Goal: Task Accomplishment & Management: Use online tool/utility

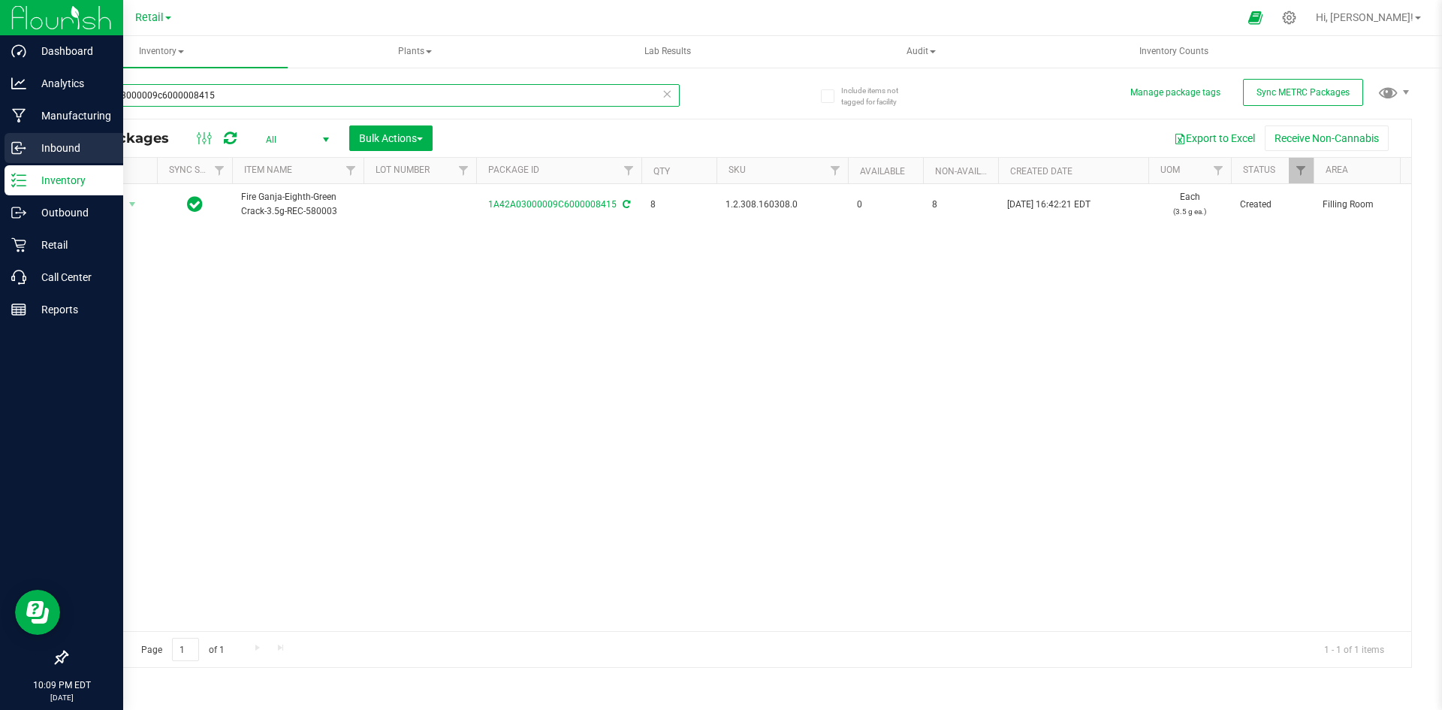
drag, startPoint x: 273, startPoint y: 98, endPoint x: 11, endPoint y: 146, distance: 266.5
click at [11, 146] on div "Dashboard Analytics Manufacturing Inbound Inventory Outbound Retail Call Center…" at bounding box center [721, 355] width 1442 height 710
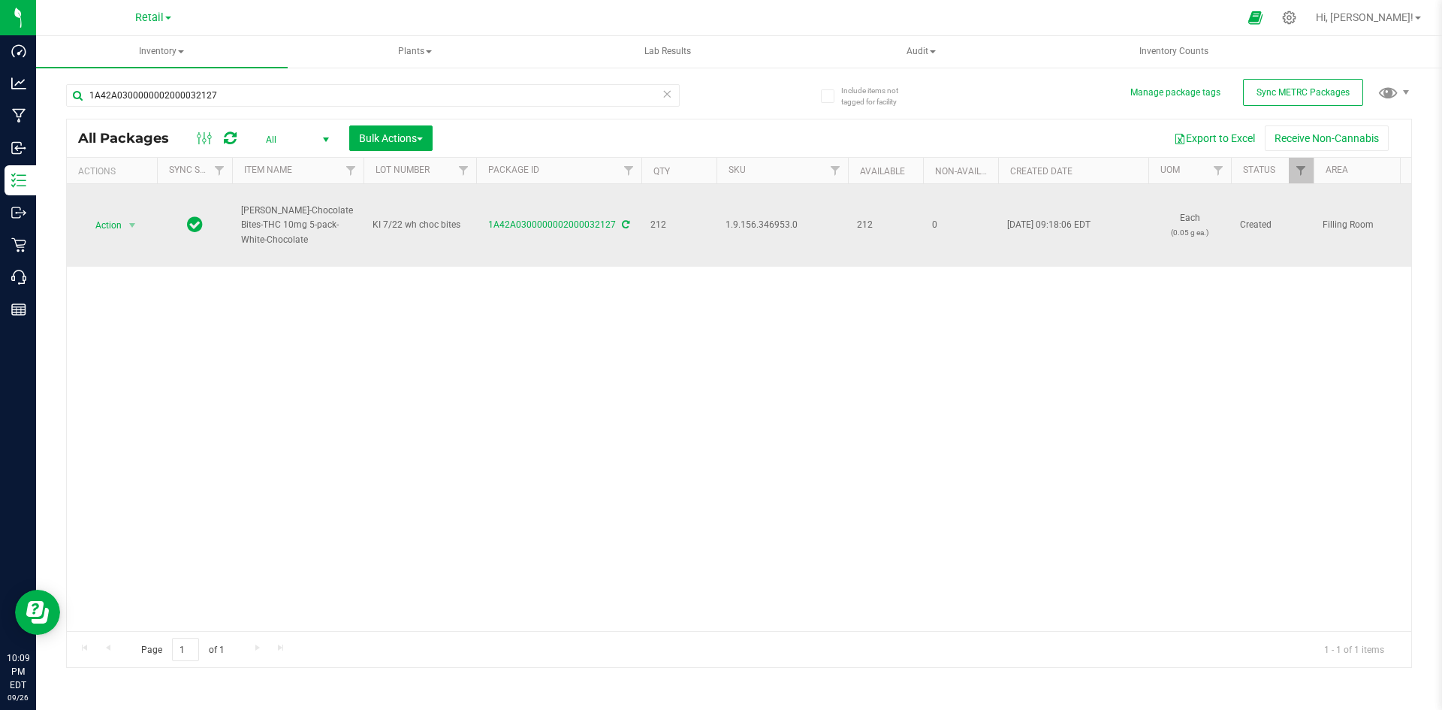
click at [776, 220] on span "1.9.156.346953.0" at bounding box center [781, 225] width 113 height 14
copy span "1.9.156.346953.0"
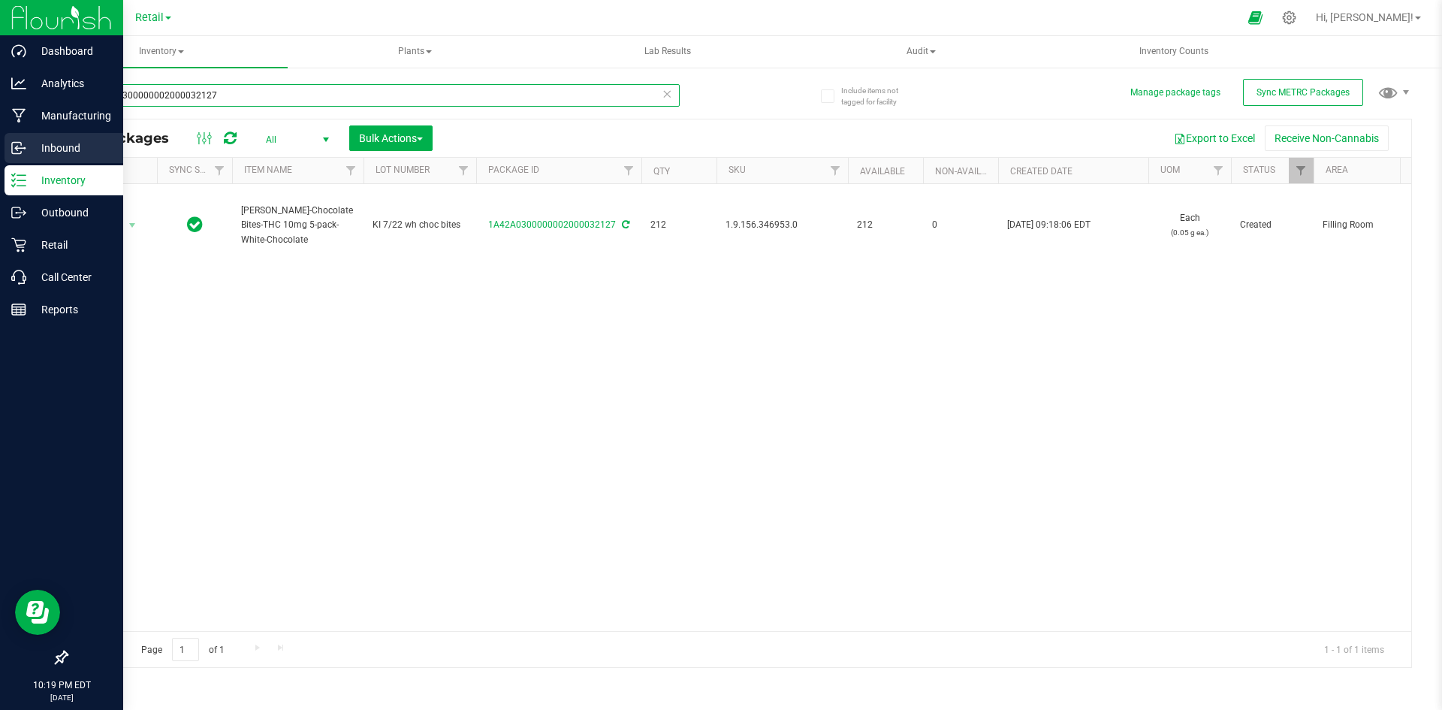
drag, startPoint x: 252, startPoint y: 99, endPoint x: 5, endPoint y: 135, distance: 249.7
click at [5, 135] on div "Dashboard Analytics Manufacturing Inbound Inventory Outbound Retail Call Center…" at bounding box center [721, 355] width 1442 height 710
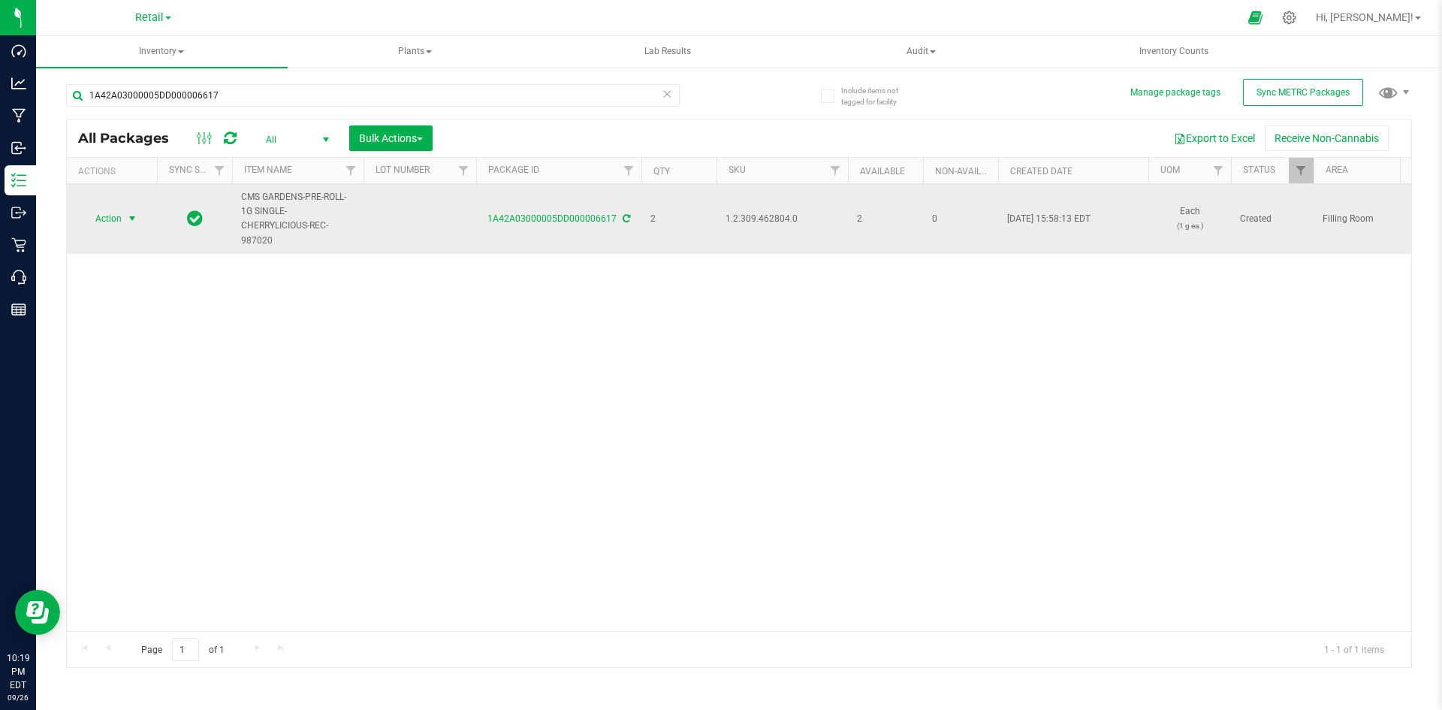
click at [110, 216] on span "Action" at bounding box center [102, 218] width 41 height 21
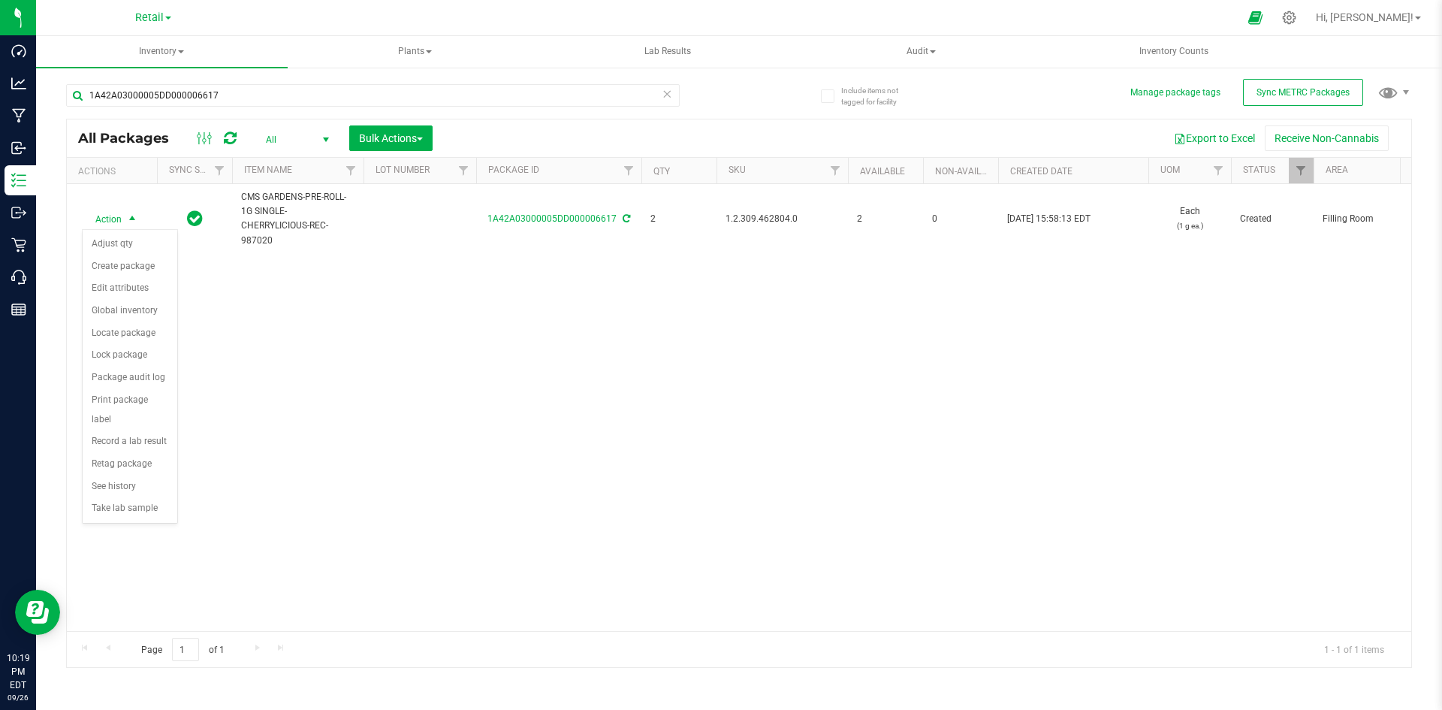
drag, startPoint x: 509, startPoint y: 350, endPoint x: 650, endPoint y: 256, distance: 169.6
click at [510, 350] on div "Action Action Adjust qty Create package Edit attributes Global inventory Locate…" at bounding box center [739, 407] width 1344 height 447
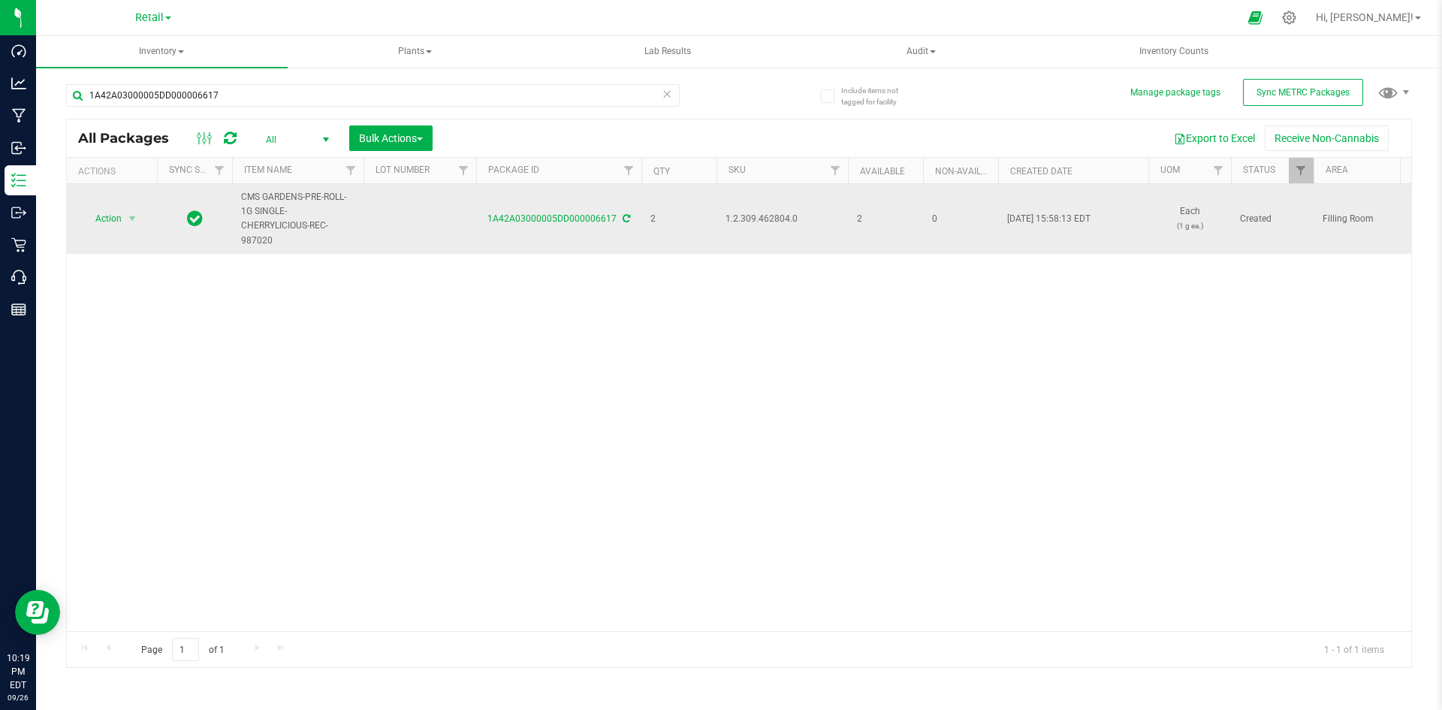
click at [795, 221] on span "1.2.309.462804.0" at bounding box center [781, 219] width 113 height 14
click at [772, 222] on span "1.2.309.462804.0" at bounding box center [781, 219] width 113 height 14
copy span "1.2.309.462804.0"
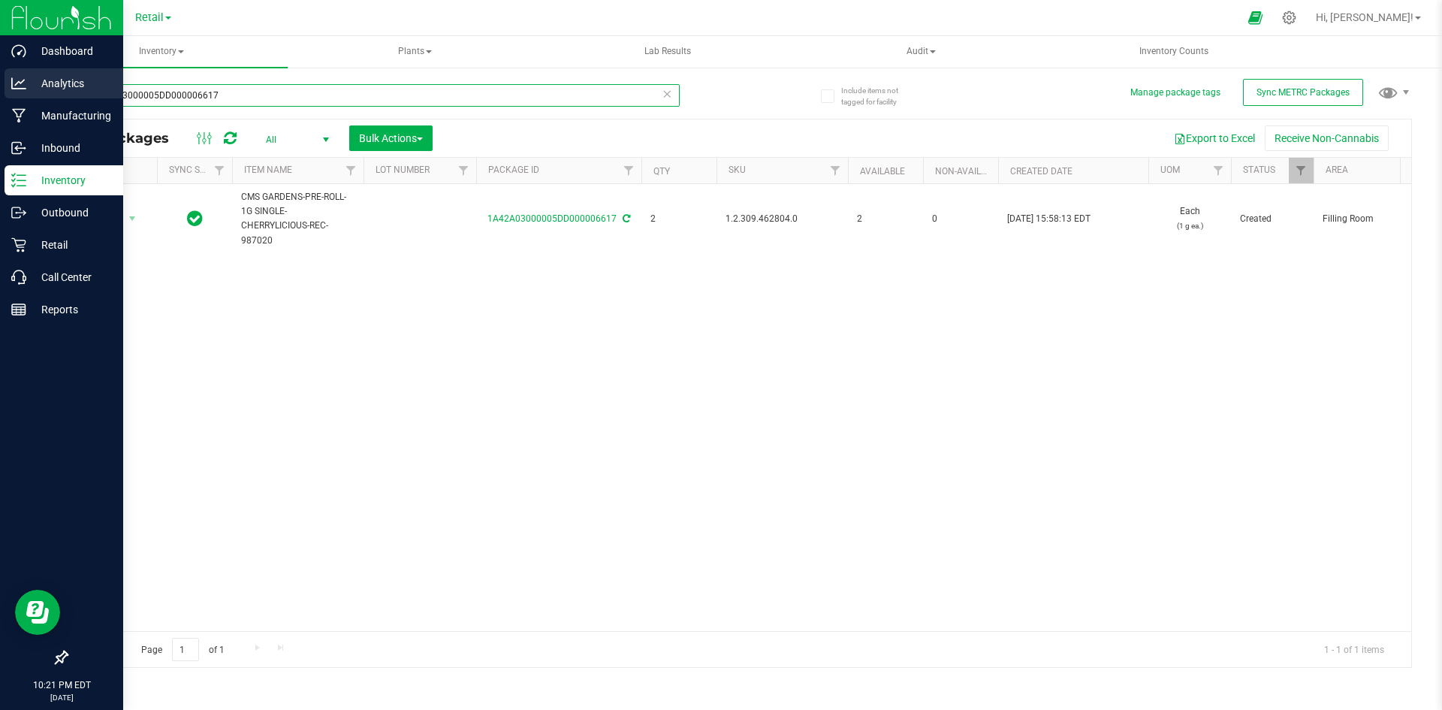
drag, startPoint x: 255, startPoint y: 93, endPoint x: 0, endPoint y: 96, distance: 254.6
click at [0, 96] on div "Dashboard Analytics Manufacturing Inbound Inventory Outbound Retail Call Center…" at bounding box center [721, 355] width 1442 height 710
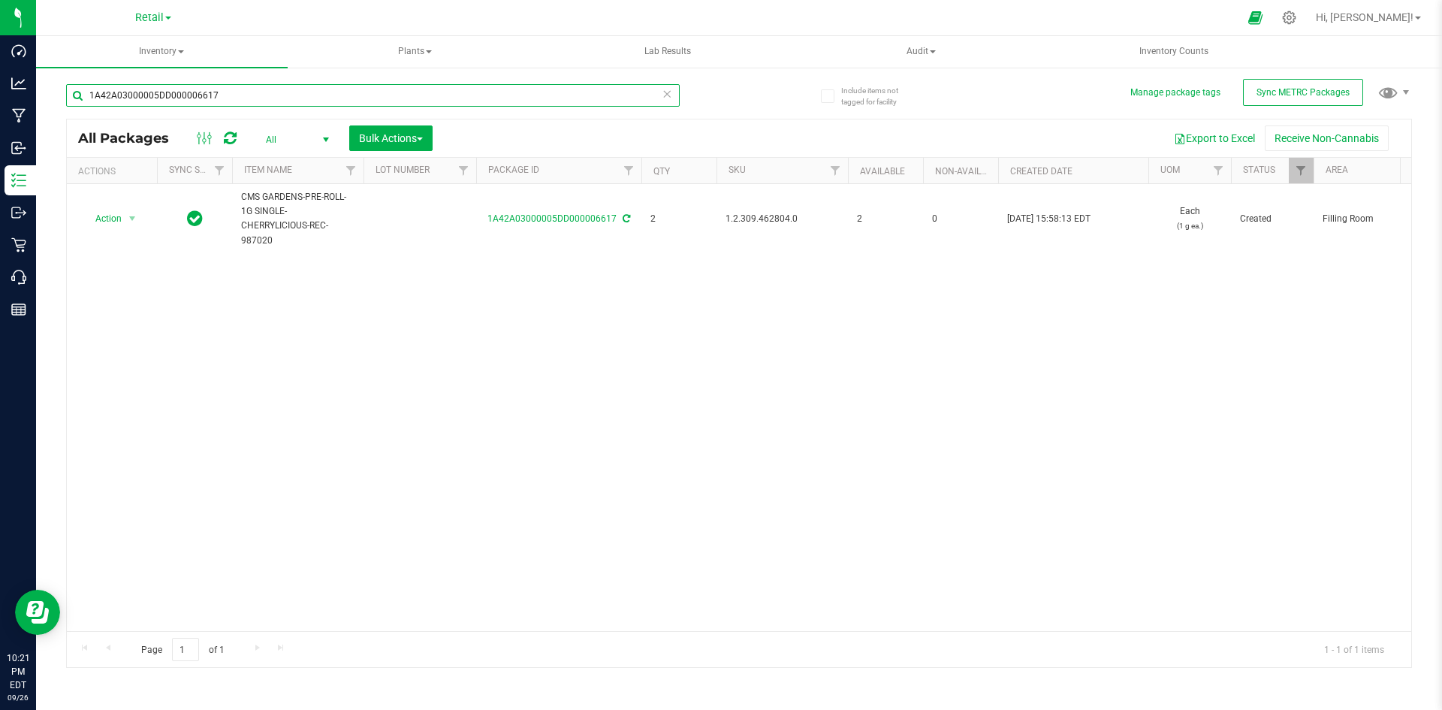
paste input ".8.306.514362.0"
click at [0, 97] on div "Dashboard Analytics Manufacturing Inbound Inventory Outbound Retail Call Center…" at bounding box center [721, 355] width 1442 height 710
paste input "479577"
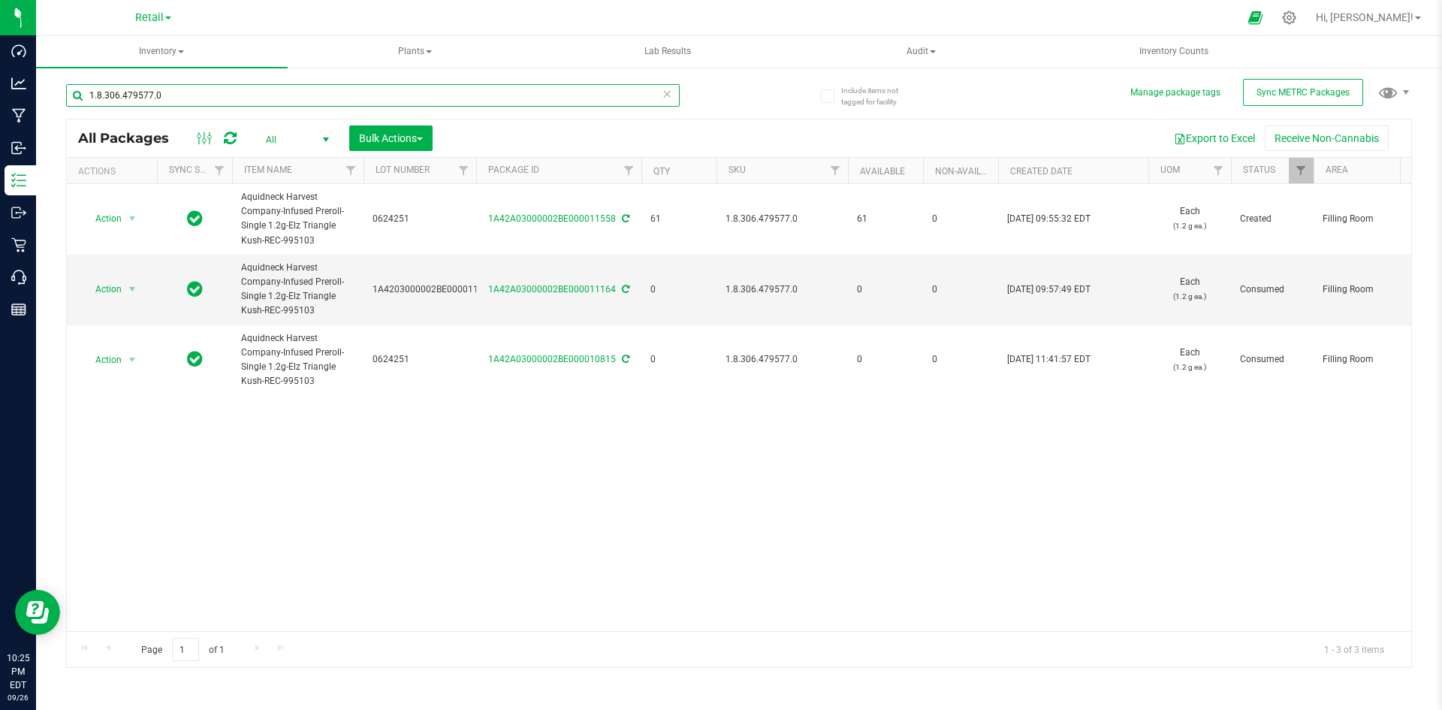
drag, startPoint x: 240, startPoint y: 92, endPoint x: 839, endPoint y: 108, distance: 599.5
click at [20, 109] on div "Dashboard Analytics Manufacturing Inbound Inventory Outbound Retail Call Center…" at bounding box center [721, 355] width 1442 height 710
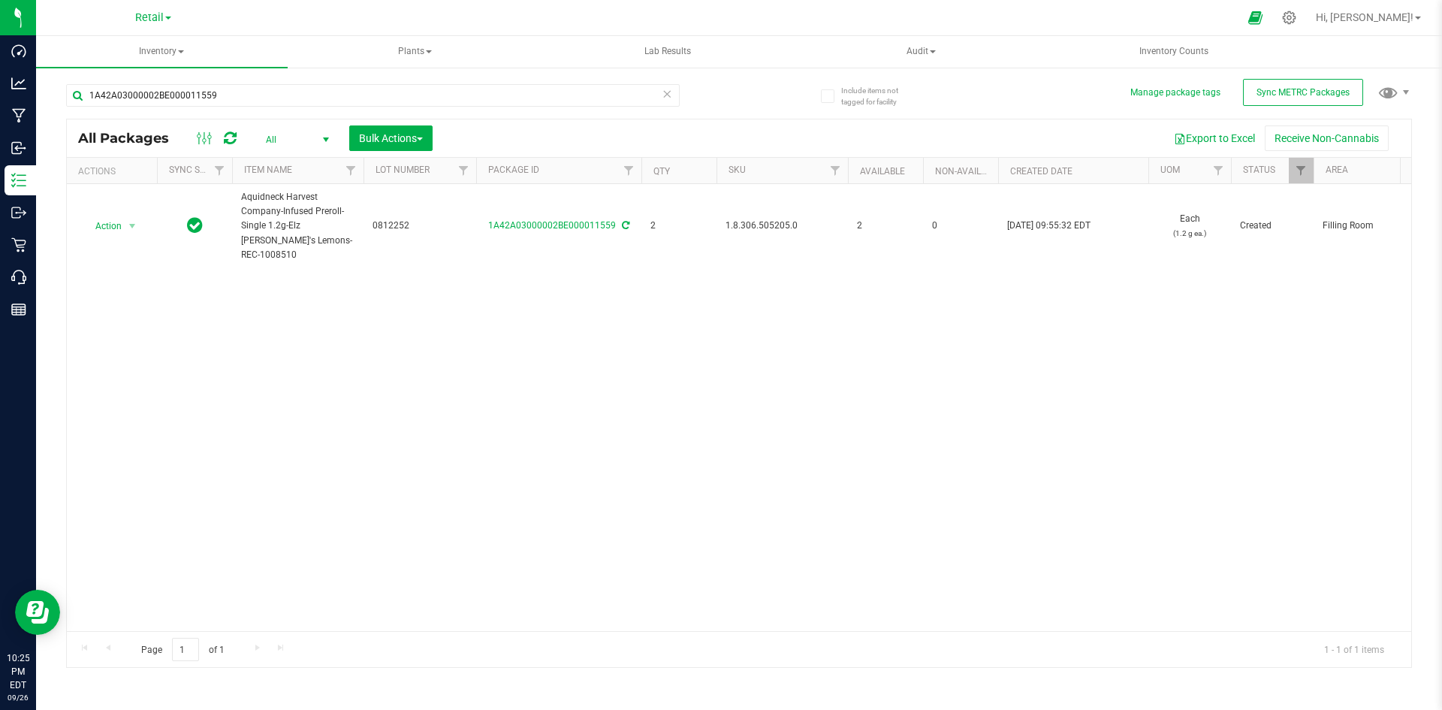
click at [748, 219] on span "1.8.306.505205.0" at bounding box center [781, 226] width 113 height 14
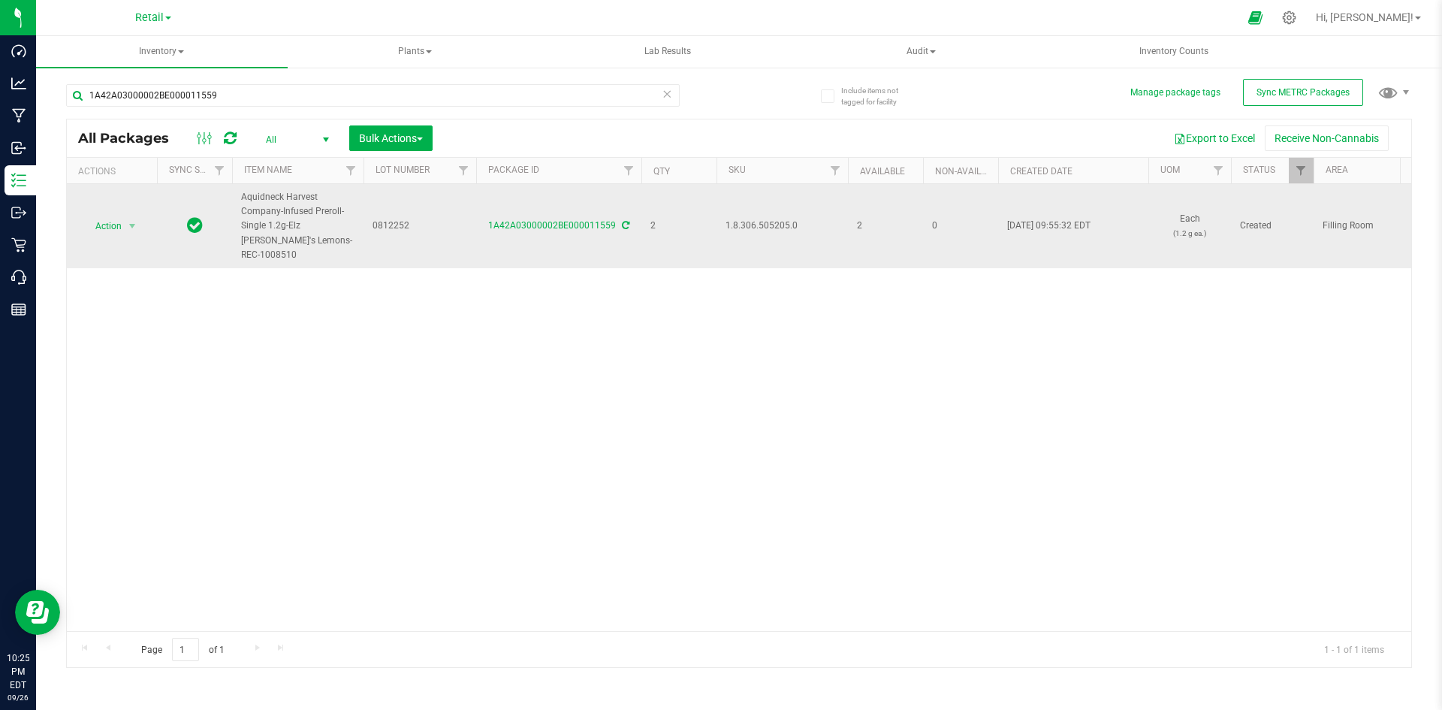
drag, startPoint x: 748, startPoint y: 216, endPoint x: 792, endPoint y: 226, distance: 45.4
click at [792, 224] on span "1.8.306.505205.0" at bounding box center [781, 226] width 113 height 14
copy span "1.8.306.505205.0"
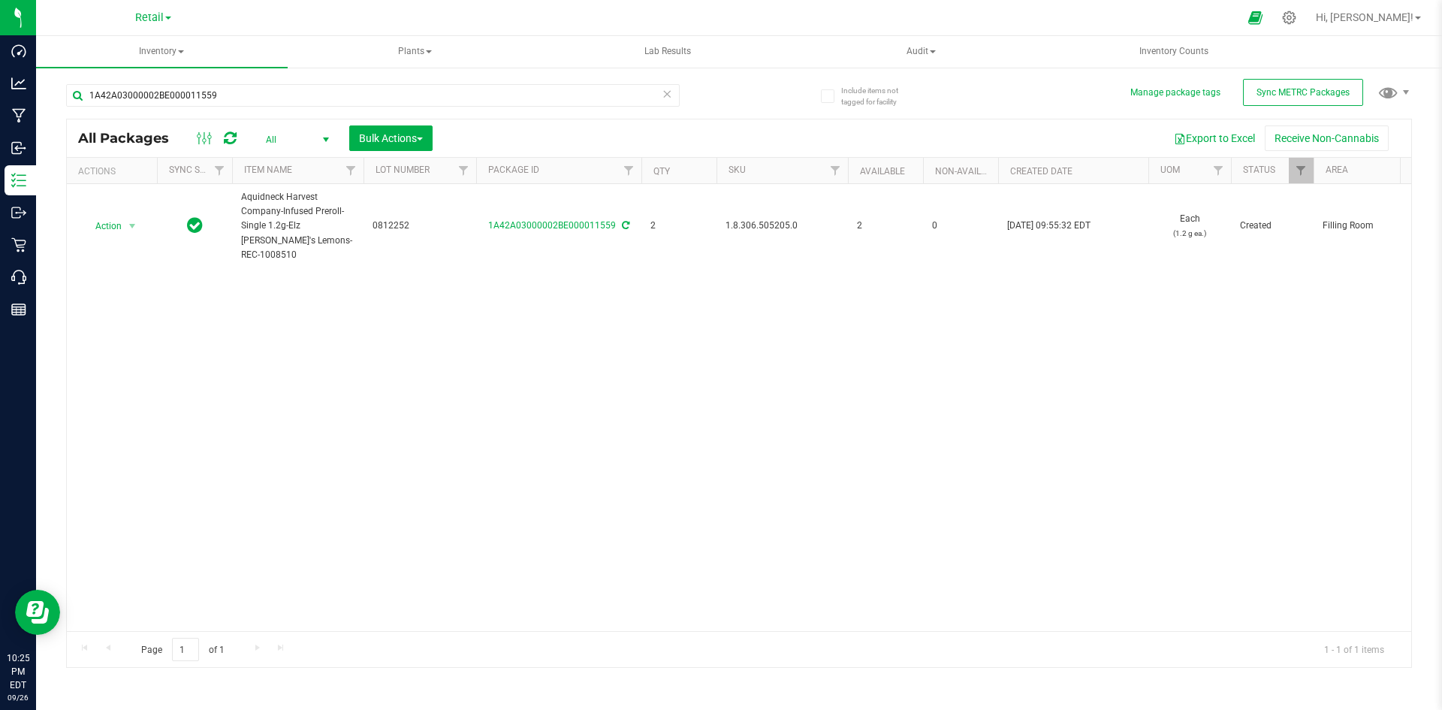
click at [683, 324] on div "Action Action Adjust qty Create package Edit attributes Global inventory Locate…" at bounding box center [739, 407] width 1344 height 447
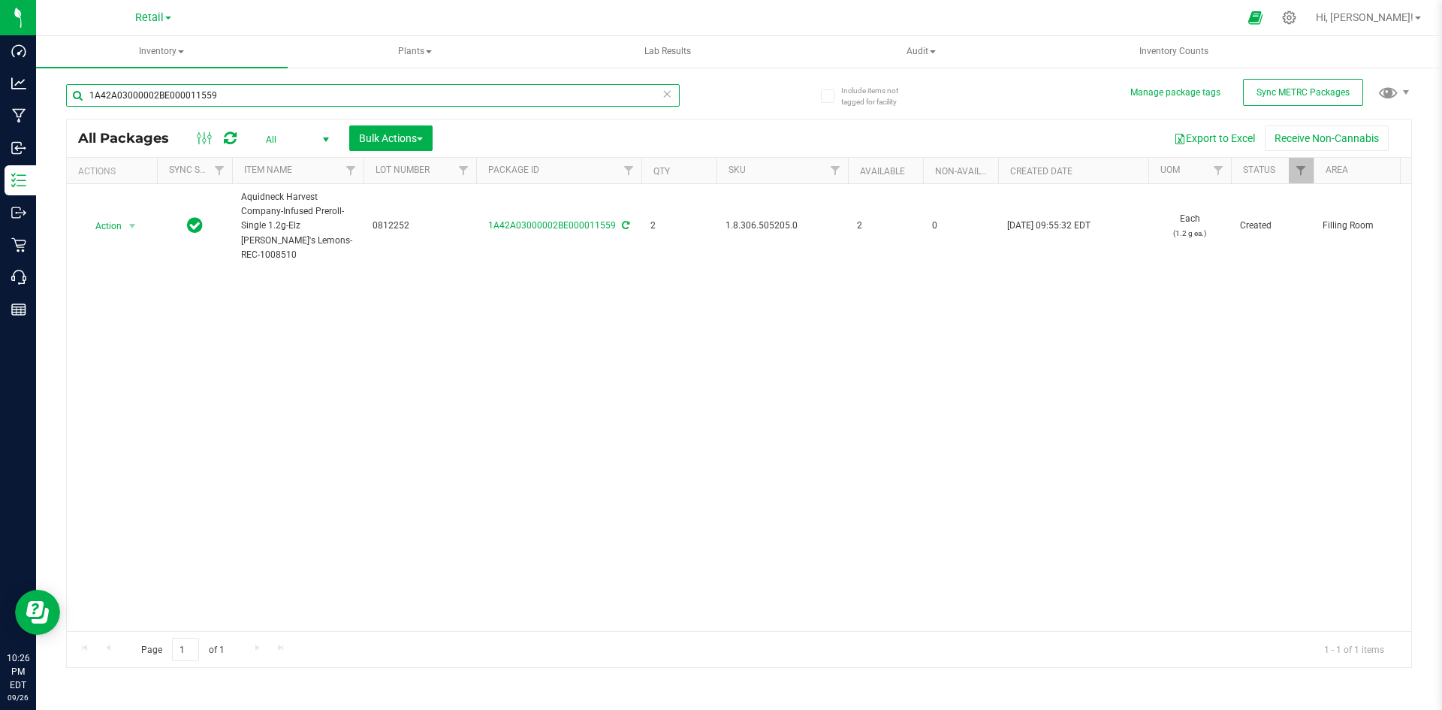
drag, startPoint x: 264, startPoint y: 84, endPoint x: 602, endPoint y: 157, distance: 345.7
click at [0, 158] on div "Dashboard Analytics Manufacturing Inbound Inventory Outbound Retail Call Center…" at bounding box center [721, 355] width 1442 height 710
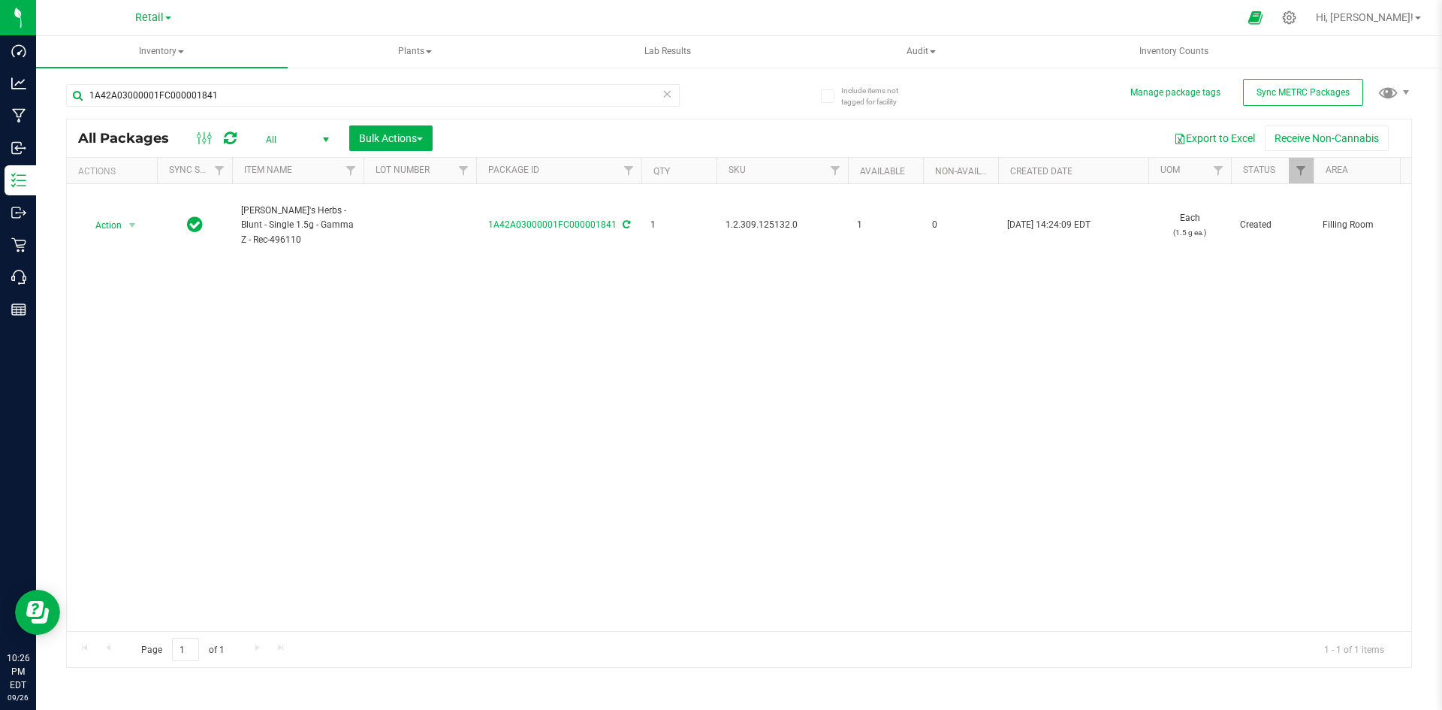
click at [761, 226] on span "1.2.309.125132.0" at bounding box center [781, 225] width 113 height 14
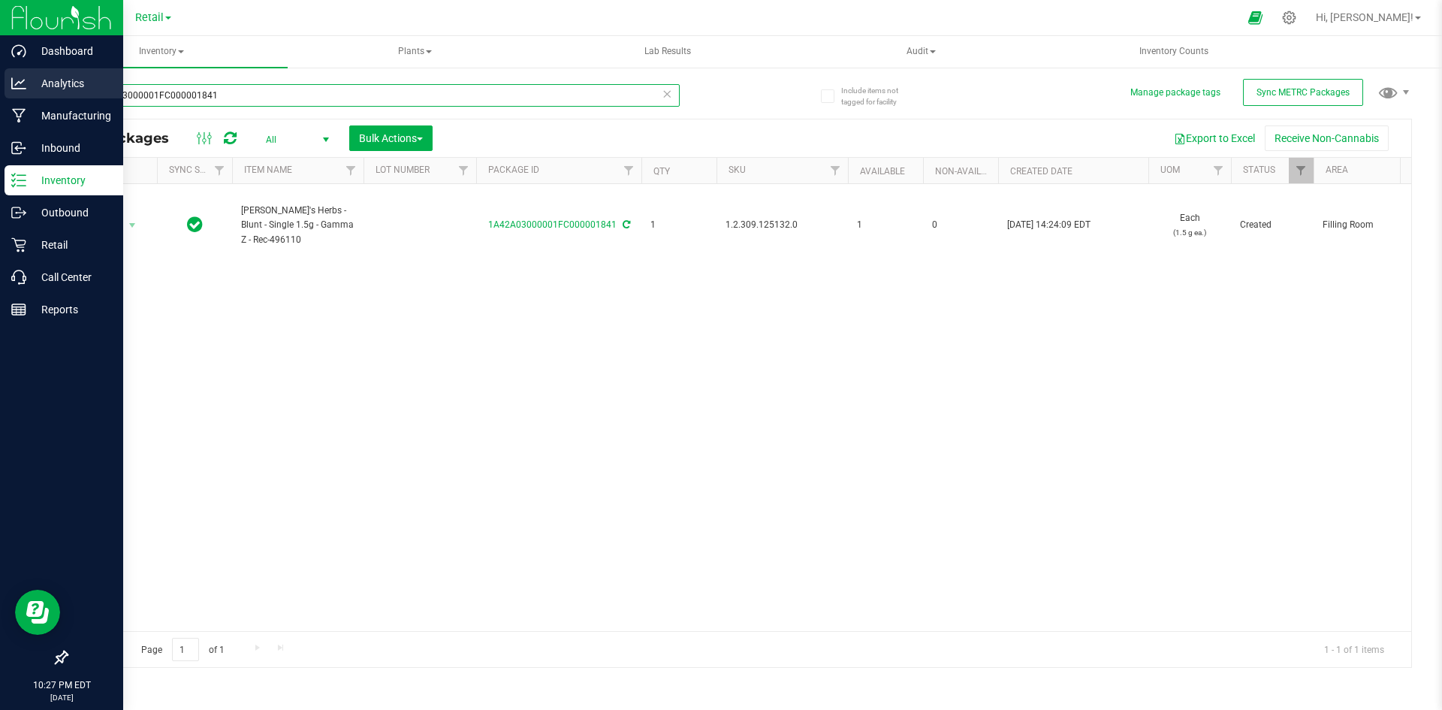
drag, startPoint x: 250, startPoint y: 95, endPoint x: 0, endPoint y: 77, distance: 250.7
click at [0, 77] on div "Dashboard Analytics Manufacturing Inbound Inventory Outbound Retail Call Center…" at bounding box center [721, 355] width 1442 height 710
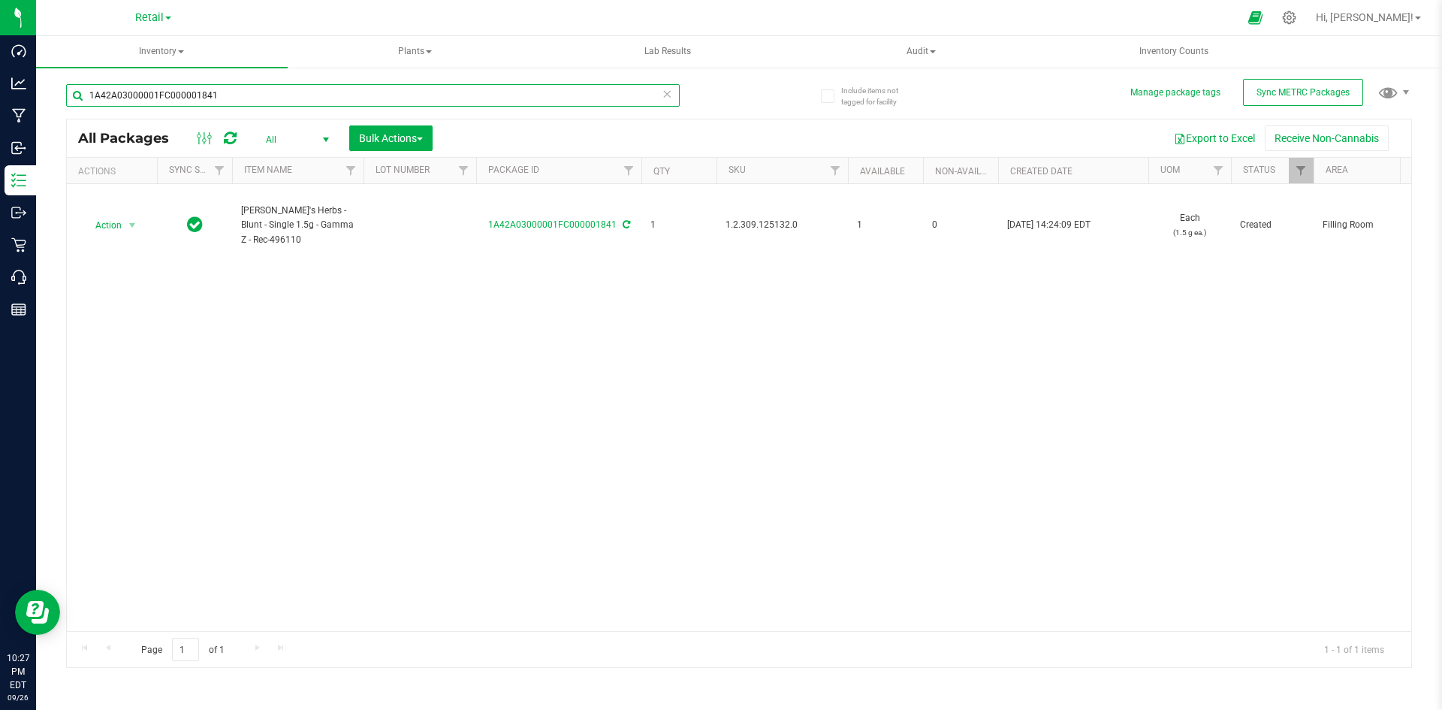
paste input ".8.306.514692.0"
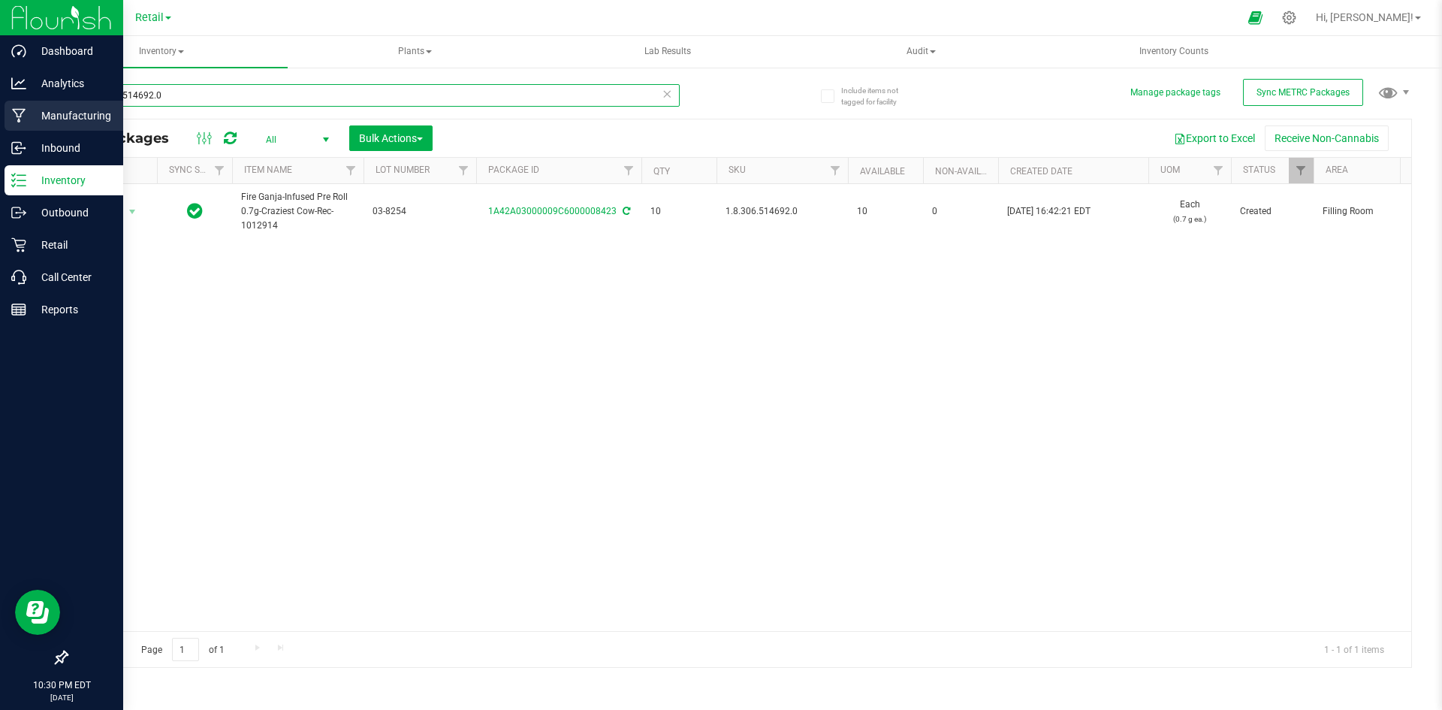
click at [0, 105] on div "Dashboard Analytics Manufacturing Inbound Inventory Outbound Retail Call Center…" at bounding box center [721, 355] width 1442 height 710
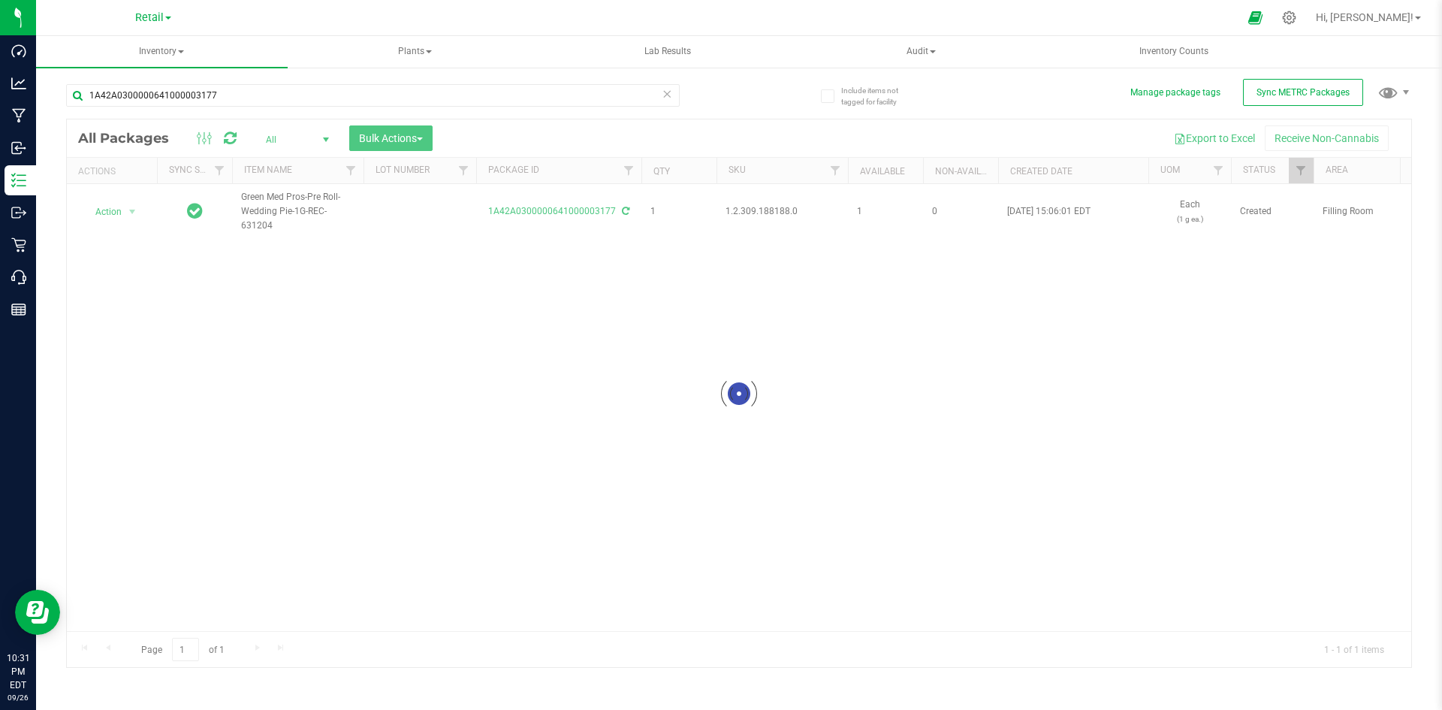
click at [769, 209] on div at bounding box center [739, 392] width 1344 height 547
click at [769, 209] on span "1.2.309.188188.0" at bounding box center [781, 211] width 113 height 14
copy span "1.2.309.188188.0"
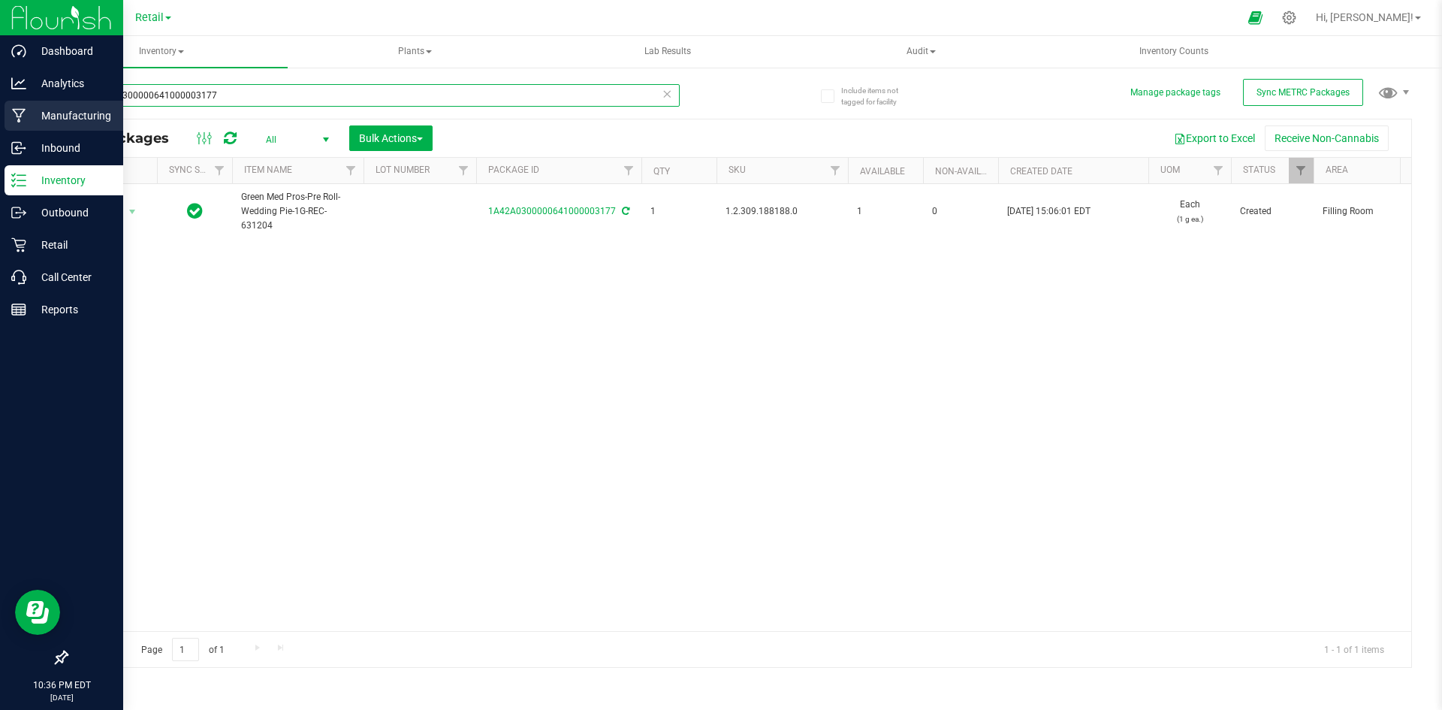
drag, startPoint x: 279, startPoint y: 86, endPoint x: 1, endPoint y: 114, distance: 279.3
click at [1, 114] on div "Dashboard Analytics Manufacturing Inbound Inventory Outbound Retail Call Center…" at bounding box center [721, 355] width 1442 height 710
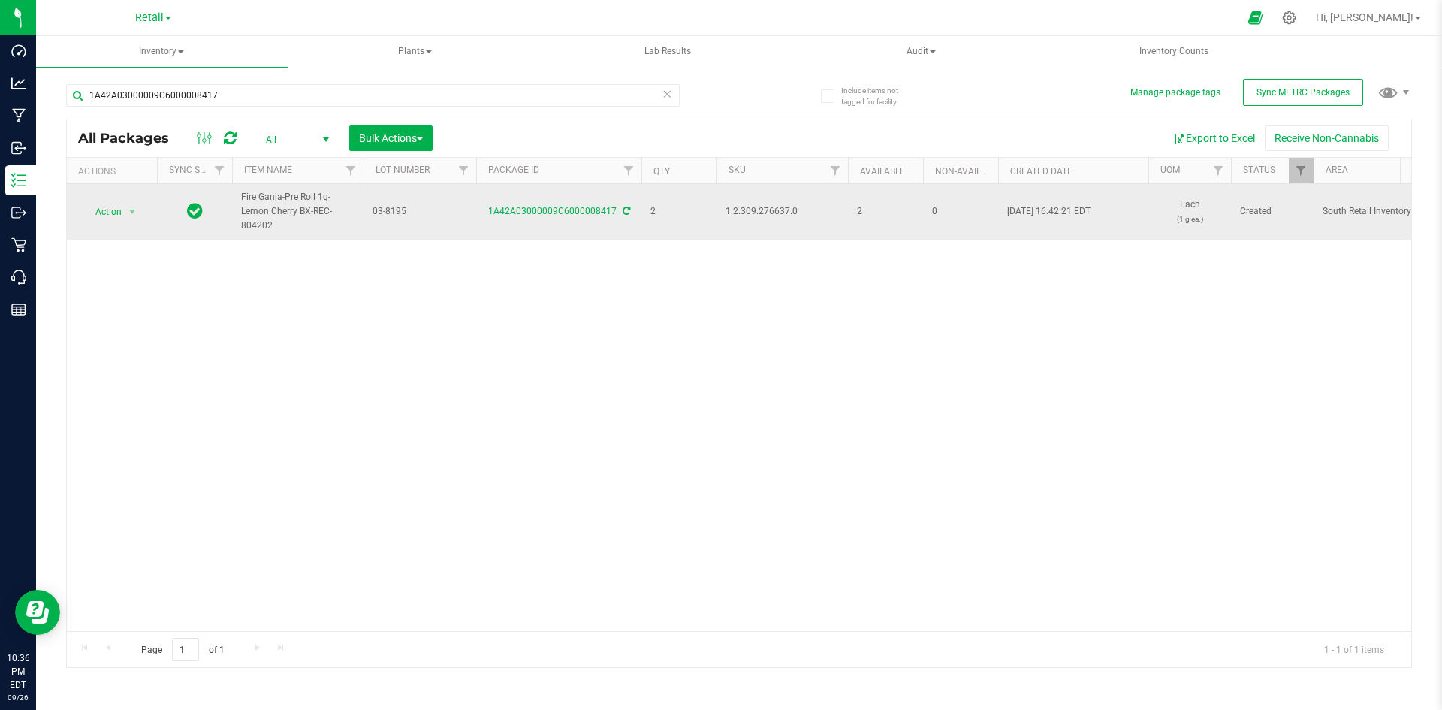
click at [768, 210] on span "1.2.309.276637.0" at bounding box center [781, 211] width 113 height 14
copy span "1.2.309.276637.0"
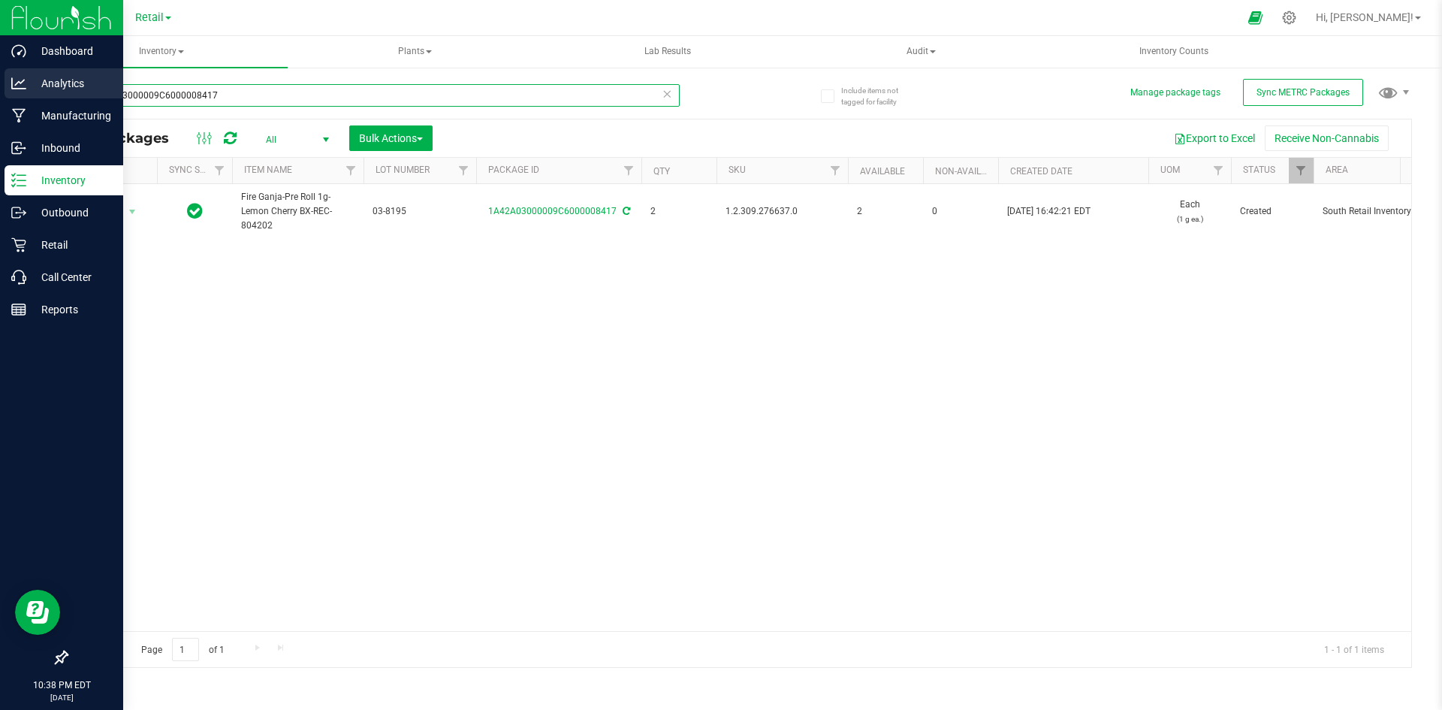
drag, startPoint x: 257, startPoint y: 95, endPoint x: 32, endPoint y: 80, distance: 225.0
click at [0, 95] on div "Dashboard Analytics Manufacturing Inbound Inventory Outbound Retail Call Center…" at bounding box center [721, 355] width 1442 height 710
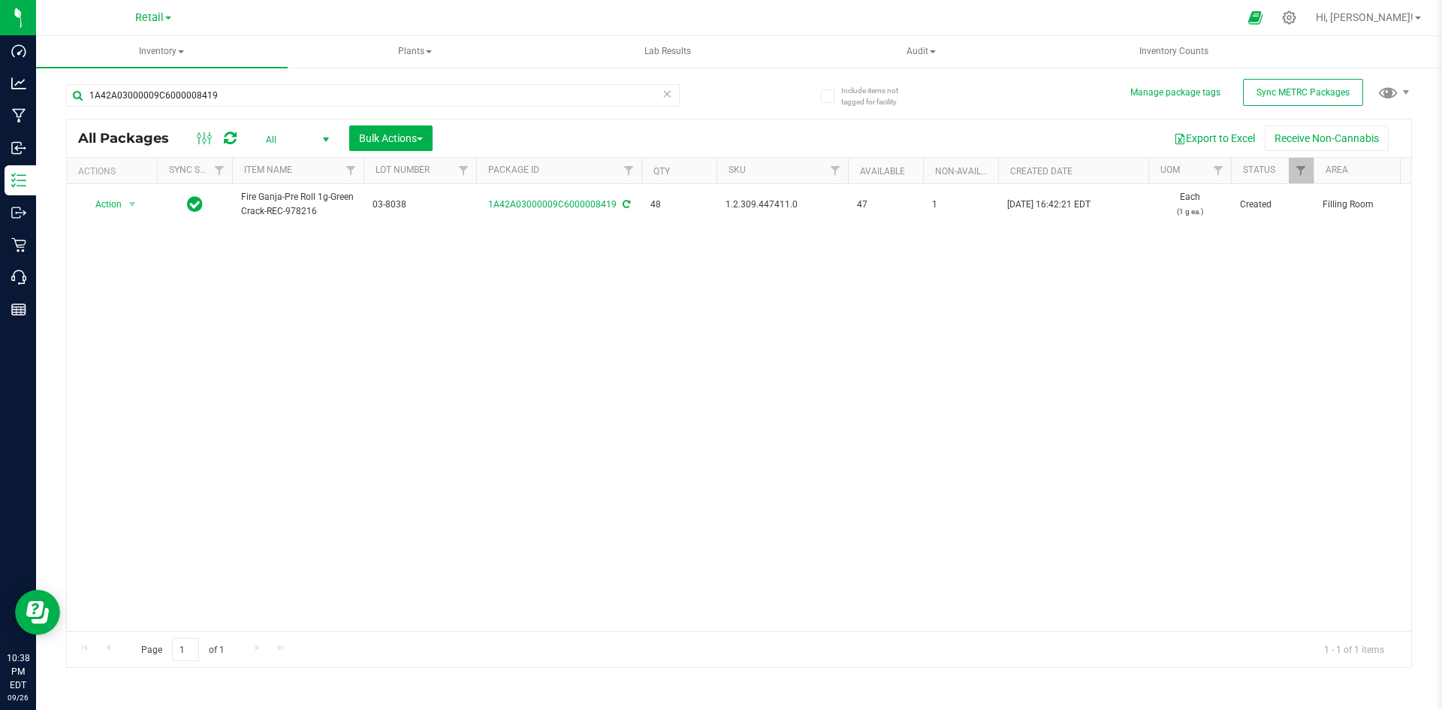
click at [759, 206] on span "1.2.309.447411.0" at bounding box center [781, 205] width 113 height 14
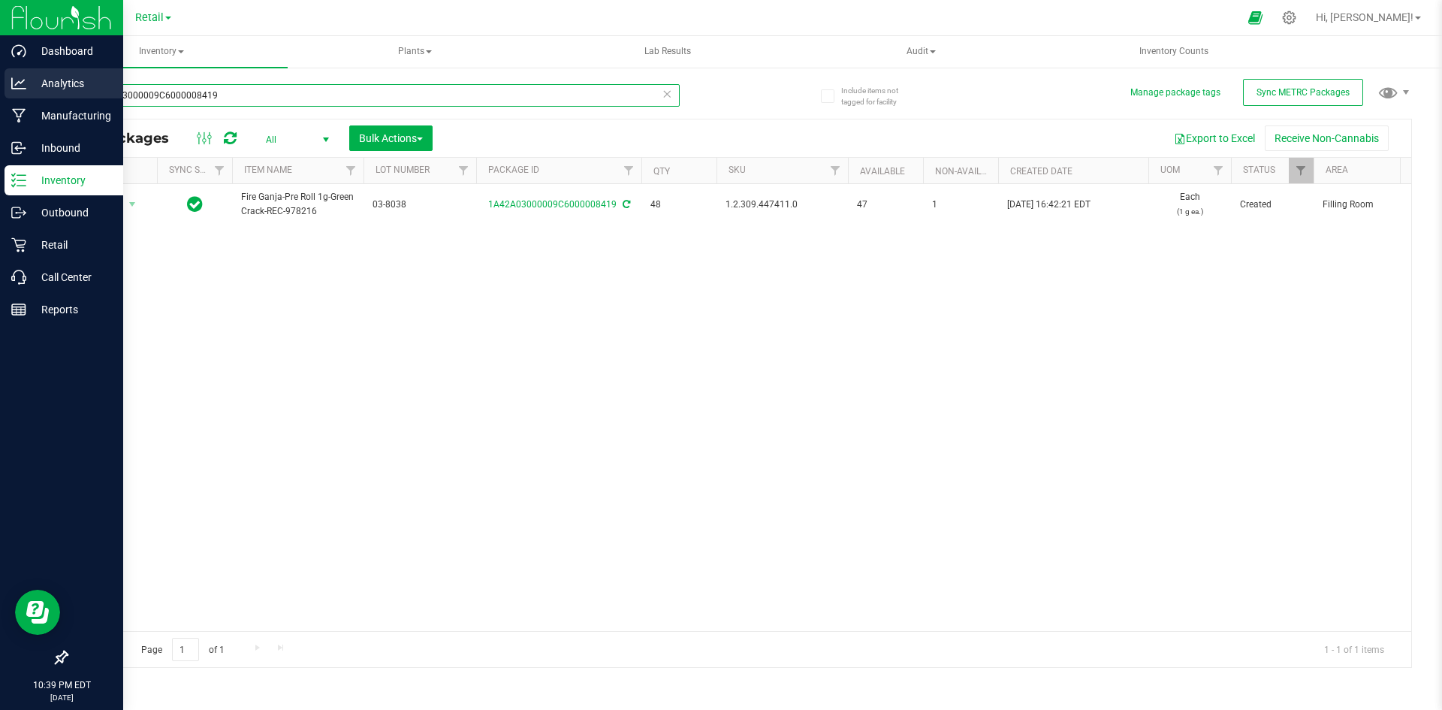
drag, startPoint x: 210, startPoint y: 93, endPoint x: 16, endPoint y: 91, distance: 193.8
click at [0, 91] on div "Dashboard Analytics Manufacturing Inbound Inventory Outbound Retail Call Center…" at bounding box center [721, 355] width 1442 height 710
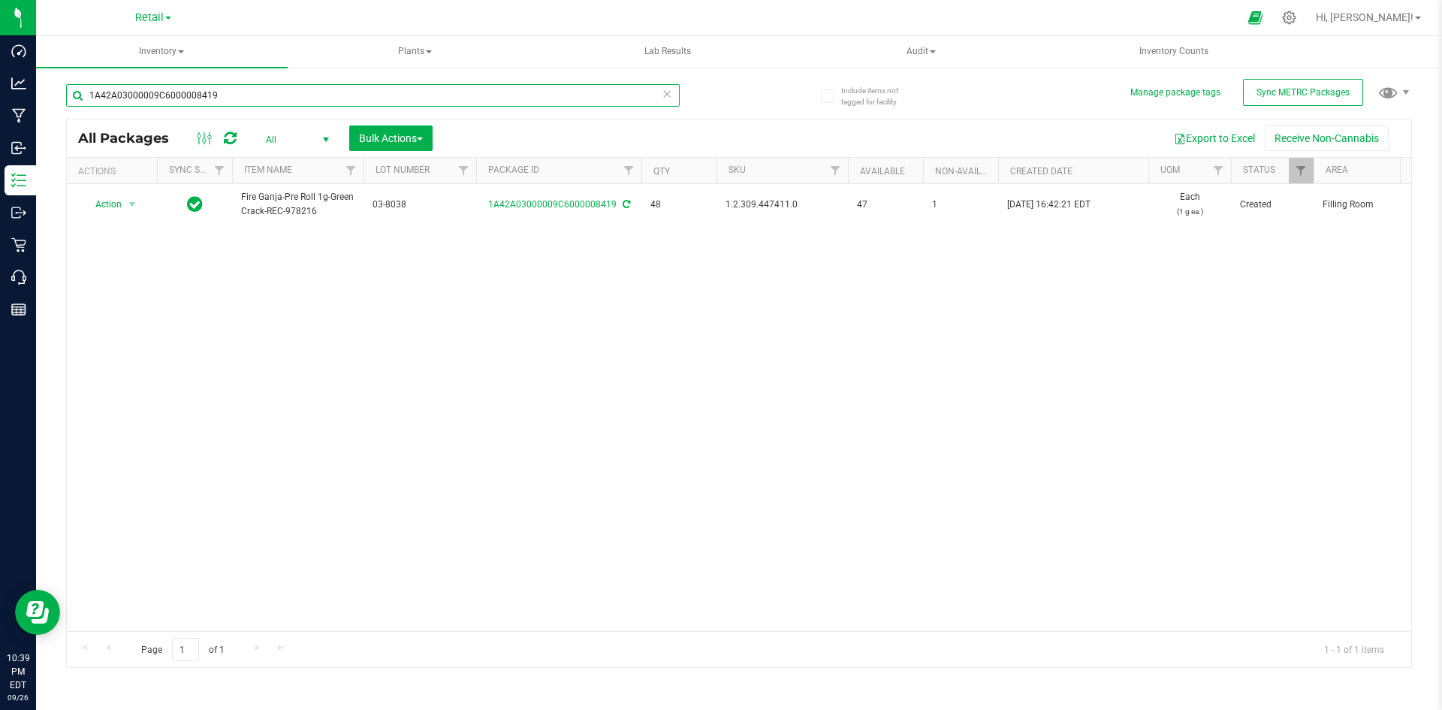
paste input ".2.309.447411.0"
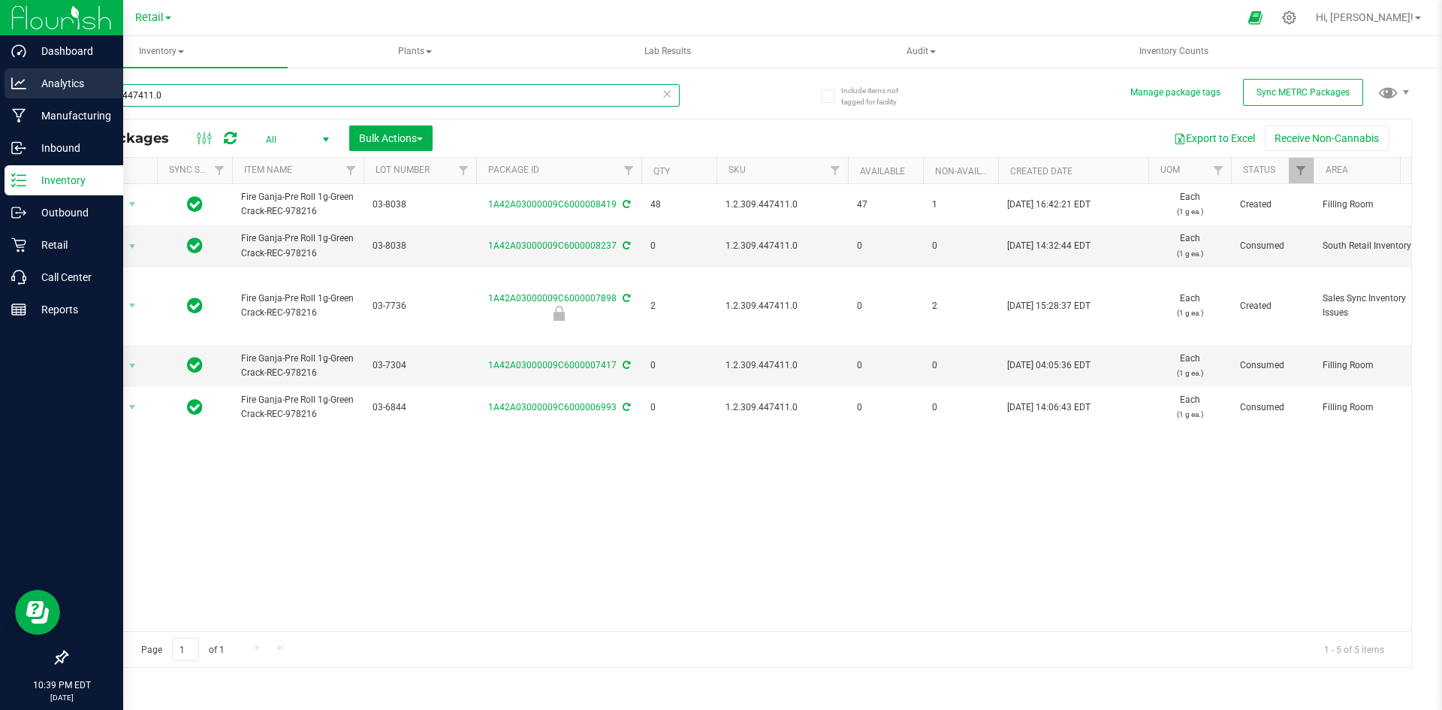
drag, startPoint x: 196, startPoint y: 98, endPoint x: 0, endPoint y: 95, distance: 196.0
click at [0, 95] on div "Dashboard Analytics Manufacturing Inbound Inventory Outbound Retail Call Center…" at bounding box center [721, 355] width 1442 height 710
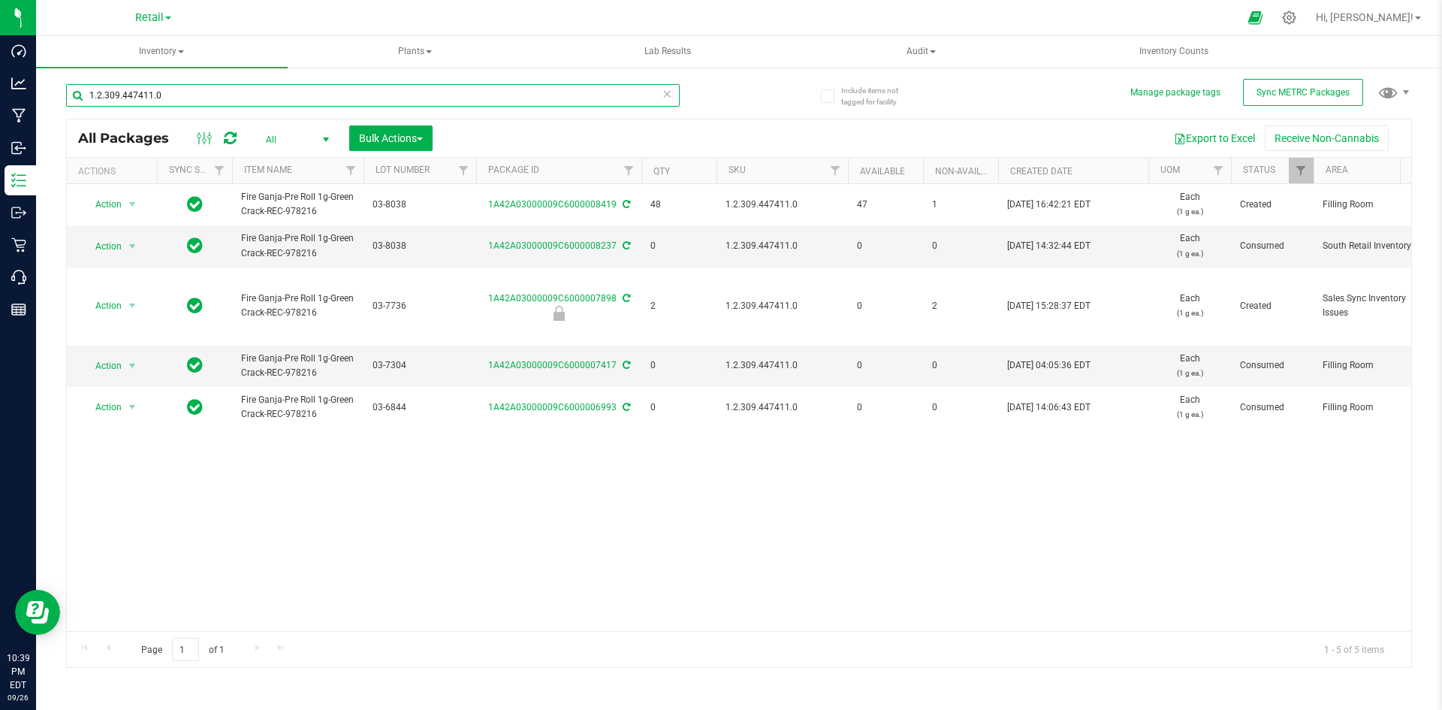
paste input "8.306.51469"
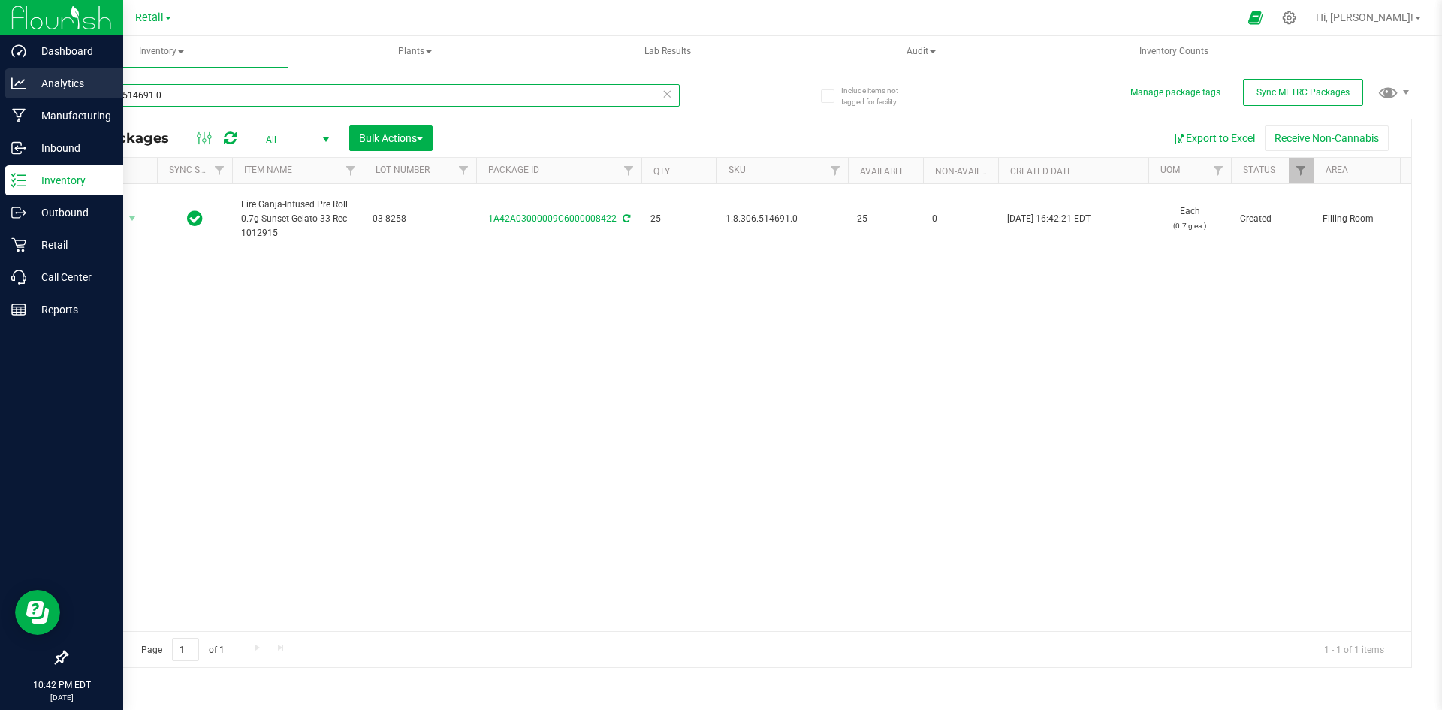
drag, startPoint x: 11, startPoint y: 83, endPoint x: 77, endPoint y: 83, distance: 66.8
click at [0, 83] on div "Dashboard Analytics Manufacturing Inbound Inventory Outbound Retail Call Center…" at bounding box center [721, 355] width 1442 height 710
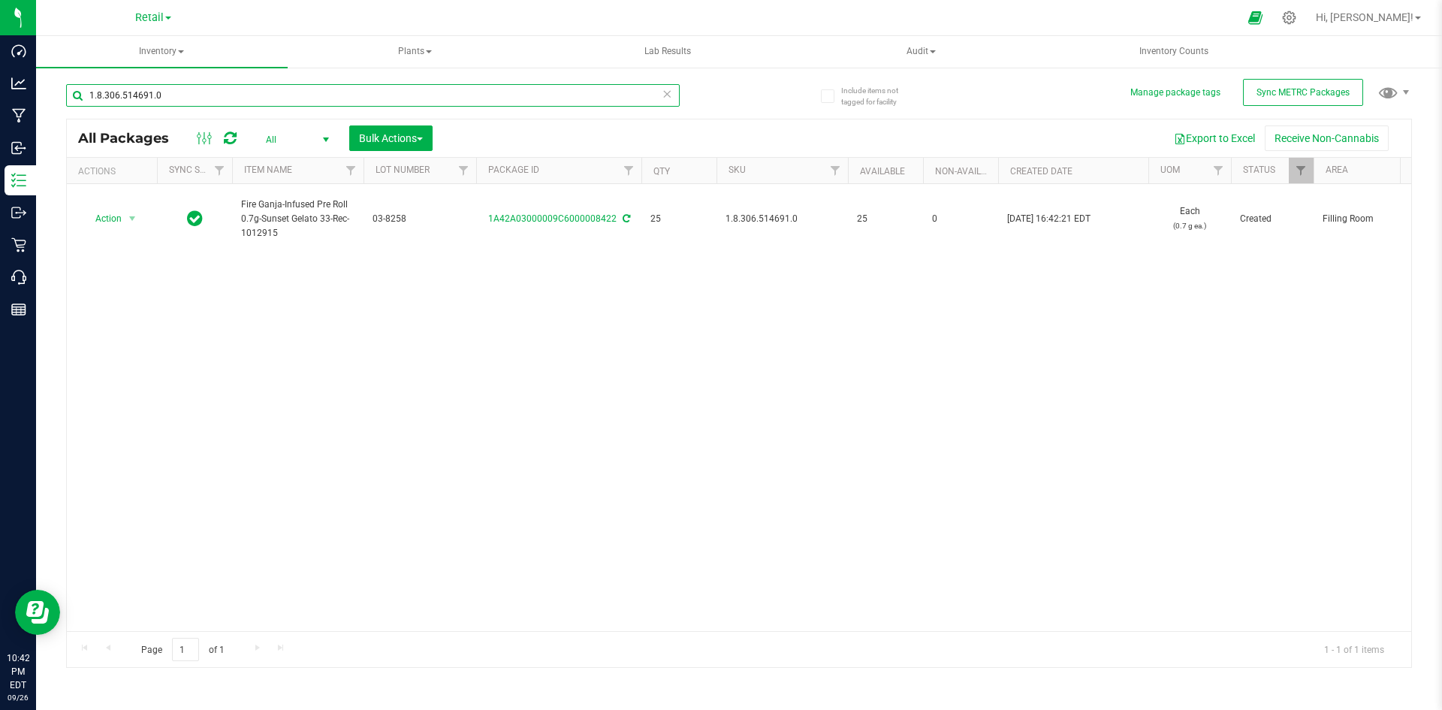
paste input "14.517149"
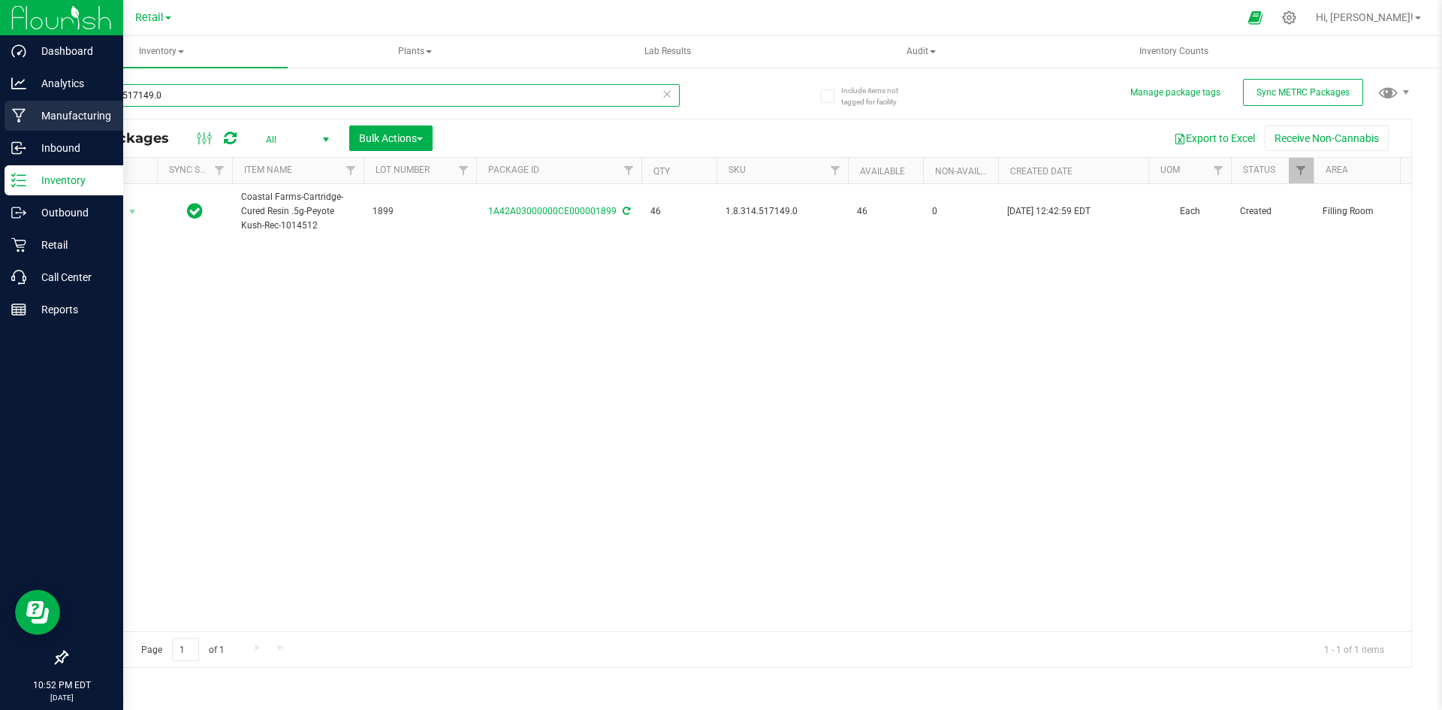
drag, startPoint x: 260, startPoint y: 87, endPoint x: 0, endPoint y: 119, distance: 261.8
click at [0, 119] on div "Dashboard Analytics Manufacturing Inbound Inventory Outbound Retail Call Center…" at bounding box center [721, 355] width 1442 height 710
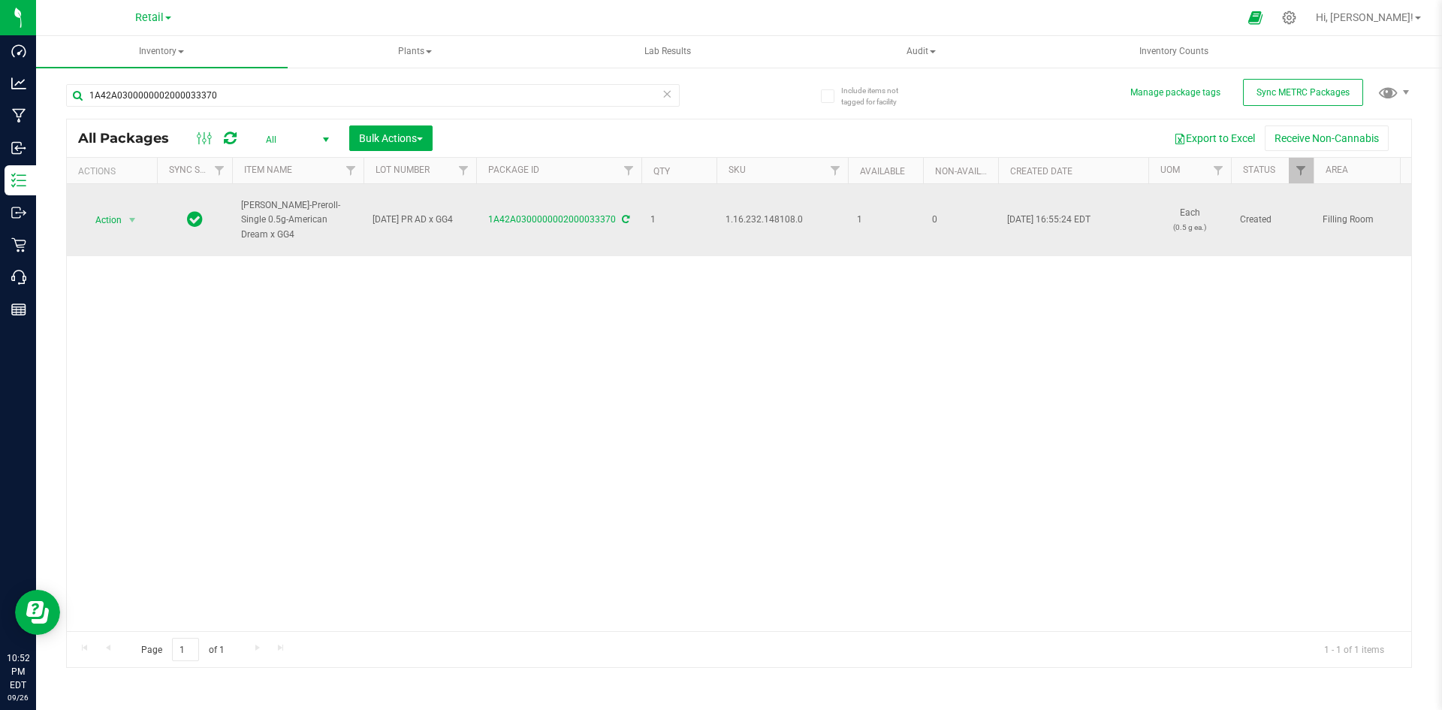
click at [767, 219] on span "1.16.232.148108.0" at bounding box center [781, 220] width 113 height 14
copy tr "1.16.232.148108.0"
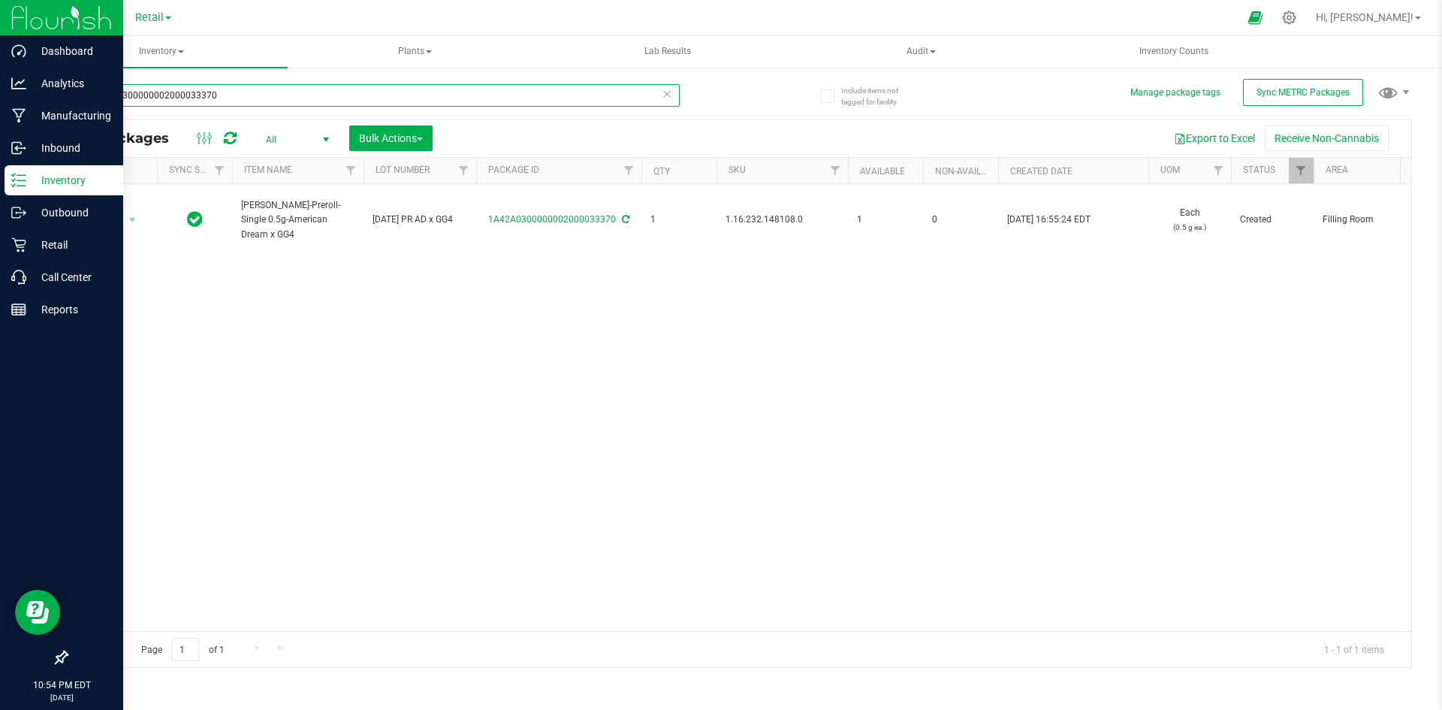
drag, startPoint x: 0, startPoint y: 89, endPoint x: 15, endPoint y: 2, distance: 88.4
click at [15, 2] on div "Dashboard Analytics Manufacturing Inbound Inventory Outbound Retail Call Center…" at bounding box center [721, 355] width 1442 height 710
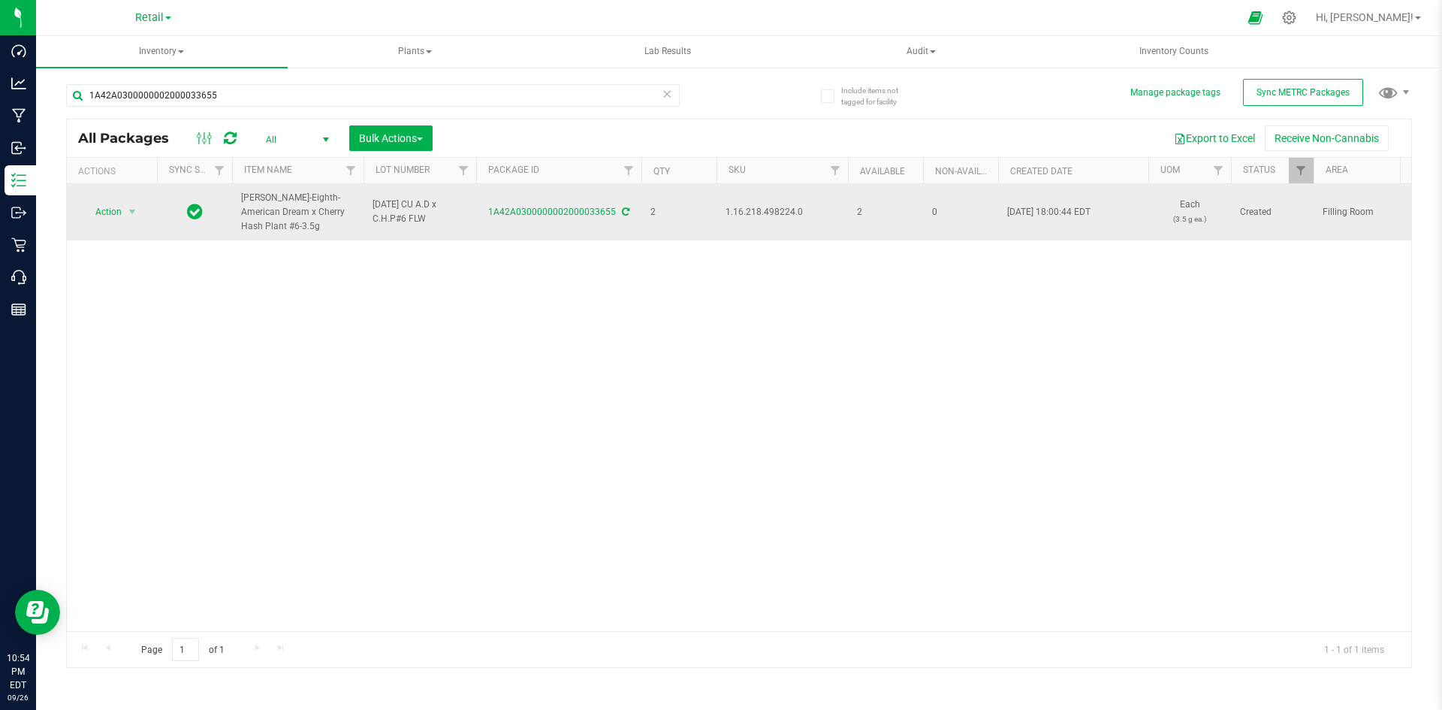
click at [775, 213] on span "1.16.218.498224.0" at bounding box center [781, 212] width 113 height 14
copy span "1.16.218.498224.0"
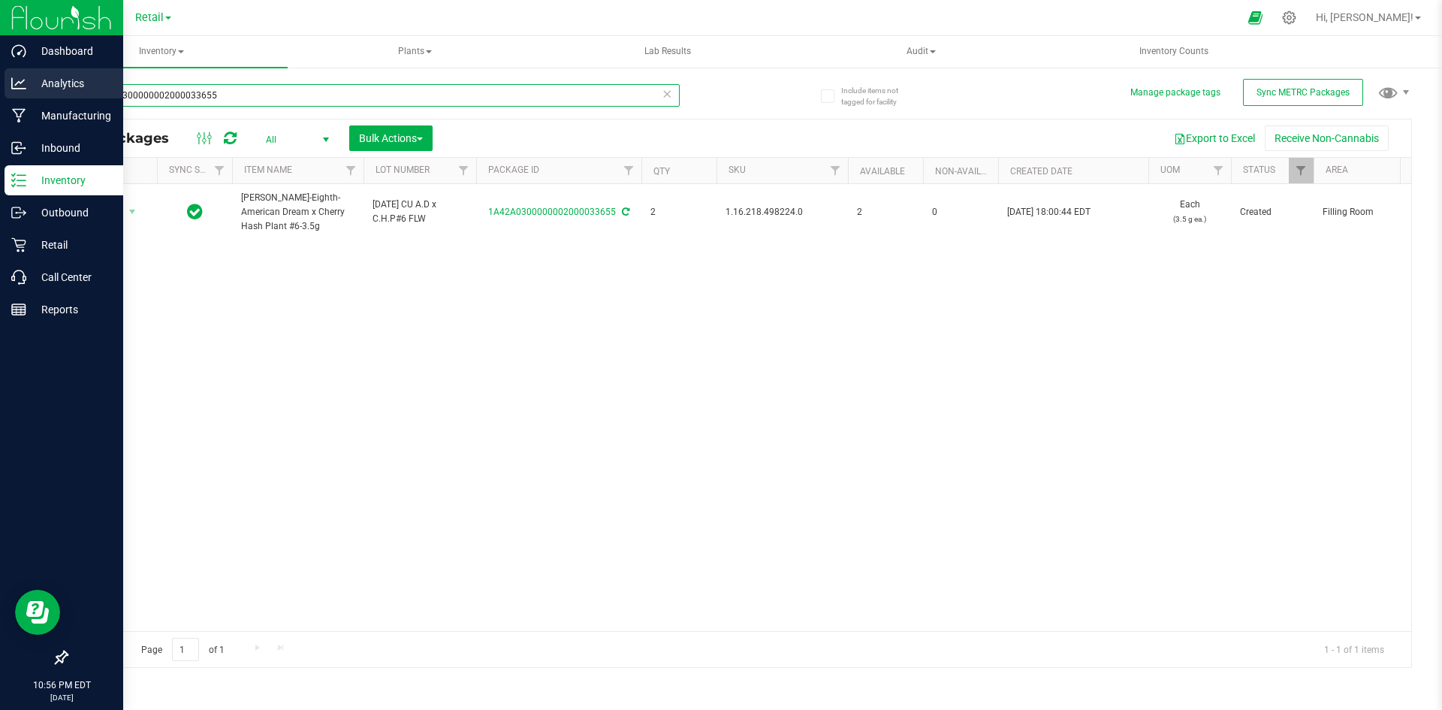
drag, startPoint x: 241, startPoint y: 101, endPoint x: 0, endPoint y: 97, distance: 241.1
click at [0, 98] on div "Dashboard Analytics Manufacturing Inbound Inventory Outbound Retail Call Center…" at bounding box center [721, 355] width 1442 height 710
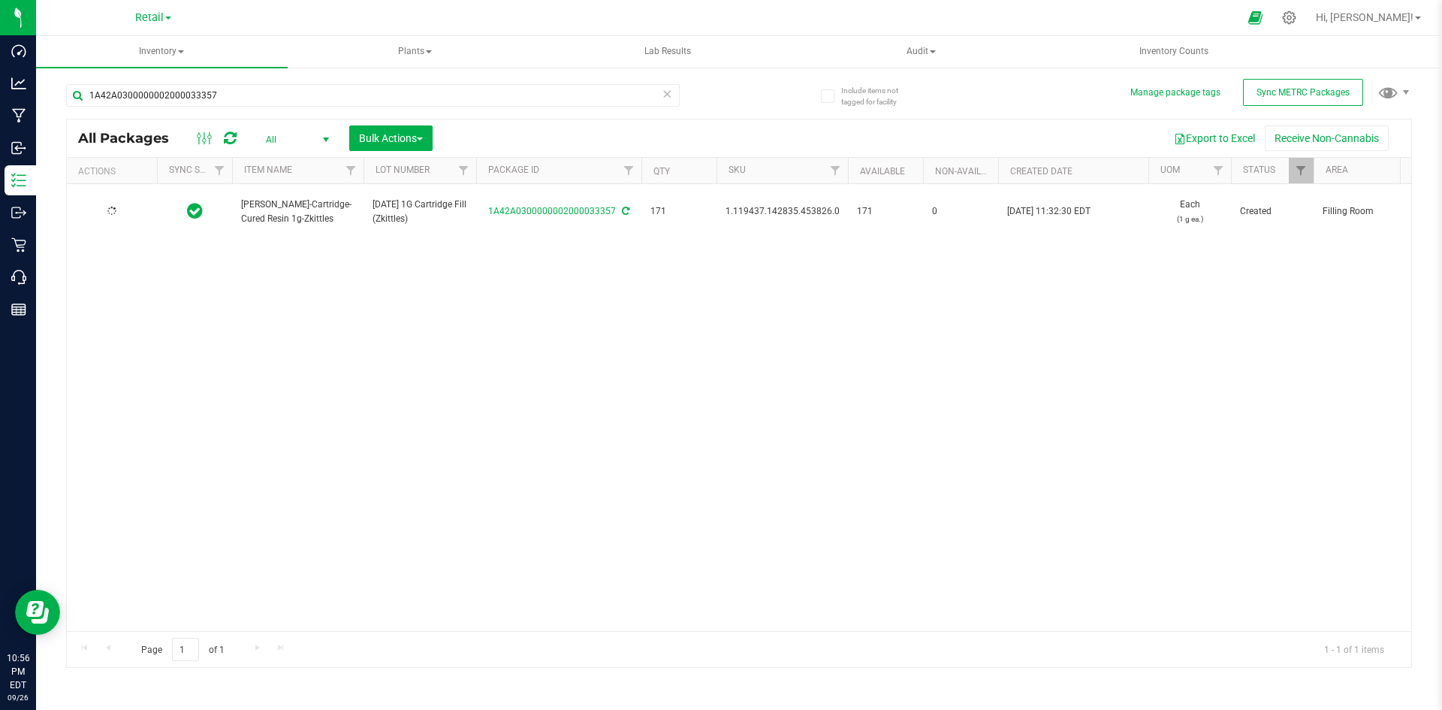
click at [777, 204] on span "1.119437.142835.453826.0" at bounding box center [782, 211] width 114 height 14
copy span "1.119437.142835.453826.0"
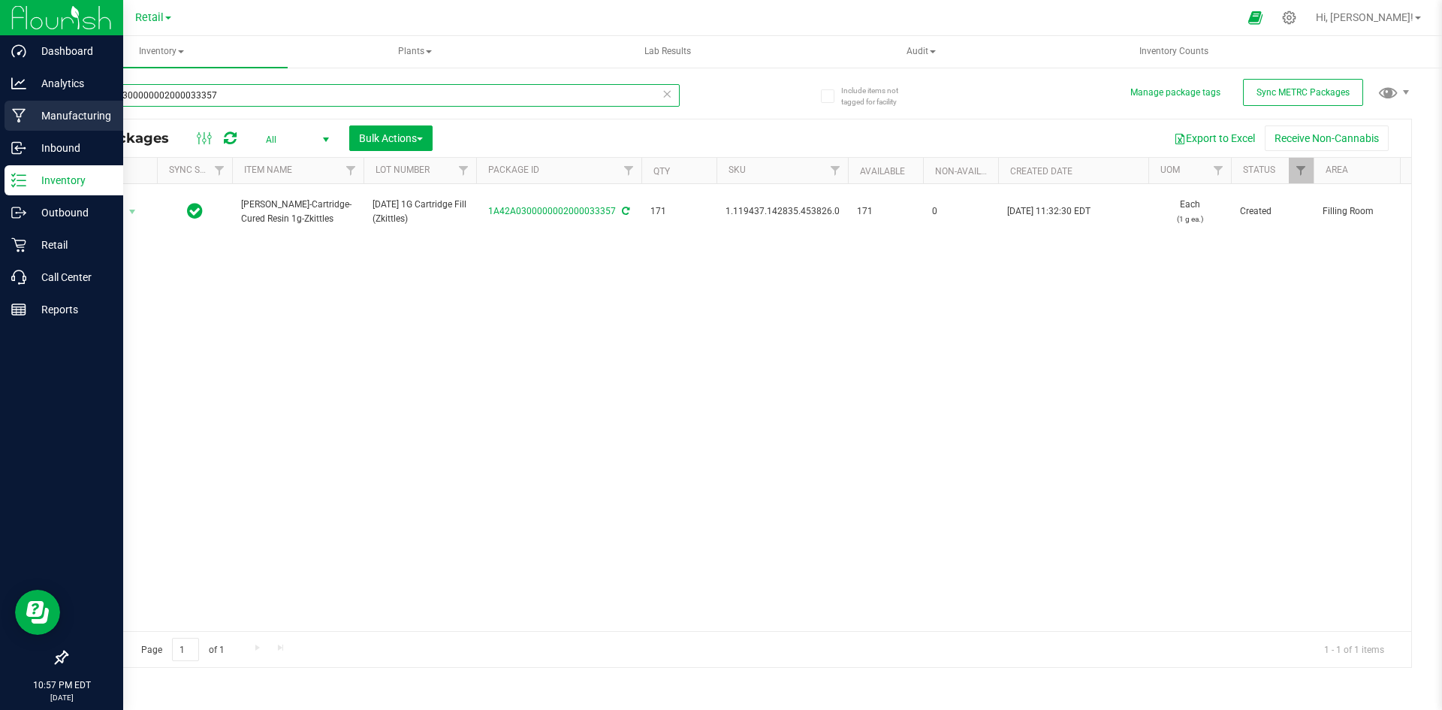
drag, startPoint x: 276, startPoint y: 98, endPoint x: 76, endPoint y: 102, distance: 199.8
click at [14, 128] on div "Dashboard Analytics Manufacturing Inbound Inventory Outbound Retail Call Center…" at bounding box center [721, 355] width 1442 height 710
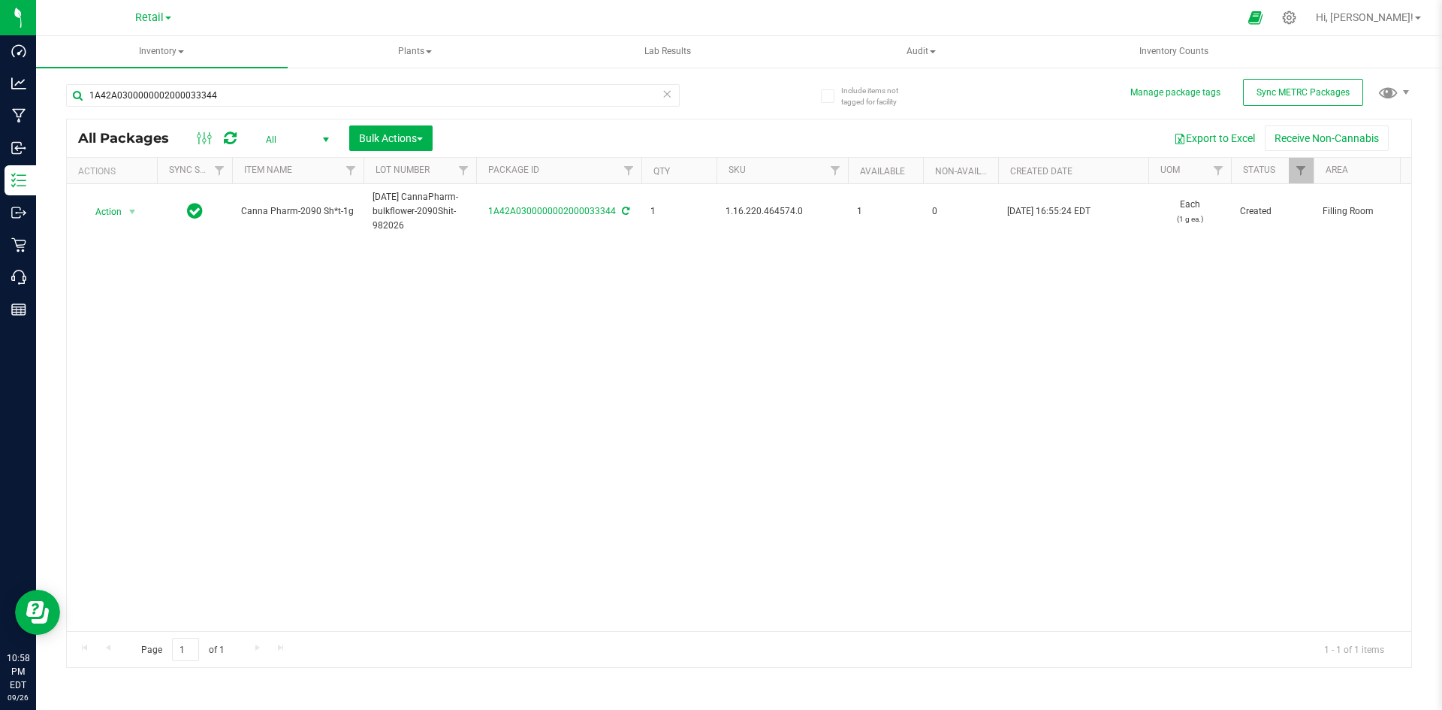
click at [757, 213] on span "1.16.220.464574.0" at bounding box center [781, 211] width 113 height 14
copy span "1.16.220.464574.0"
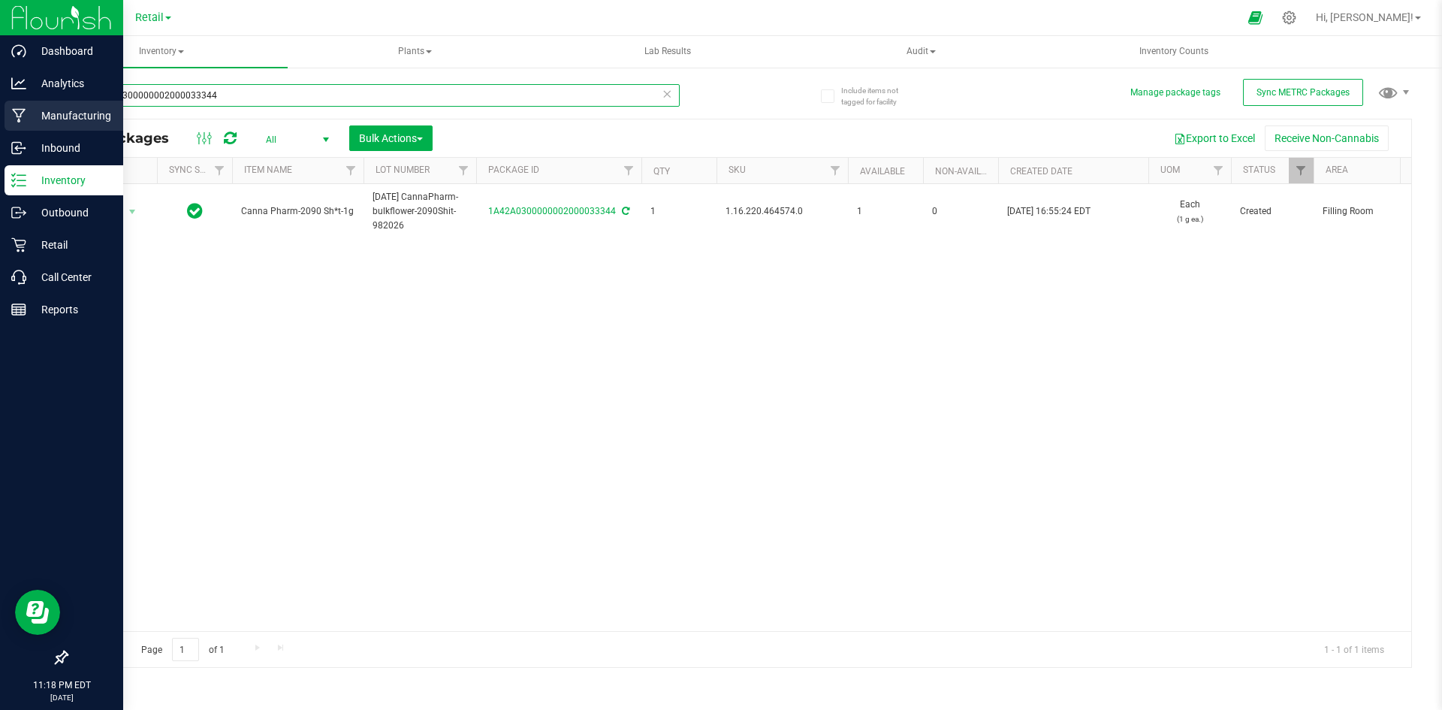
drag, startPoint x: 346, startPoint y: 93, endPoint x: 0, endPoint y: 116, distance: 347.0
click at [0, 116] on div "Dashboard Analytics Manufacturing Inbound Inventory Outbound Retail Call Center…" at bounding box center [721, 355] width 1442 height 710
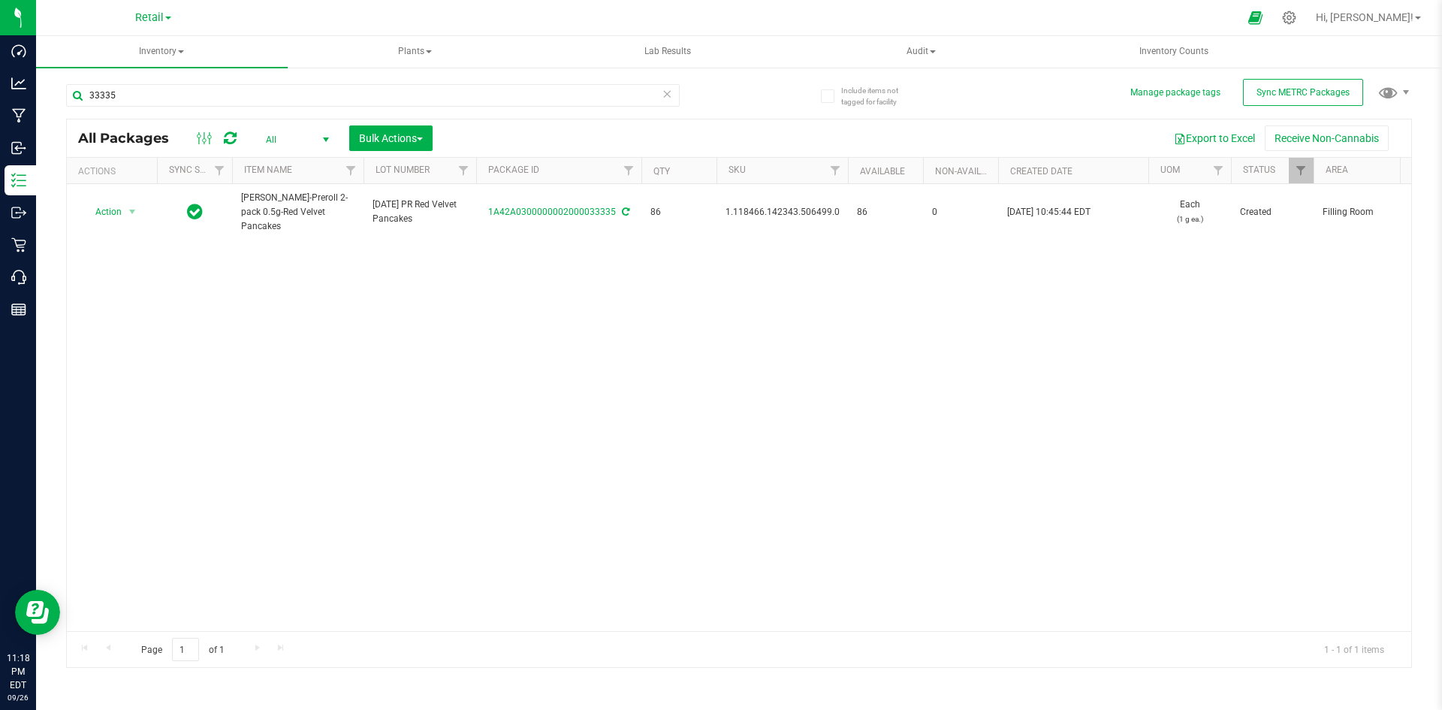
click at [774, 216] on span "1.118466.142343.506499.0" at bounding box center [782, 212] width 114 height 14
copy span "1.118466.142343.506499.0"
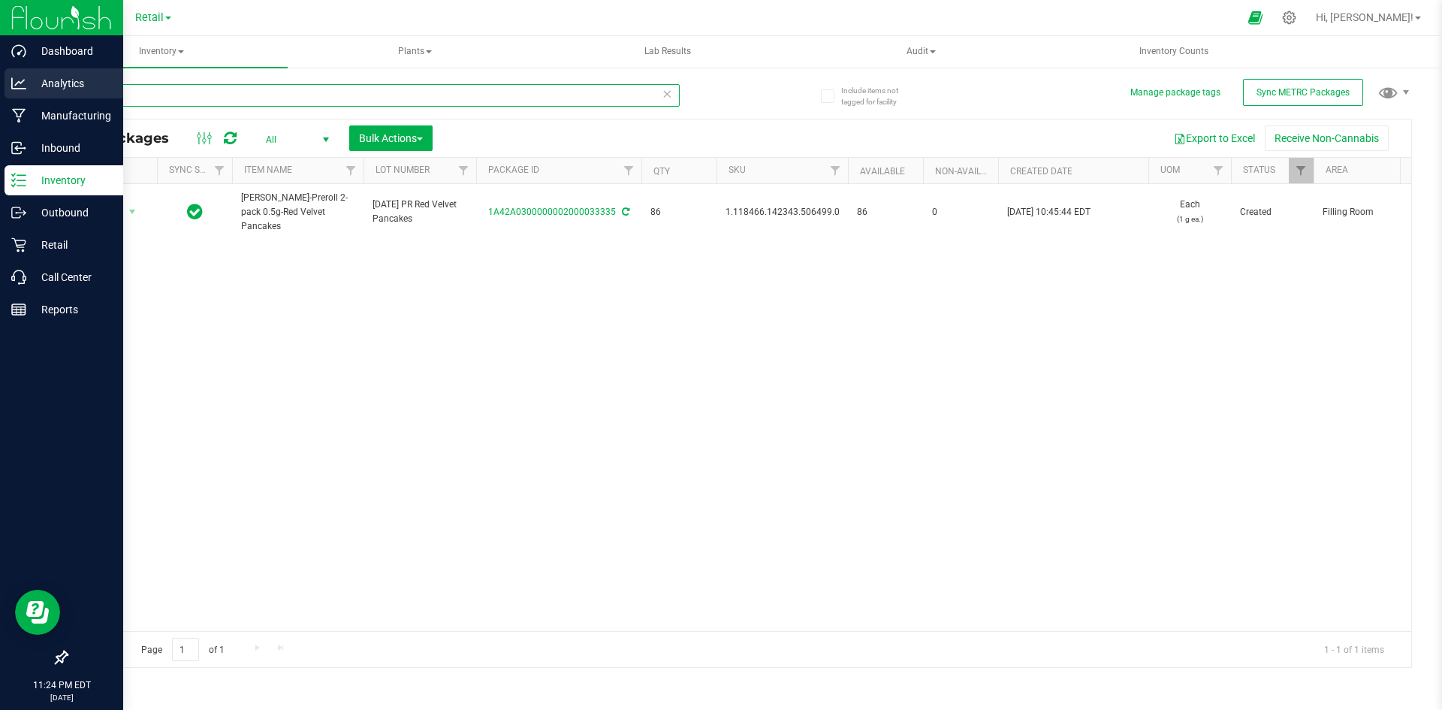
drag, startPoint x: 31, startPoint y: 131, endPoint x: 106, endPoint y: 98, distance: 82.1
click at [0, 135] on div "Dashboard Analytics Manufacturing Inbound Inventory Outbound Retail Call Center…" at bounding box center [721, 355] width 1442 height 710
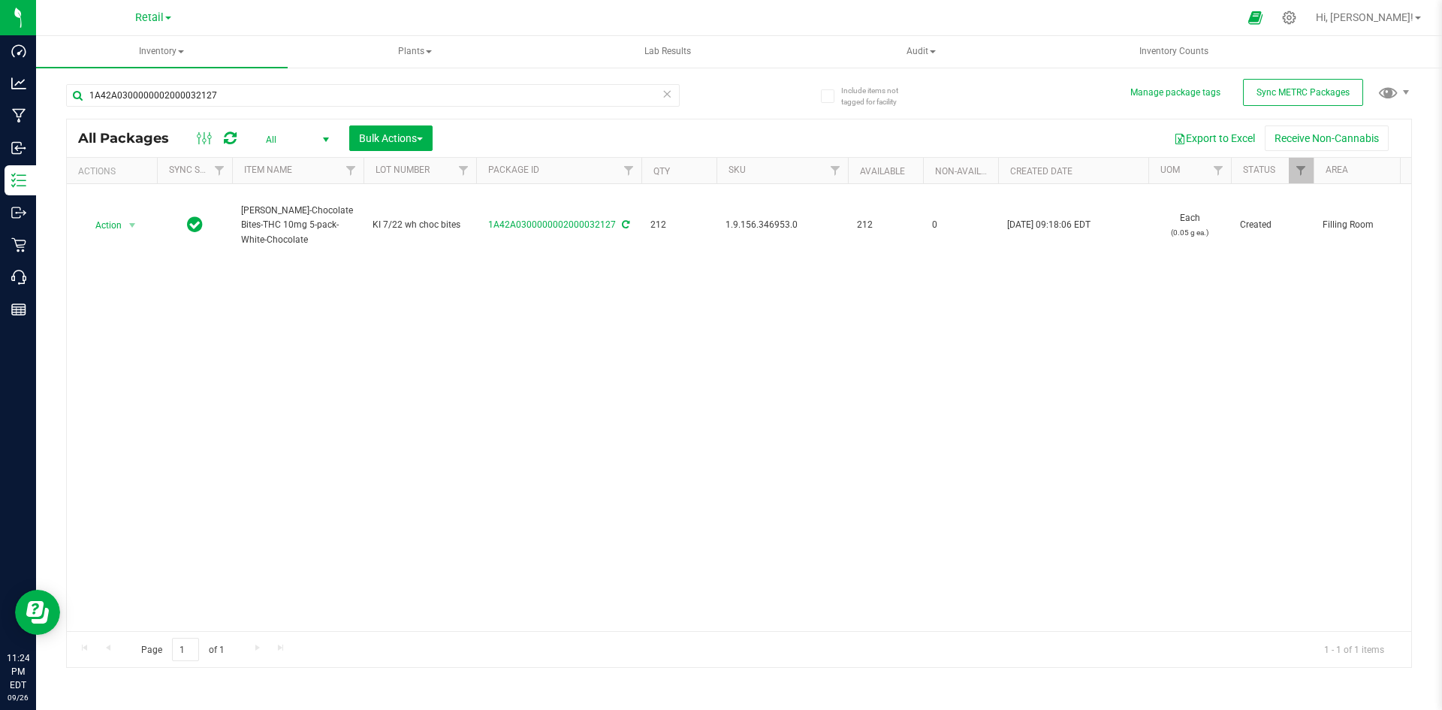
click at [774, 226] on span "1.9.156.346953.0" at bounding box center [781, 225] width 113 height 14
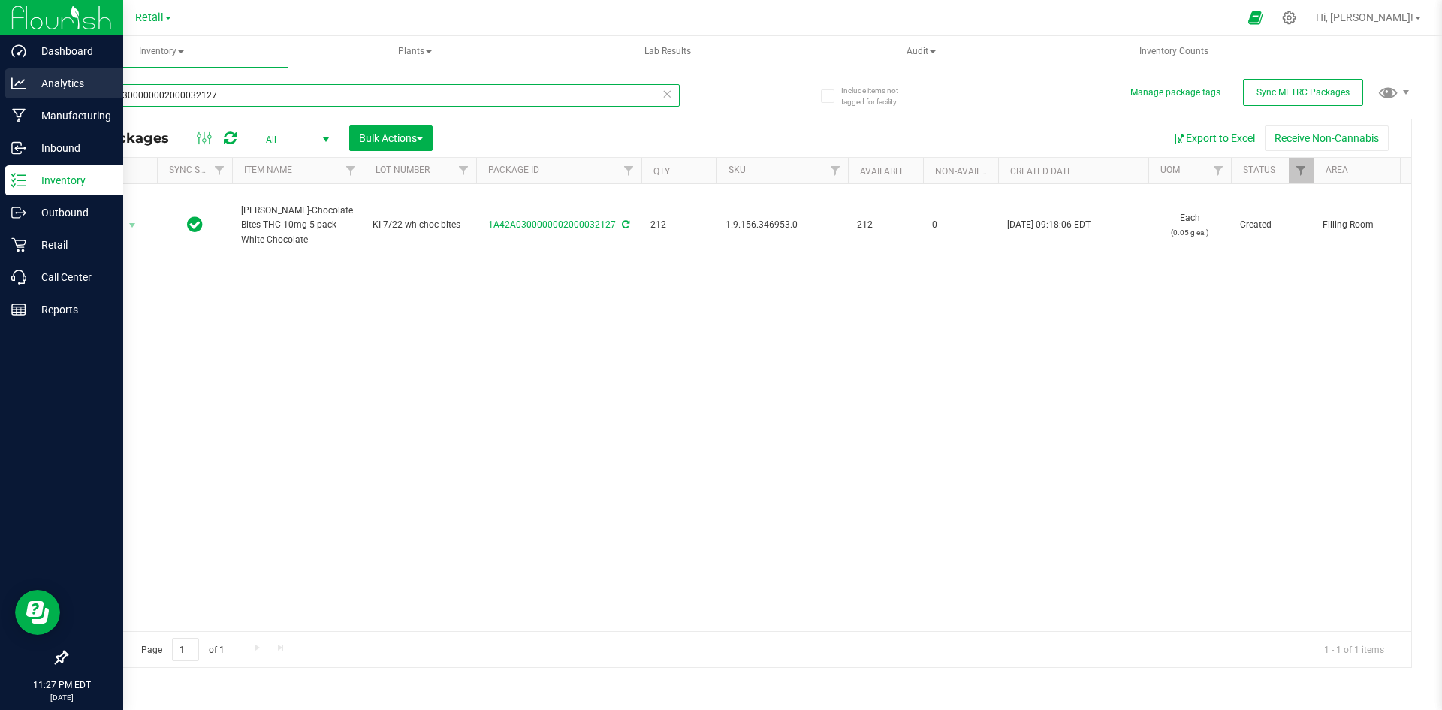
drag, startPoint x: 257, startPoint y: 92, endPoint x: 0, endPoint y: 95, distance: 256.9
click at [0, 96] on div "Dashboard Analytics Manufacturing Inbound Inventory Outbound Retail Call Center…" at bounding box center [721, 355] width 1442 height 710
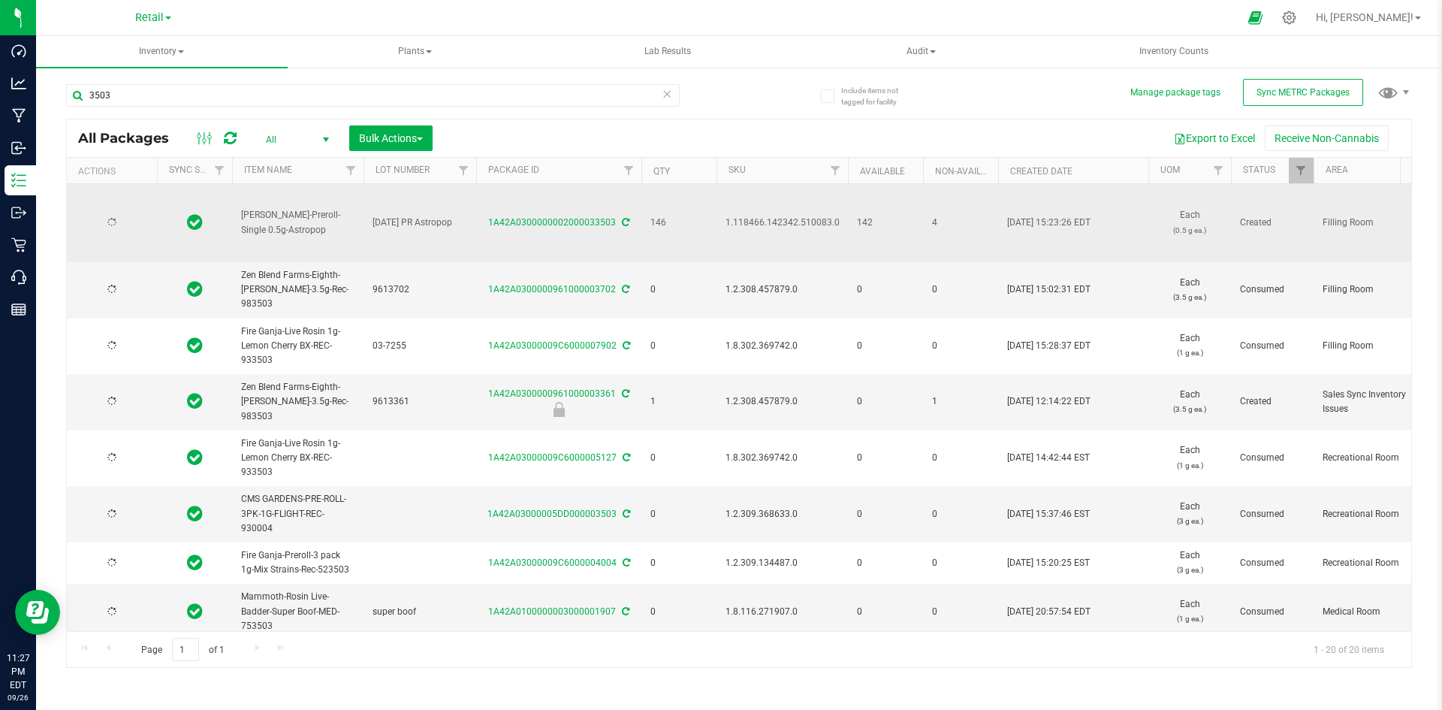
click at [773, 224] on span "1.118466.142342.510083.0" at bounding box center [782, 223] width 114 height 14
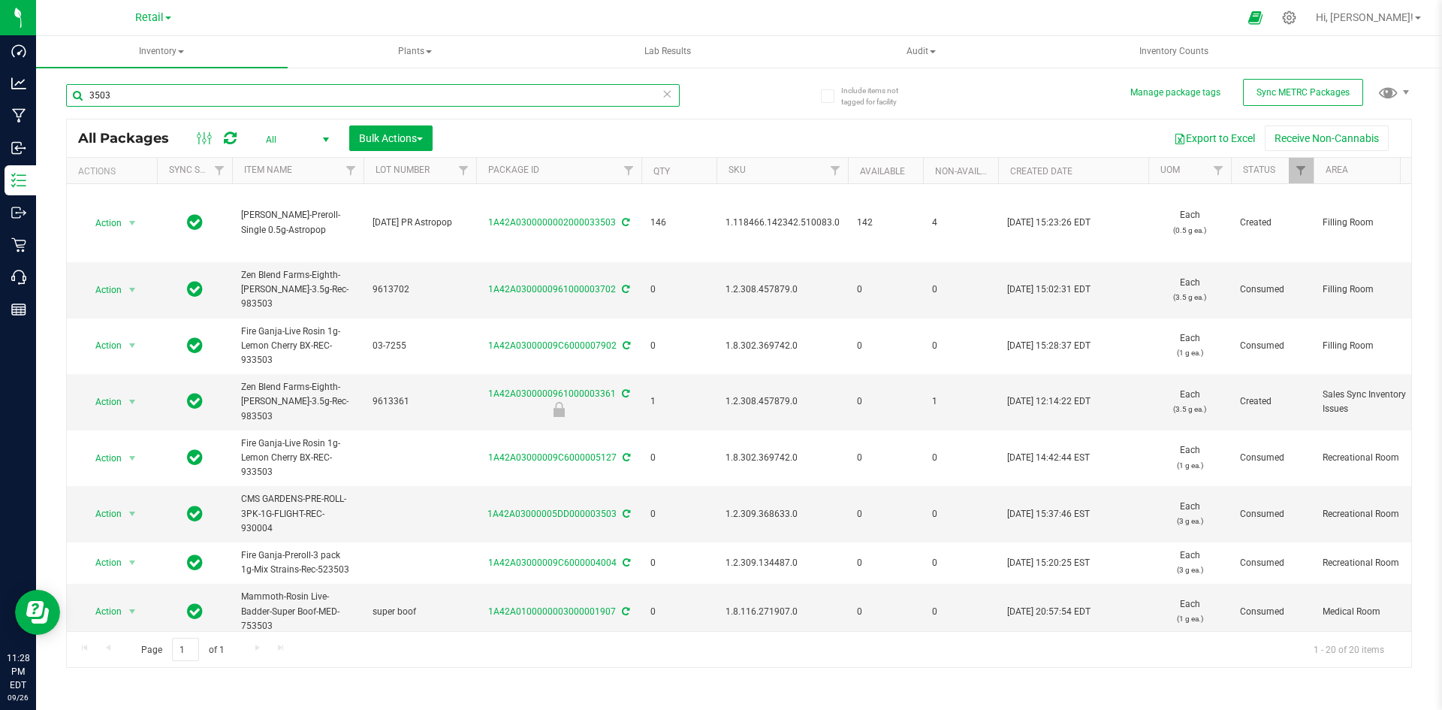
drag, startPoint x: 157, startPoint y: 93, endPoint x: 144, endPoint y: 5, distance: 88.8
click at [0, 98] on div "Dashboard Analytics Manufacturing Inbound Inventory Outbound Retail Call Center…" at bounding box center [721, 355] width 1442 height 710
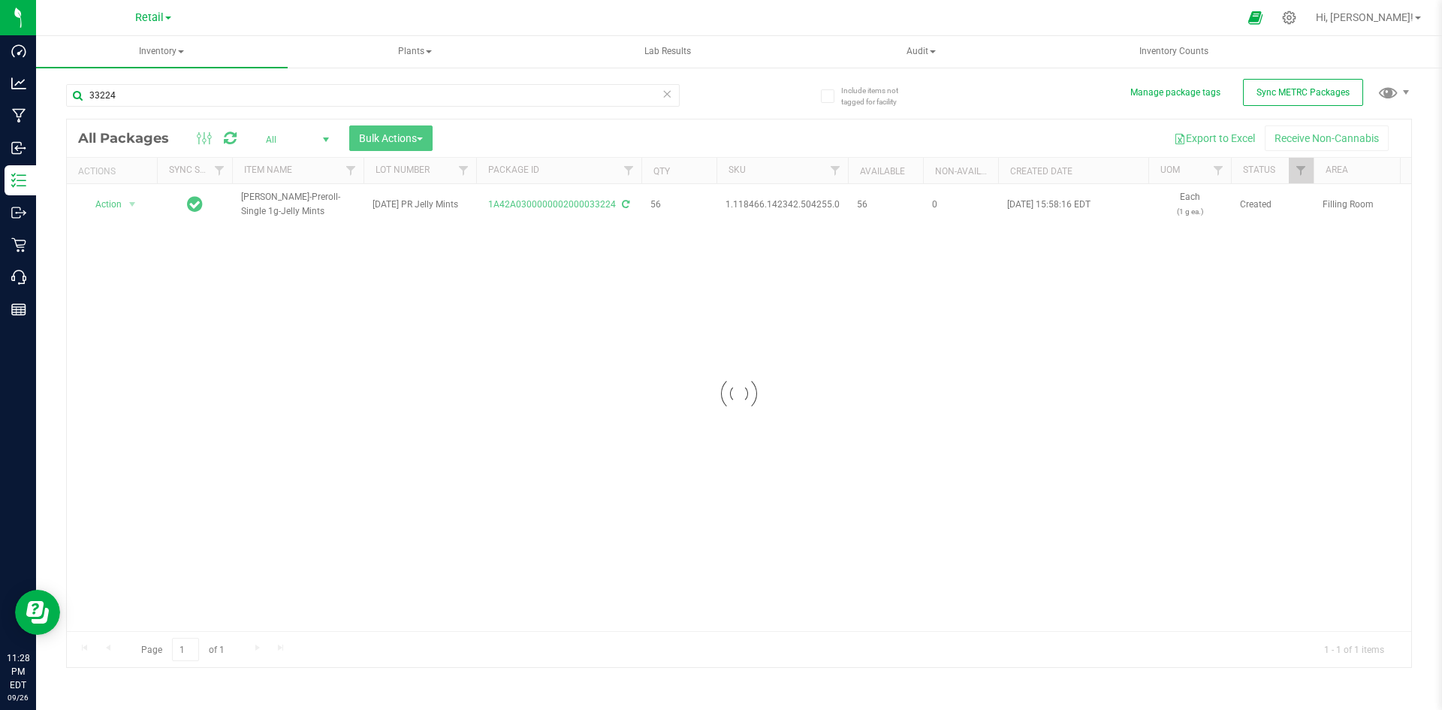
click at [798, 207] on div at bounding box center [739, 392] width 1344 height 547
click at [798, 207] on span "1.118466.142342.504255.0" at bounding box center [782, 205] width 114 height 14
drag, startPoint x: 811, startPoint y: 288, endPoint x: 881, endPoint y: 313, distance: 74.1
click at [812, 290] on div "Action Action Adjust qty Create package Edit attributes Global inventory Locate…" at bounding box center [739, 407] width 1344 height 447
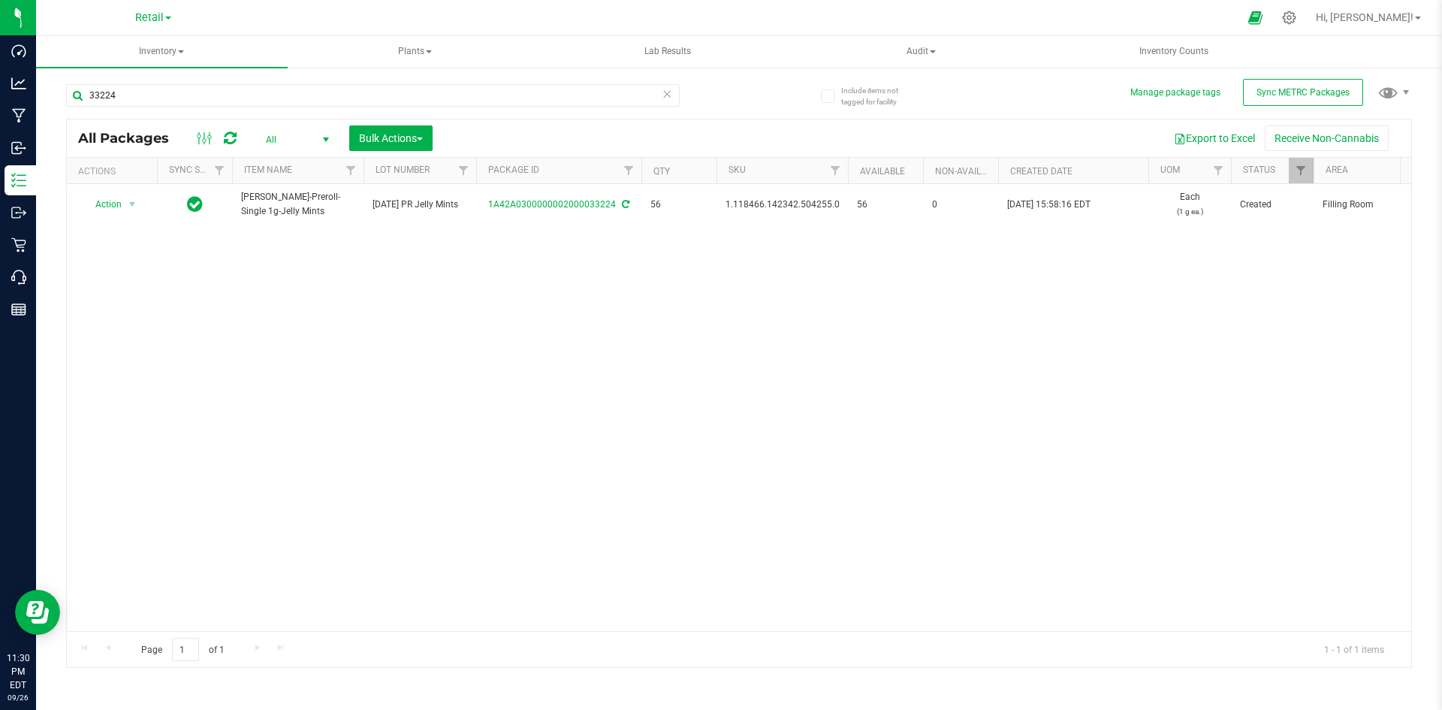
click at [482, 321] on div "Action Action Adjust qty Create package Edit attributes Global inventory Locate…" at bounding box center [739, 407] width 1344 height 447
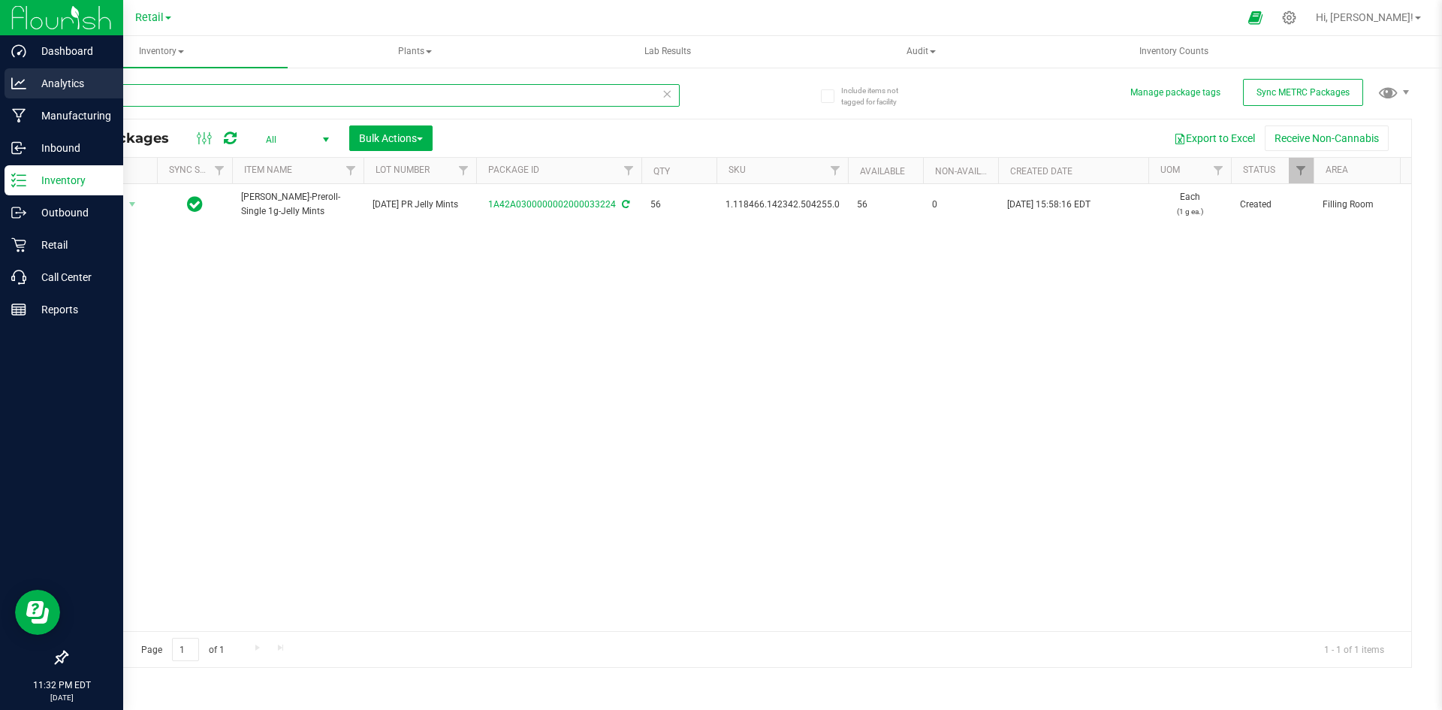
drag, startPoint x: 139, startPoint y: 90, endPoint x: 0, endPoint y: 81, distance: 139.2
click at [0, 82] on div "Dashboard Analytics Manufacturing Inbound Inventory Outbound Retail Call Center…" at bounding box center [721, 355] width 1442 height 710
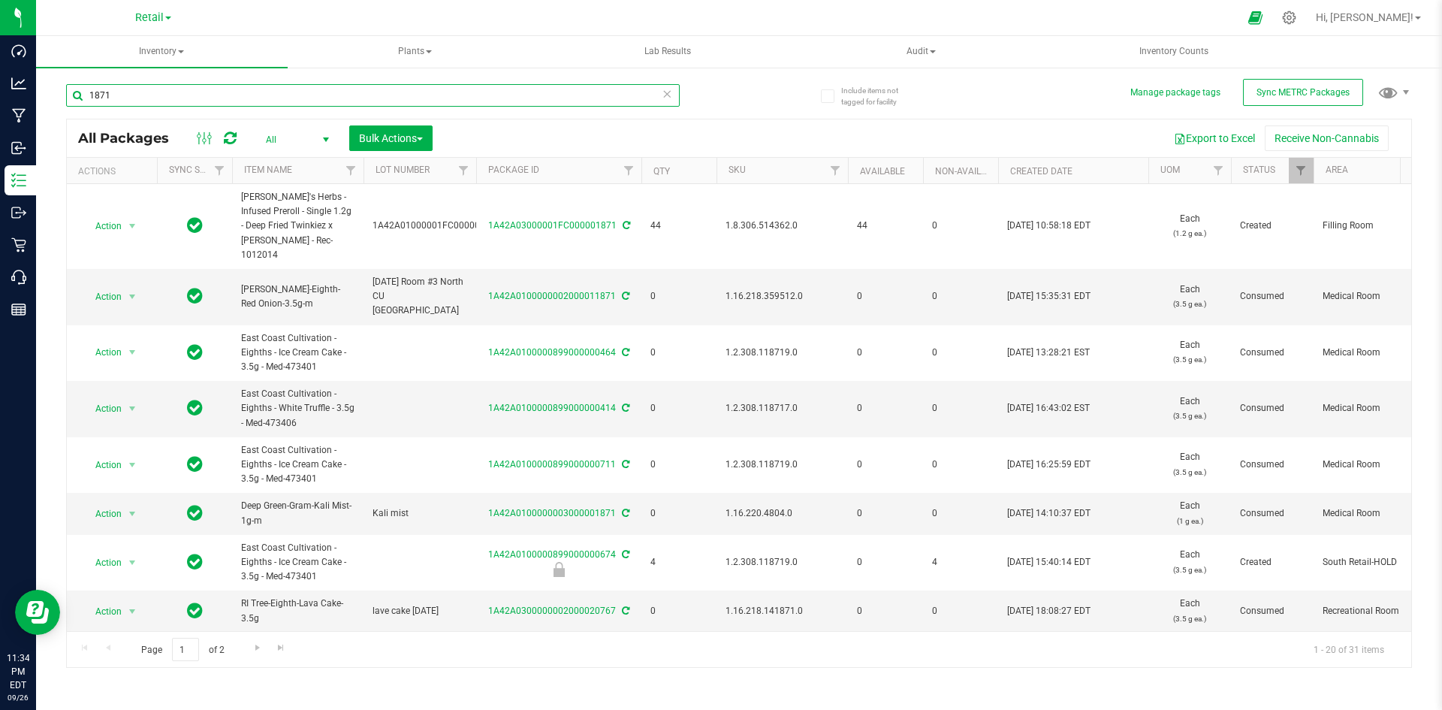
drag, startPoint x: 249, startPoint y: 103, endPoint x: 437, endPoint y: 127, distance: 190.0
click at [14, 122] on div "Dashboard Analytics Manufacturing Inbound Inventory Outbound Retail Call Center…" at bounding box center [721, 355] width 1442 height 710
type input "6"
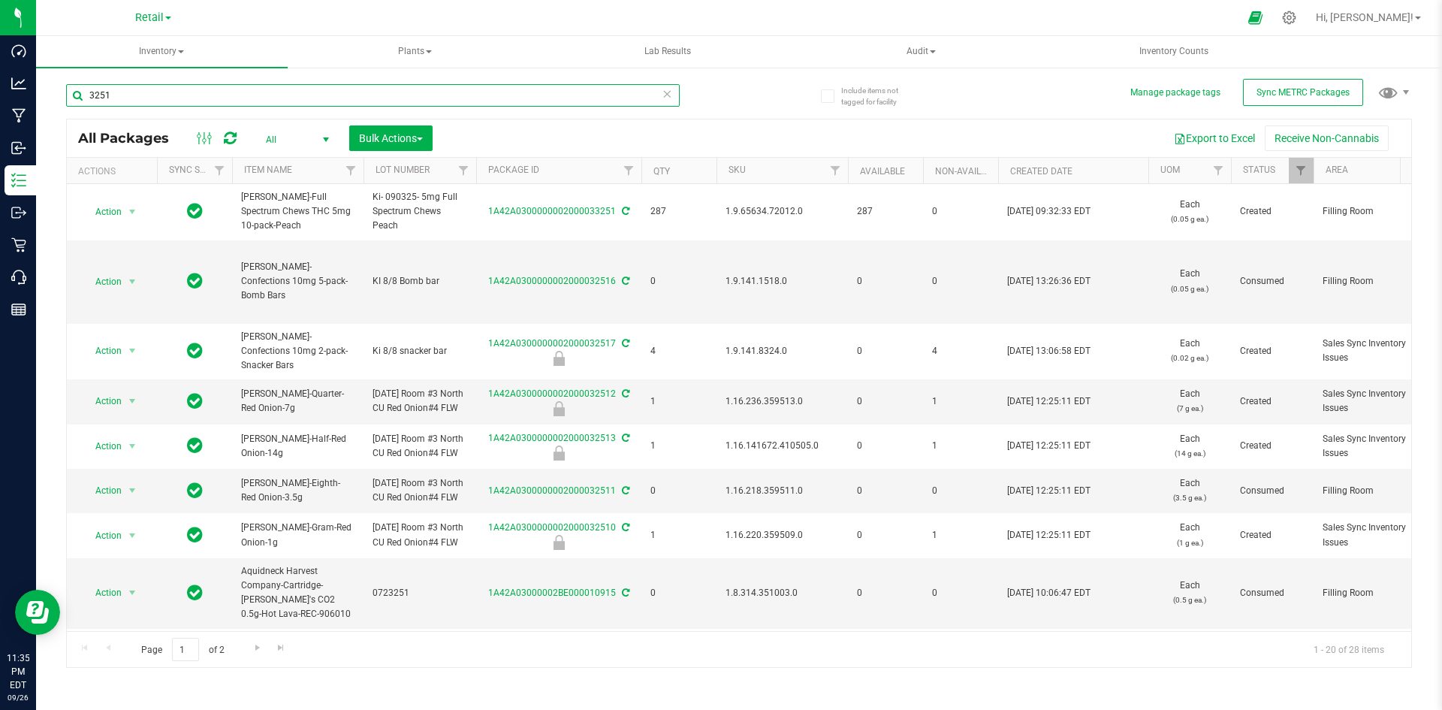
type input "3251"
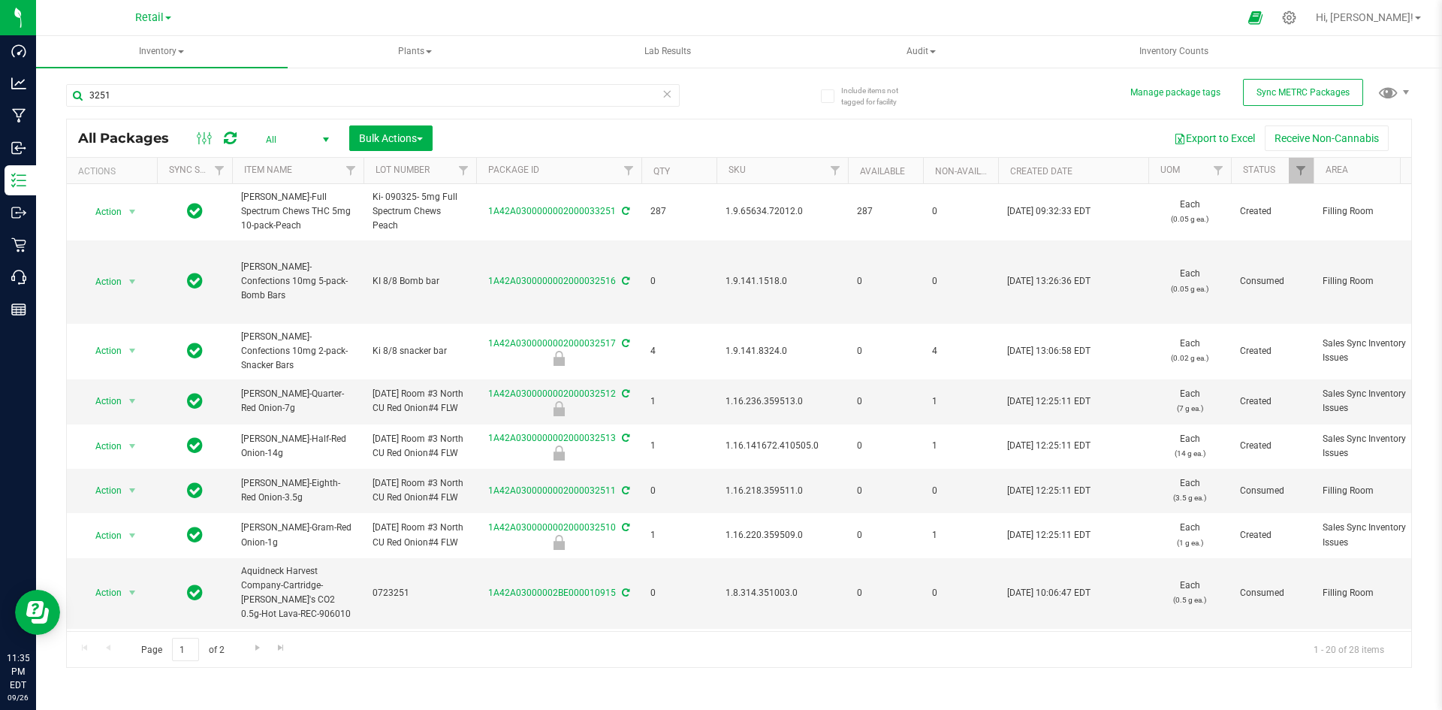
click at [293, 140] on span "All" at bounding box center [294, 139] width 83 height 21
click at [285, 171] on li "Active Only" at bounding box center [293, 163] width 81 height 23
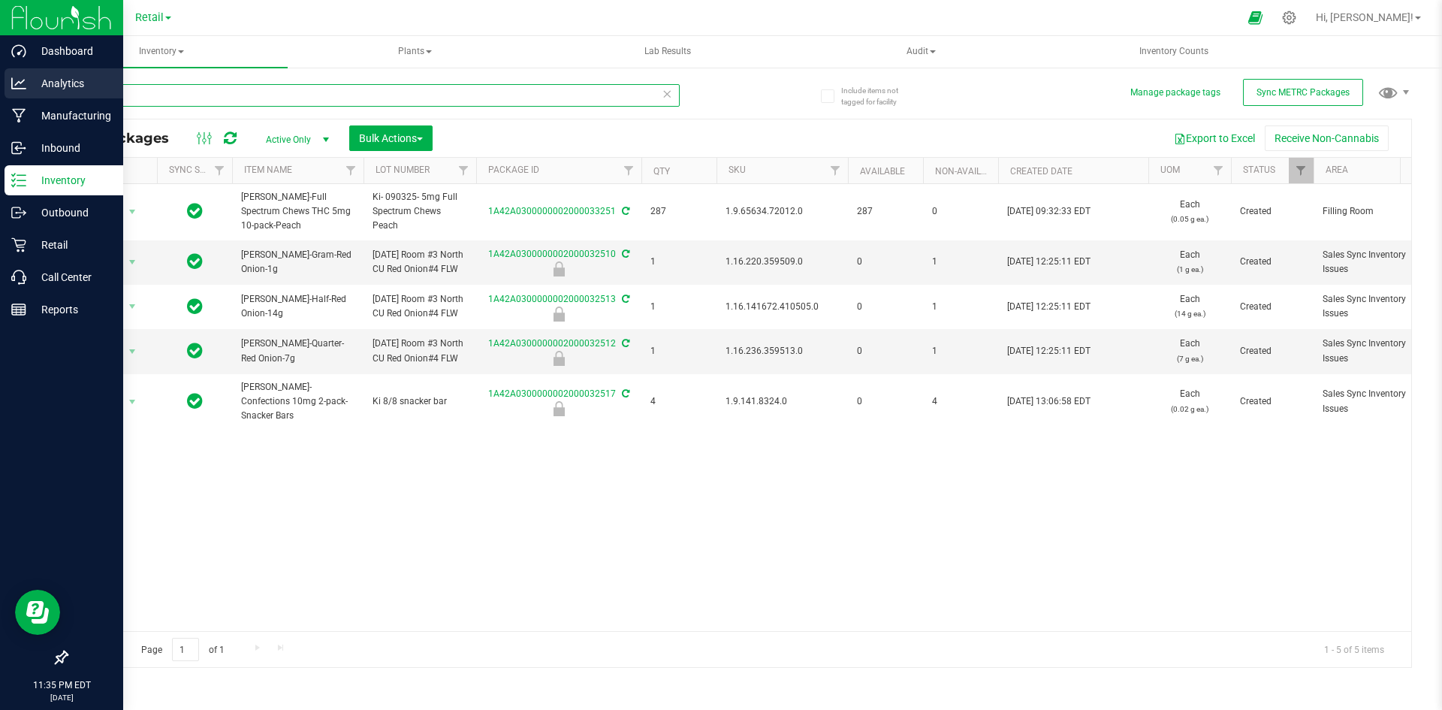
drag, startPoint x: 261, startPoint y: 104, endPoint x: 0, endPoint y: 96, distance: 261.5
click at [0, 96] on div "Dashboard Analytics Manufacturing Inbound Inventory Outbound Retail Call Center…" at bounding box center [721, 355] width 1442 height 710
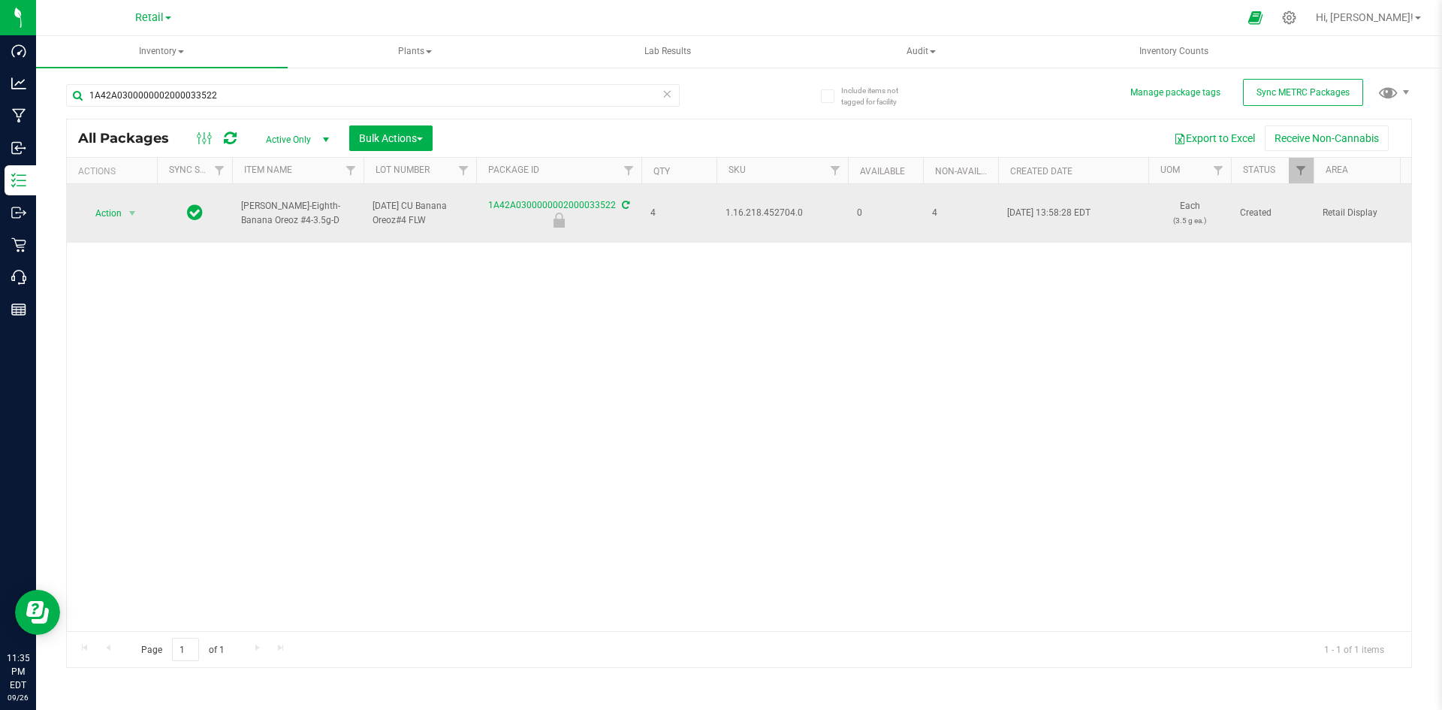
click at [753, 211] on span "1.16.218.452704.0" at bounding box center [781, 213] width 113 height 14
drag, startPoint x: 390, startPoint y: 264, endPoint x: 330, endPoint y: 225, distance: 71.4
click at [385, 262] on div "Action Action Edit attributes Global inventory Locate package Package audit log…" at bounding box center [739, 407] width 1344 height 447
drag, startPoint x: 267, startPoint y: 217, endPoint x: 238, endPoint y: 203, distance: 31.9
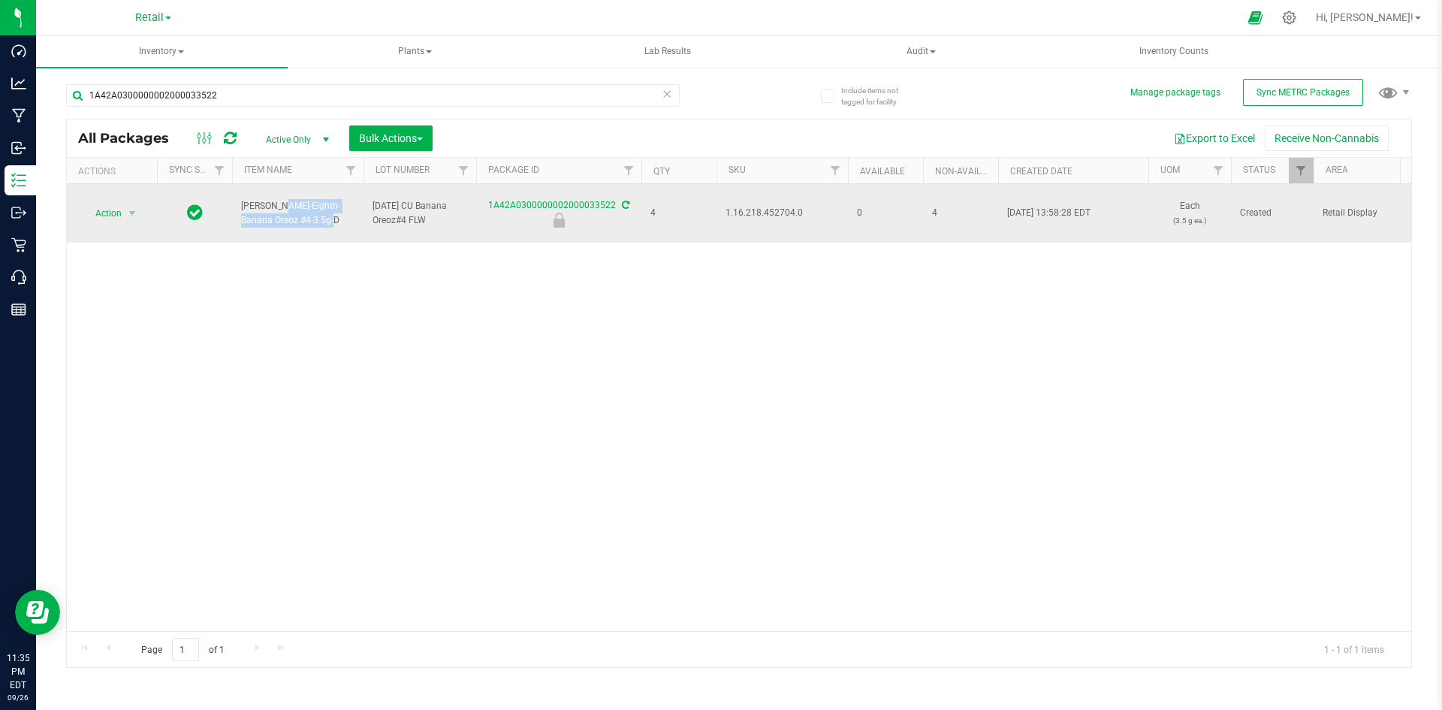
click at [238, 203] on td "[PERSON_NAME]-Eighth-Banana Oreoz #4-3.5g-D" at bounding box center [297, 213] width 131 height 59
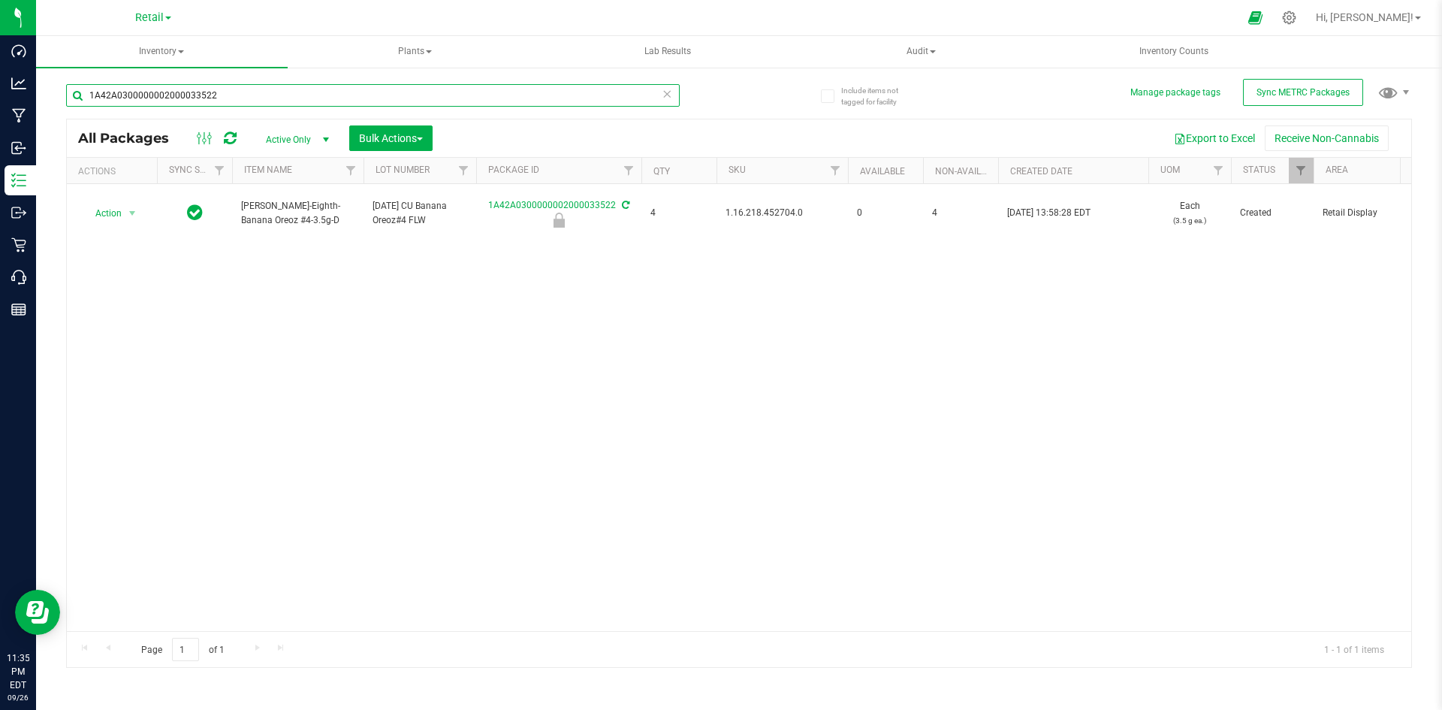
drag, startPoint x: 237, startPoint y: 92, endPoint x: 87, endPoint y: 95, distance: 149.5
click at [87, 95] on input "1A42A0300000002000033522" at bounding box center [373, 95] width 614 height 23
paste input "Slater-Eighth-Banana Oreoz #4-3.5"
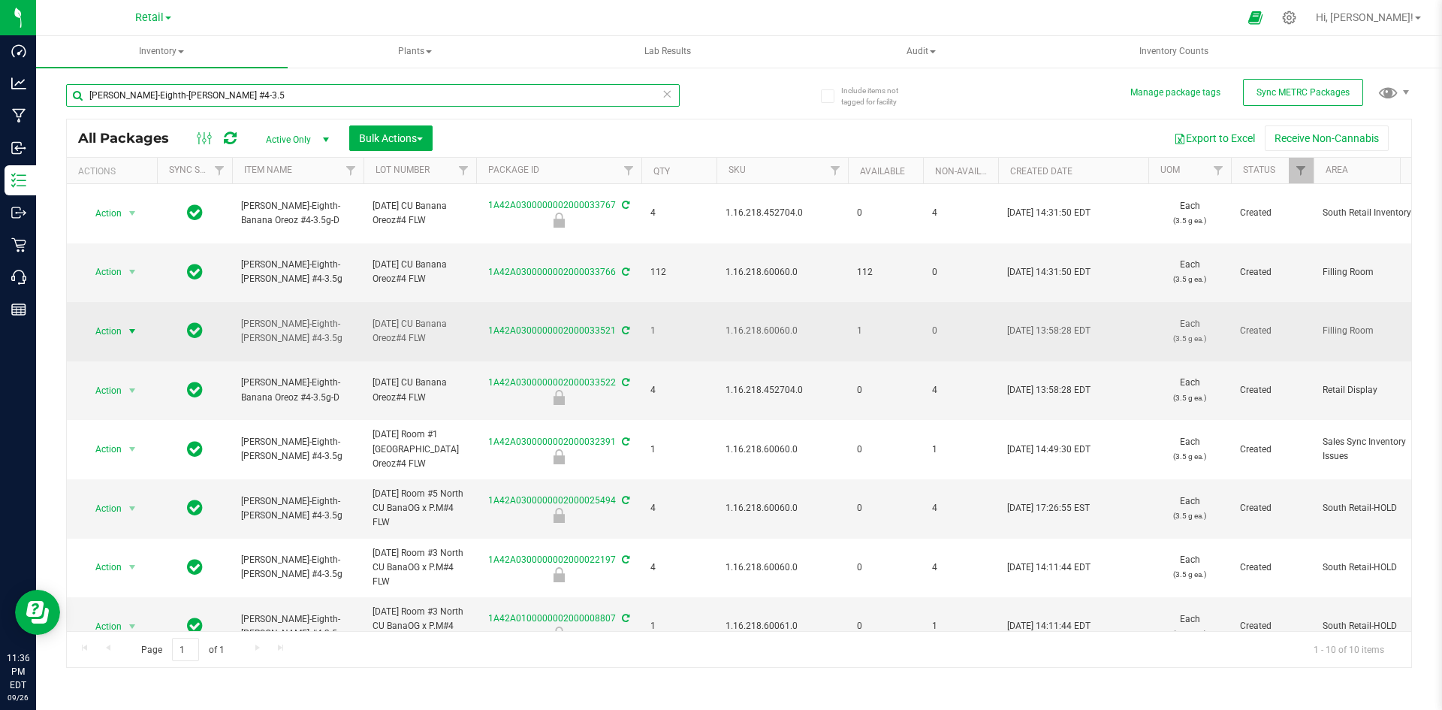
type input "Slater-Eighth-Banana Oreoz #4-3.5"
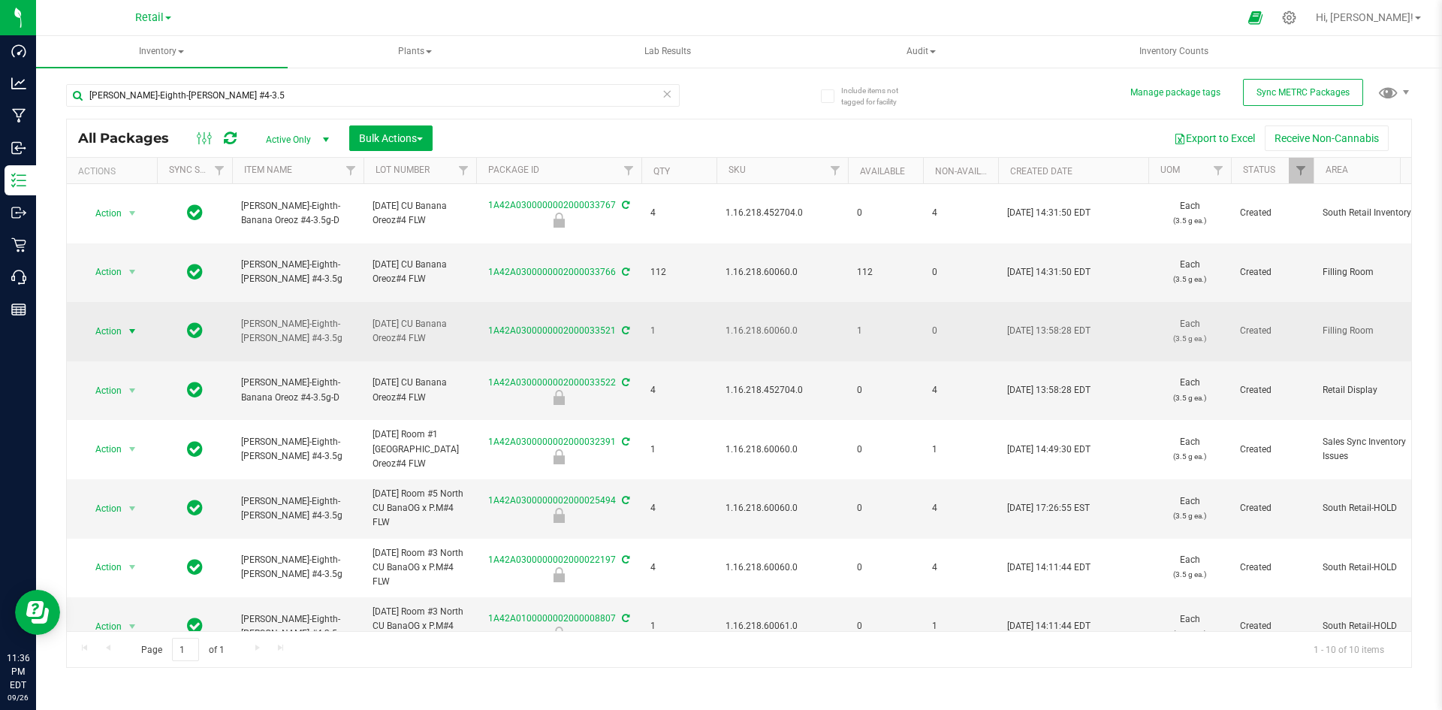
click at [129, 336] on span "select" at bounding box center [132, 331] width 12 height 12
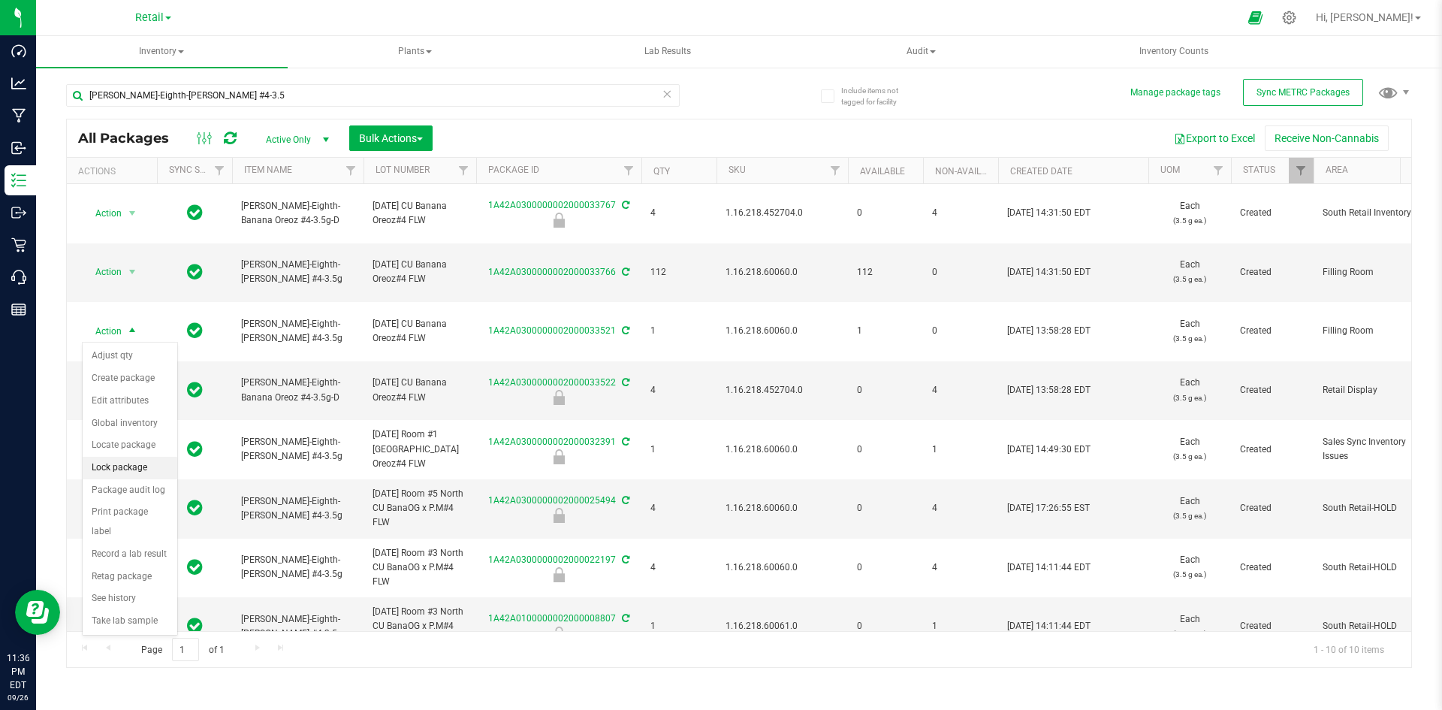
click at [146, 470] on li "Lock package" at bounding box center [130, 468] width 95 height 23
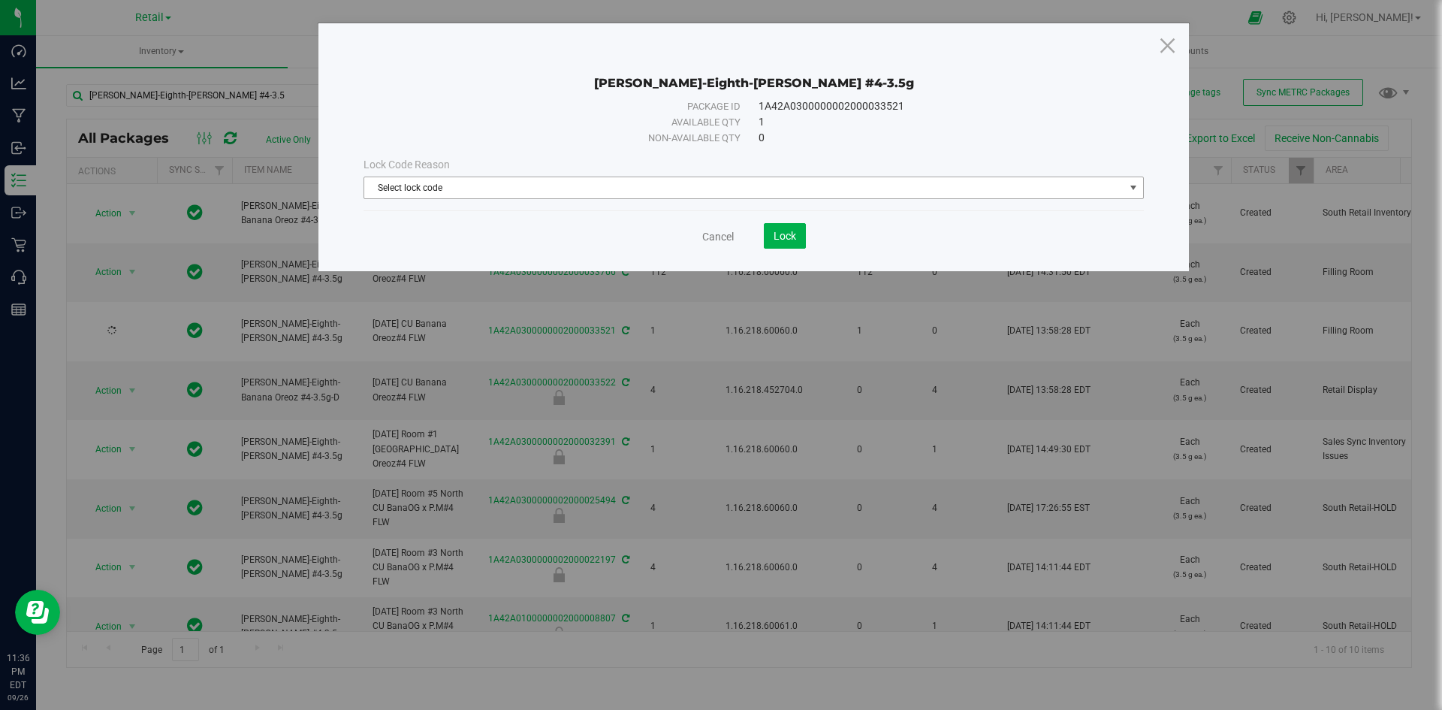
click at [689, 189] on span "Select lock code" at bounding box center [744, 187] width 760 height 21
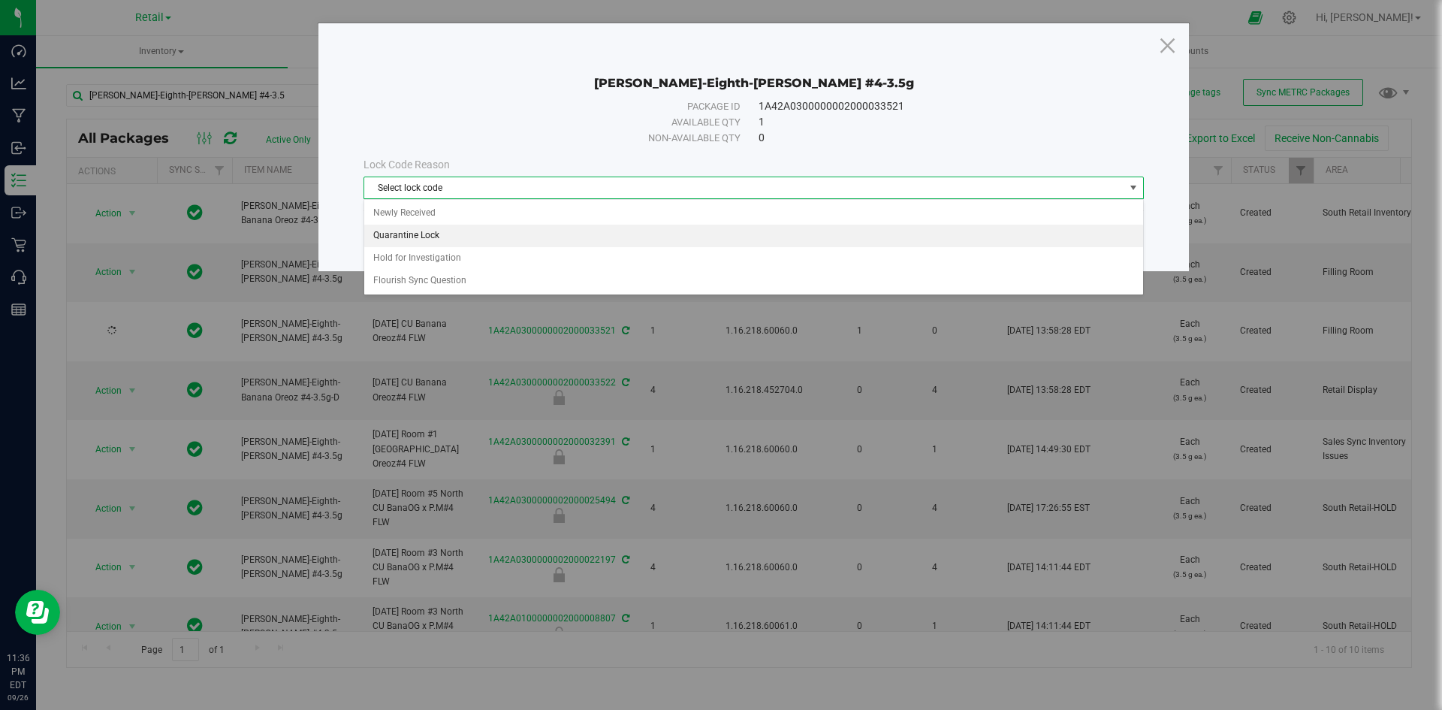
click at [476, 236] on li "Quarantine Lock" at bounding box center [753, 236] width 779 height 23
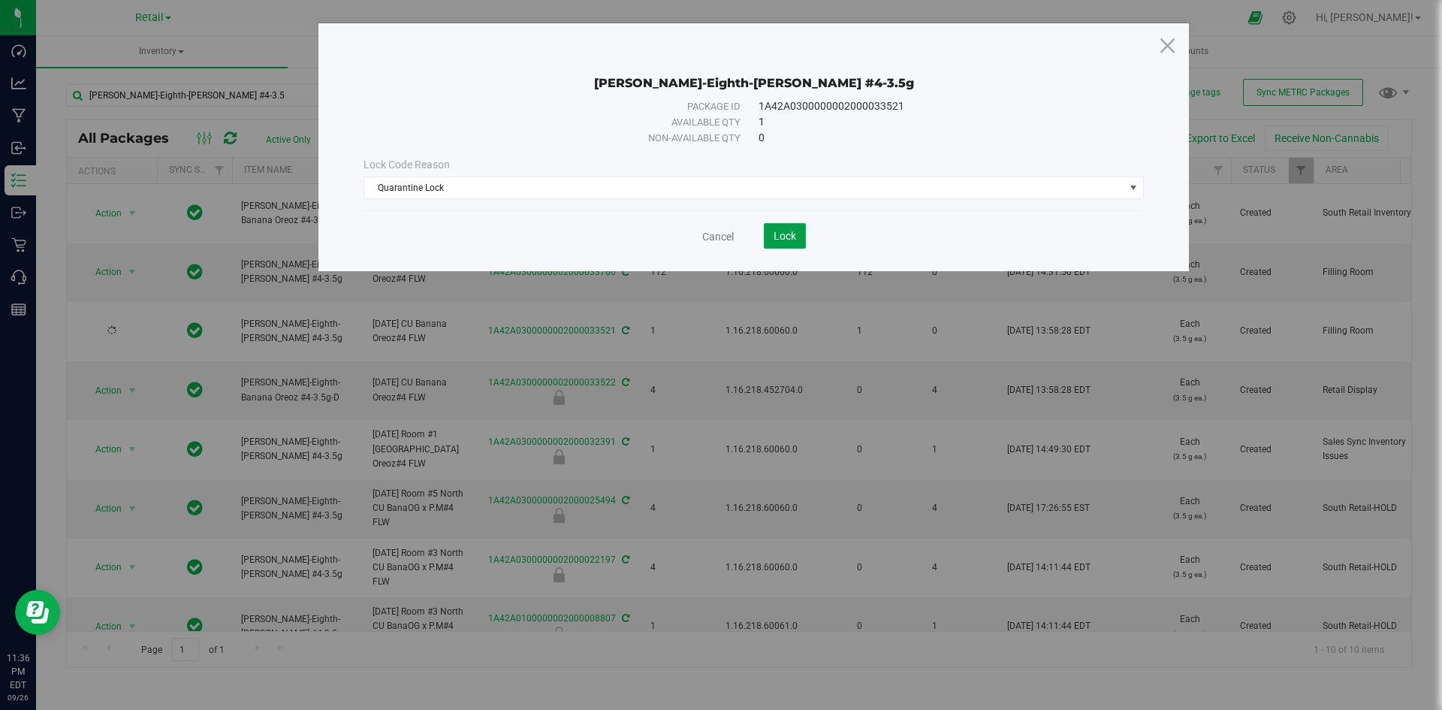
click at [778, 233] on span "Lock" at bounding box center [785, 236] width 23 height 12
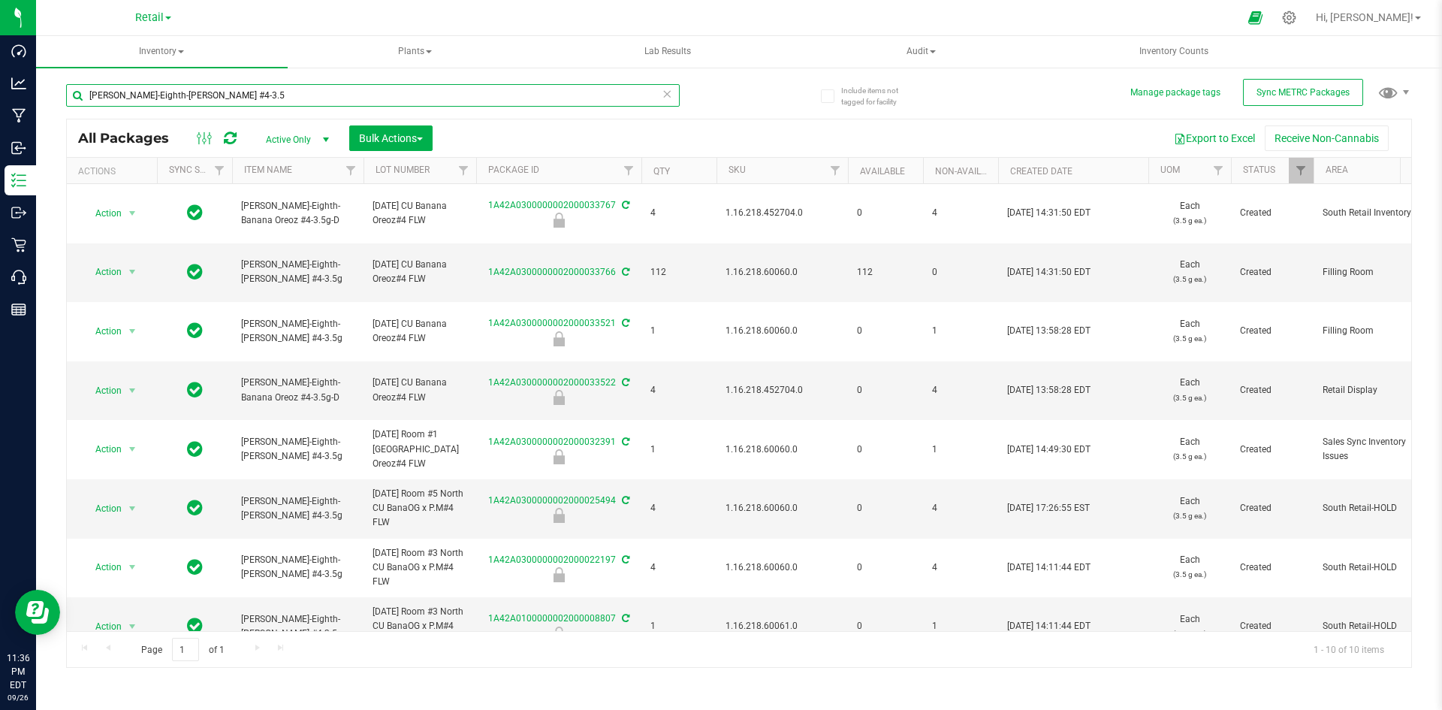
click at [273, 100] on input "Slater-Eighth-Banana Oreoz #4-3.5" at bounding box center [373, 95] width 614 height 23
drag, startPoint x: 138, startPoint y: 92, endPoint x: 116, endPoint y: 91, distance: 22.5
click at [116, 91] on input "Slater-Eighth-Banana Oreoz #4-" at bounding box center [373, 95] width 614 height 23
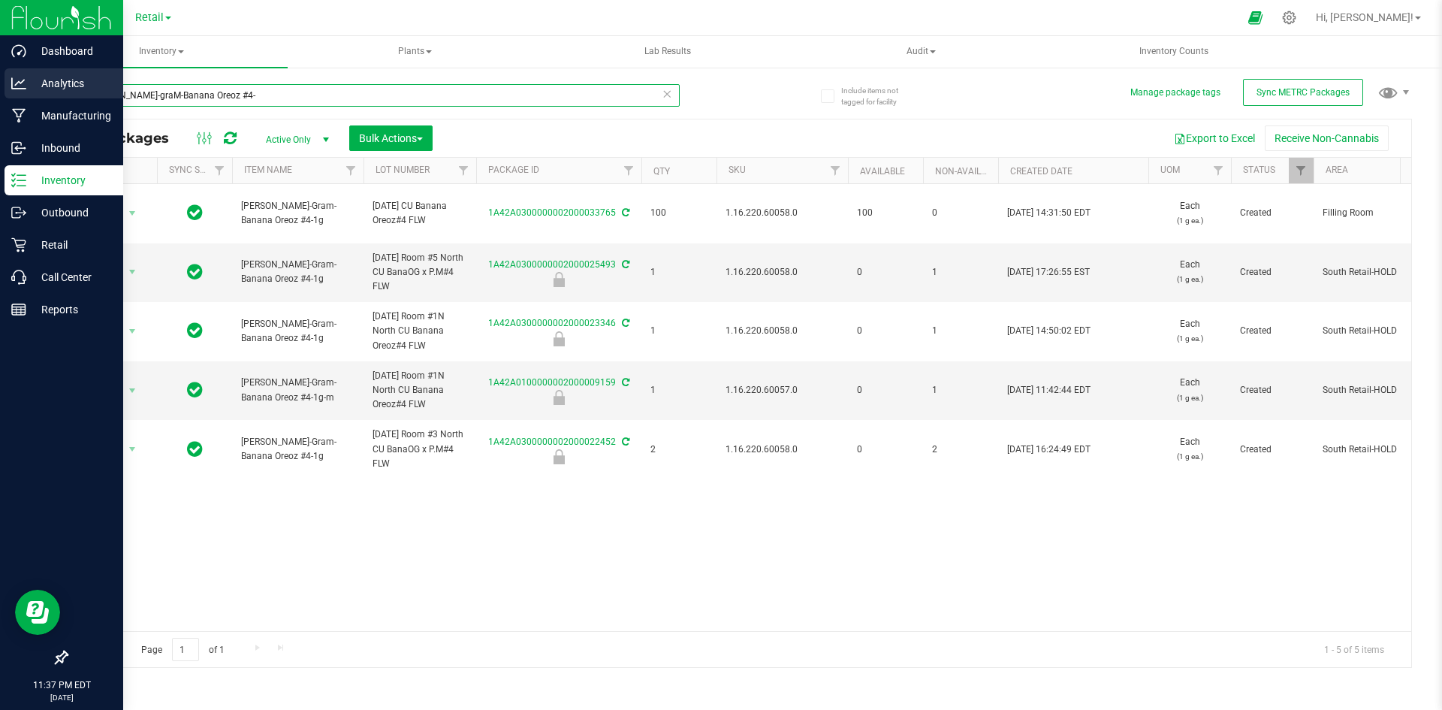
drag, startPoint x: 265, startPoint y: 101, endPoint x: 0, endPoint y: 86, distance: 265.5
click at [0, 86] on div "Dashboard Analytics Manufacturing Inbound Inventory Outbound Retail Call Center…" at bounding box center [721, 355] width 1442 height 710
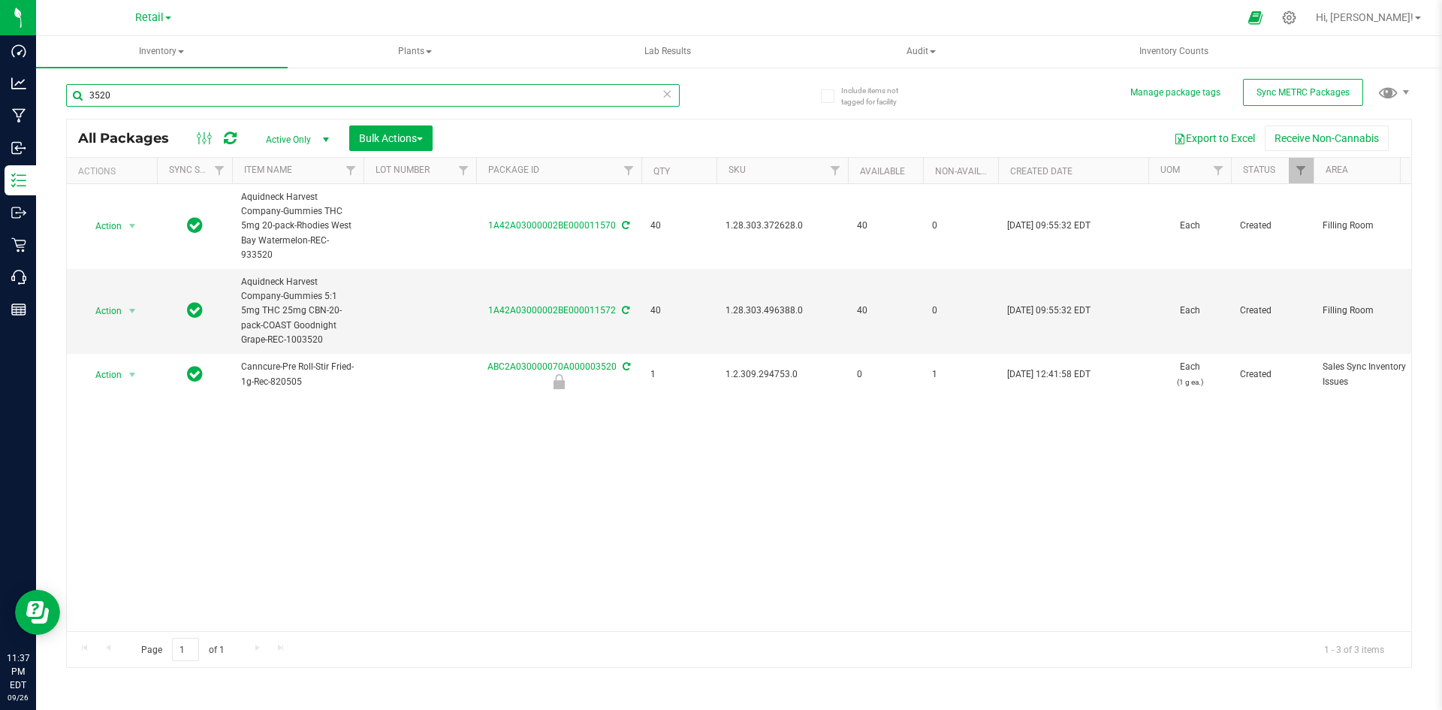
type input "3520"
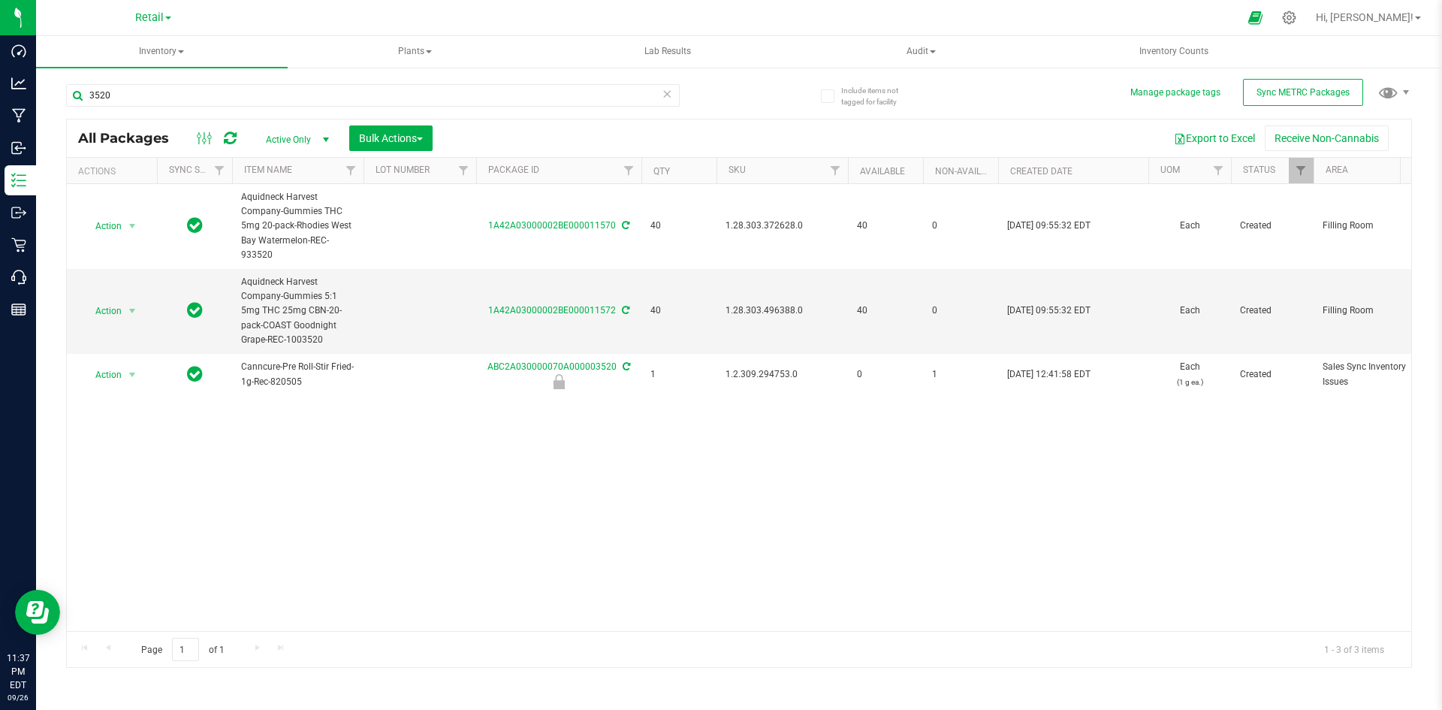
click at [299, 143] on span "Active Only" at bounding box center [294, 139] width 83 height 21
click at [287, 228] on li "All" at bounding box center [293, 230] width 81 height 23
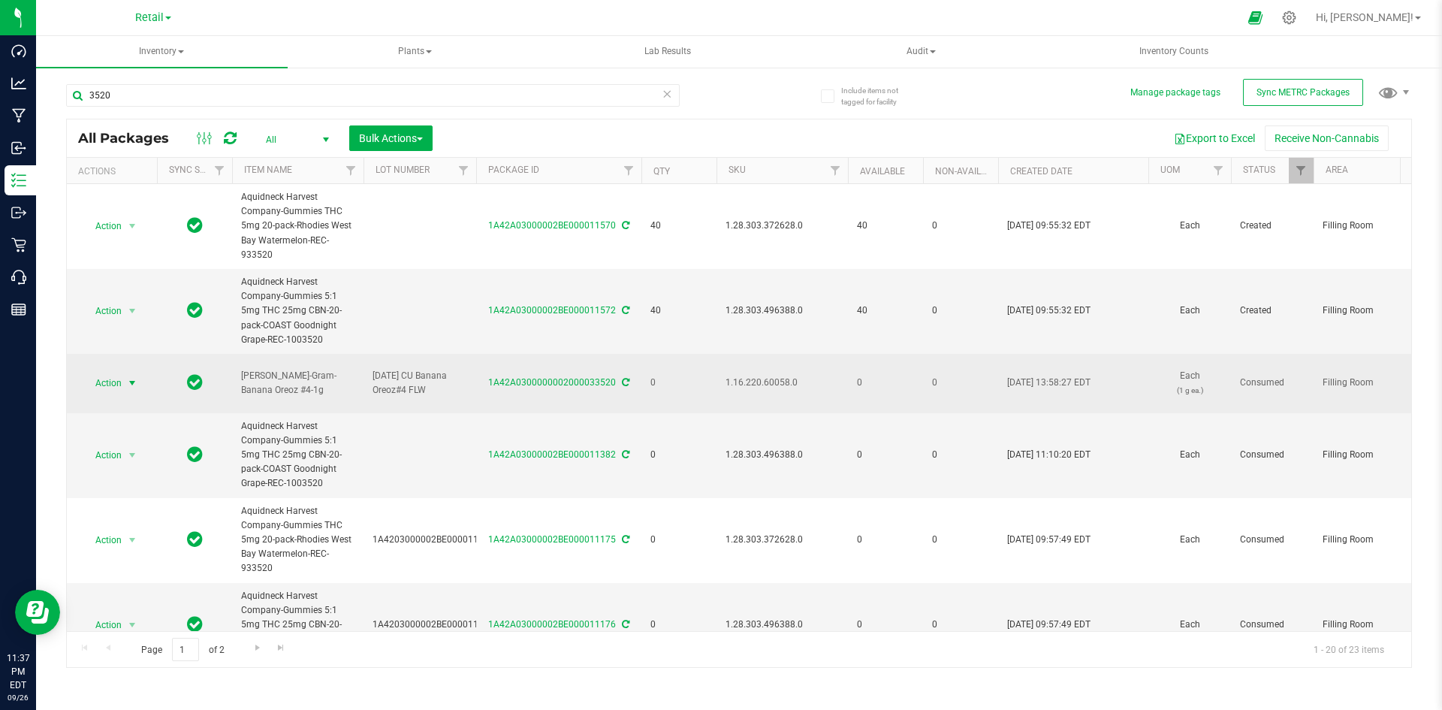
click at [104, 379] on span "Action" at bounding box center [102, 383] width 41 height 21
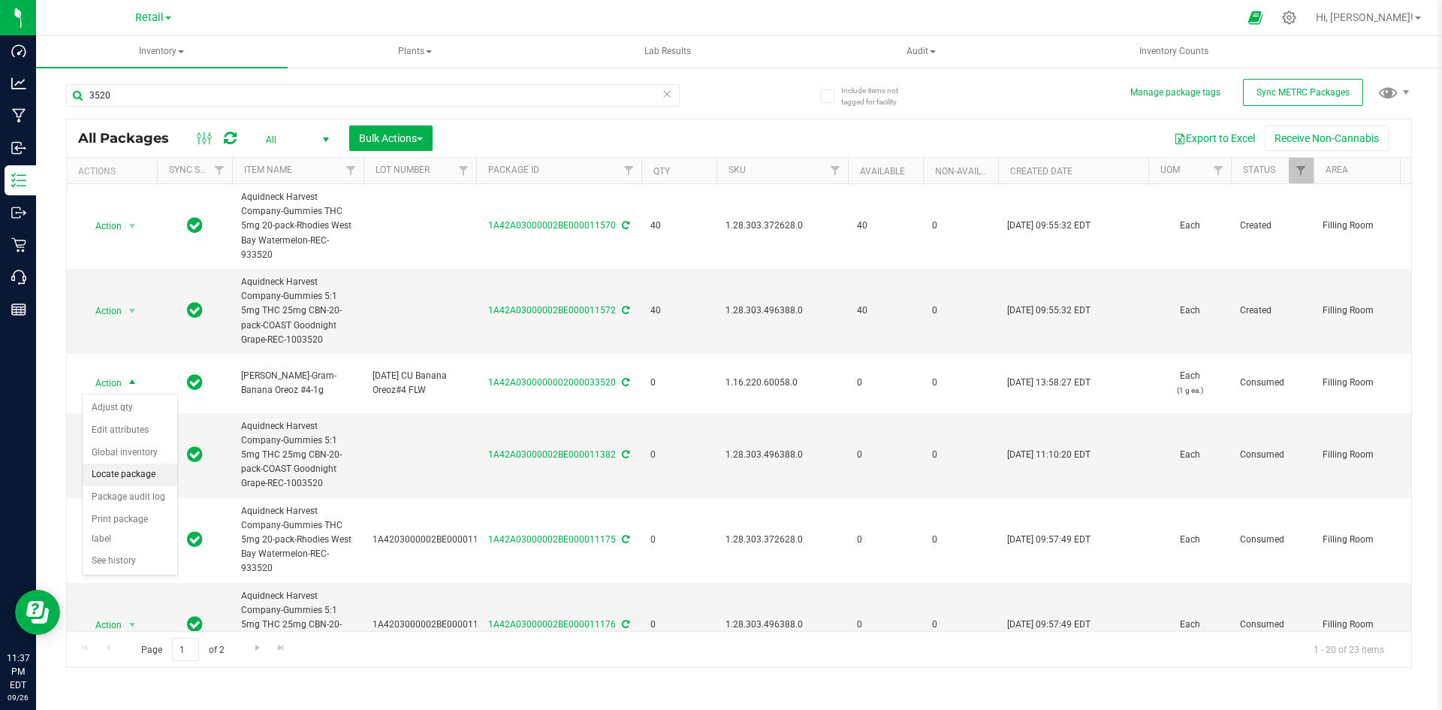
click at [146, 472] on li "Locate package" at bounding box center [130, 474] width 95 height 23
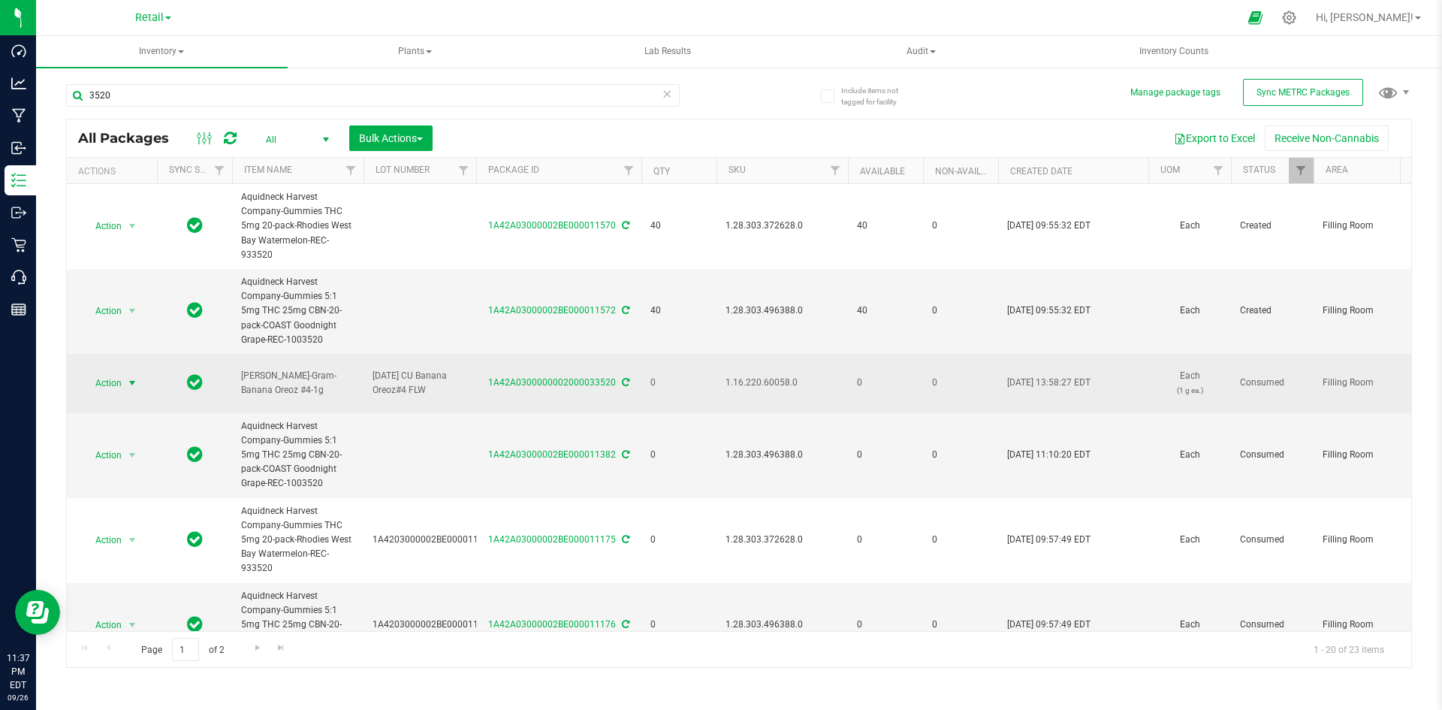
click at [111, 382] on span "Action" at bounding box center [102, 383] width 41 height 21
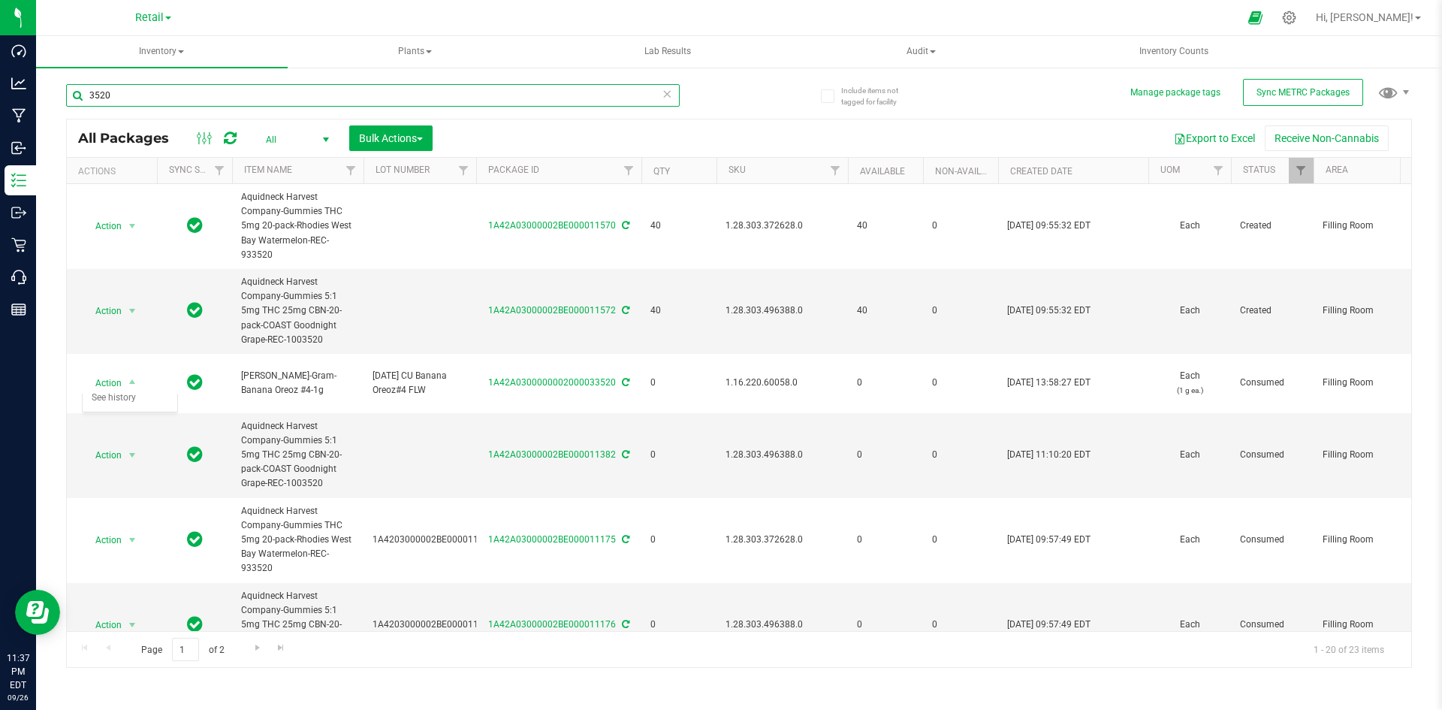
click at [335, 93] on input "3520" at bounding box center [373, 95] width 614 height 23
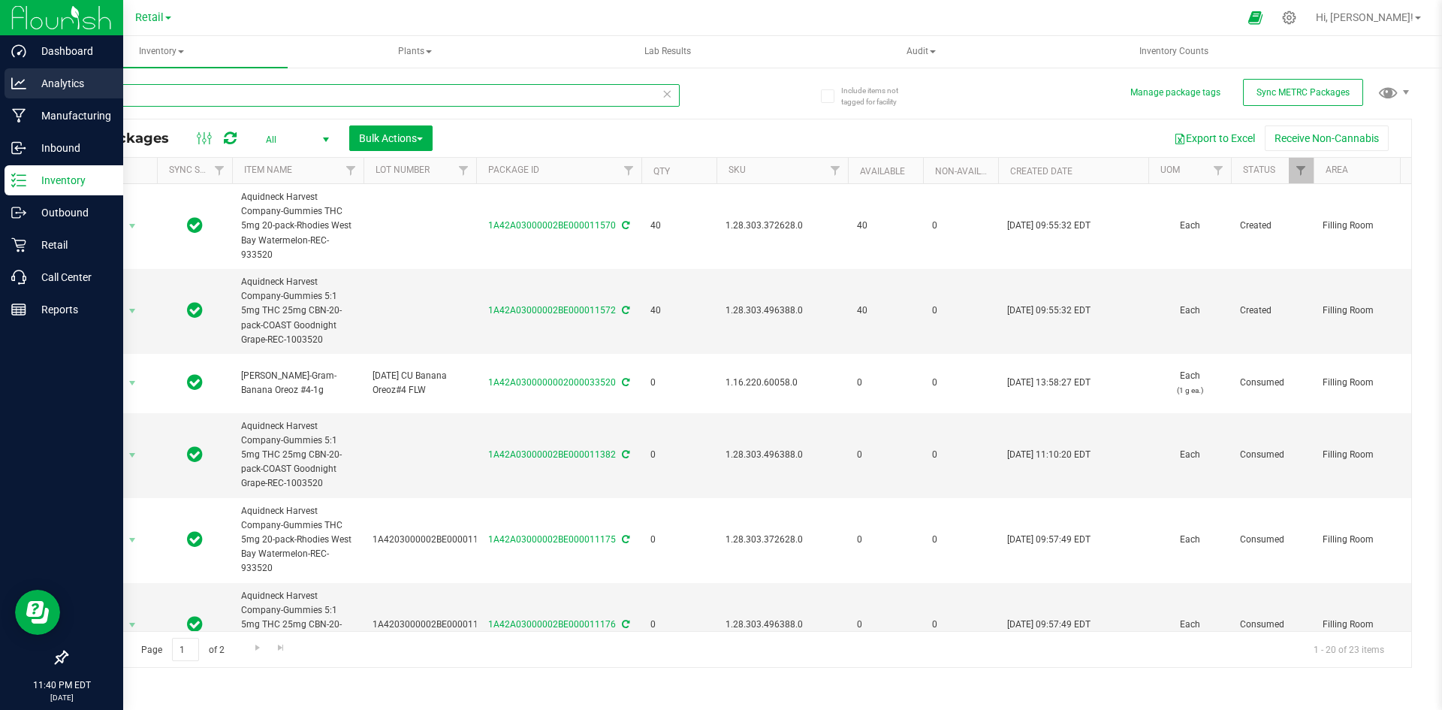
drag, startPoint x: 162, startPoint y: 92, endPoint x: 36, endPoint y: 89, distance: 126.2
click at [0, 92] on div "Dashboard Analytics Manufacturing Inbound Inventory Outbound Retail Call Center…" at bounding box center [721, 355] width 1442 height 710
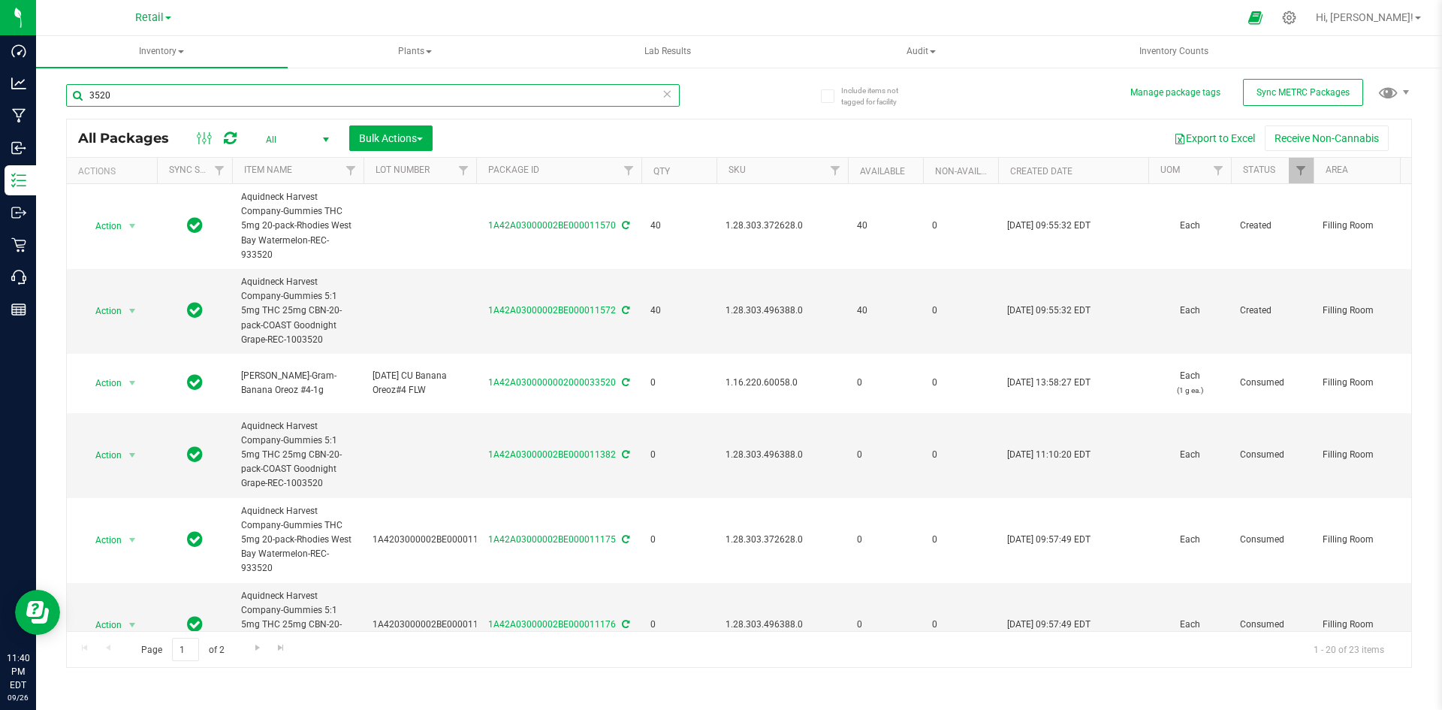
paste input "1.16.220.60058."
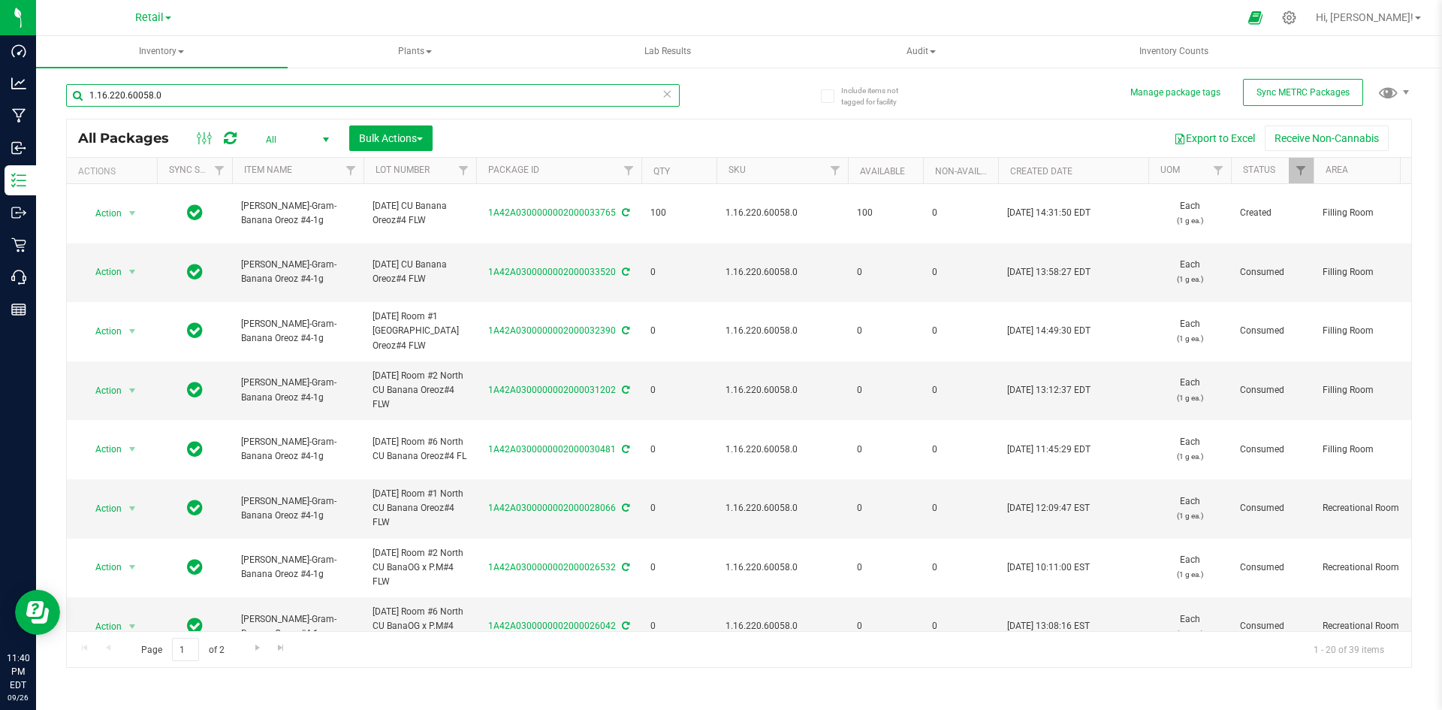
type input "1.16.220.60058.0"
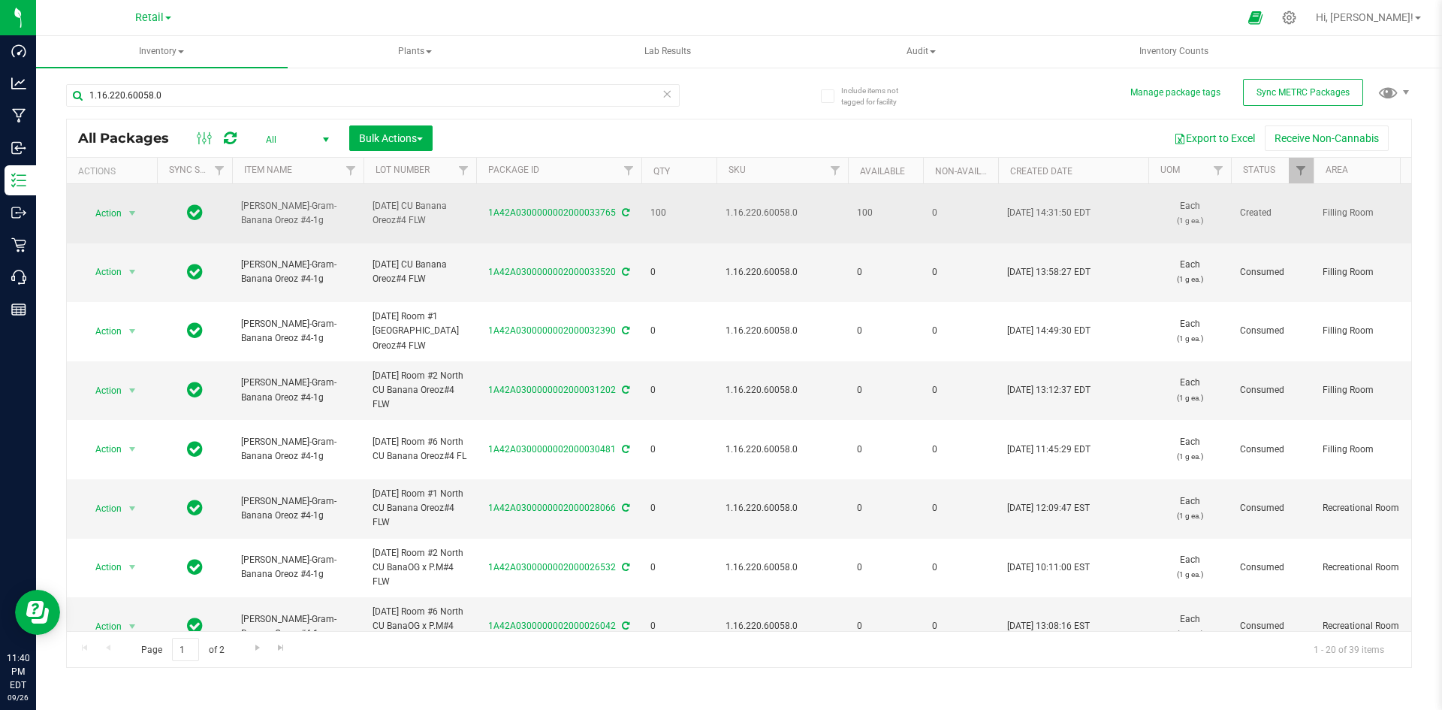
click at [626, 211] on icon at bounding box center [626, 212] width 8 height 9
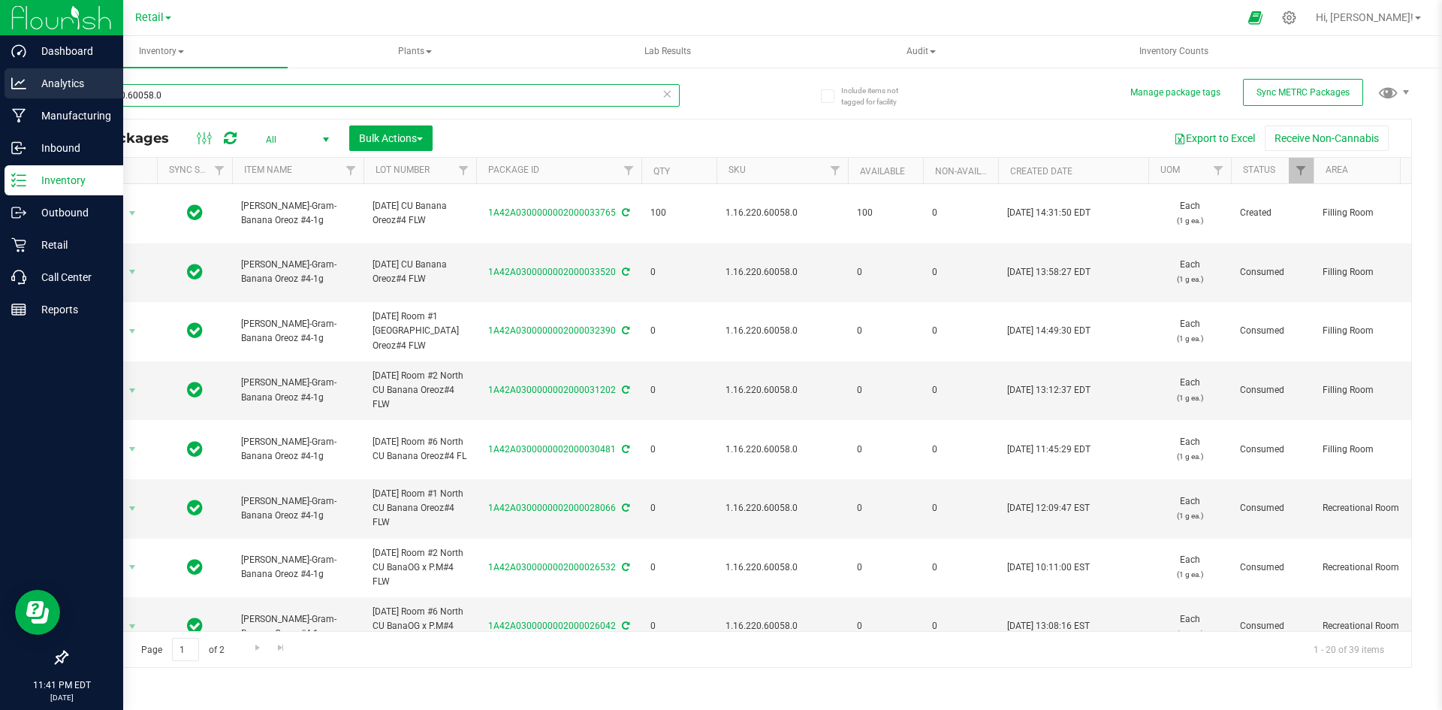
drag, startPoint x: 170, startPoint y: 92, endPoint x: 17, endPoint y: 89, distance: 154.0
click at [0, 93] on div "Dashboard Analytics Manufacturing Inbound Inventory Outbound Retail Call Center…" at bounding box center [721, 355] width 1442 height 710
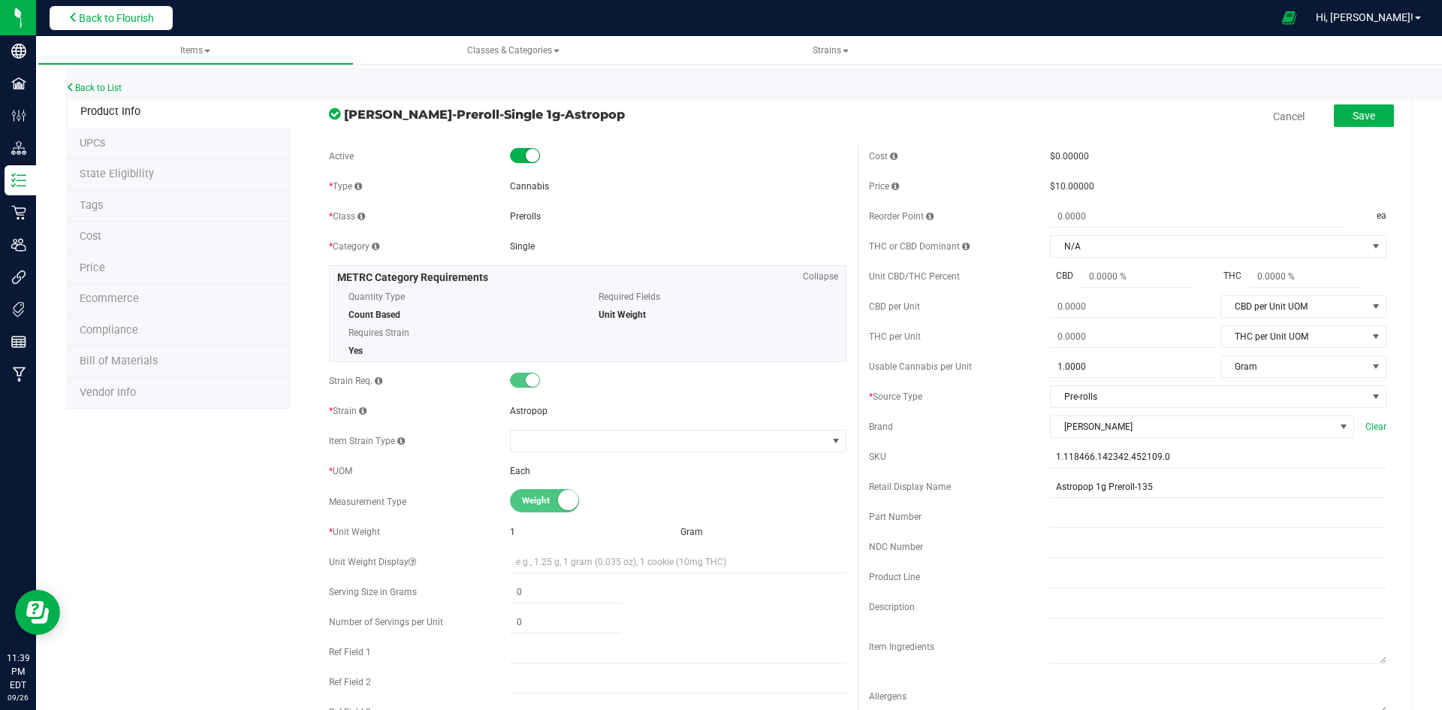
click at [152, 14] on span "Back to Flourish" at bounding box center [116, 18] width 75 height 12
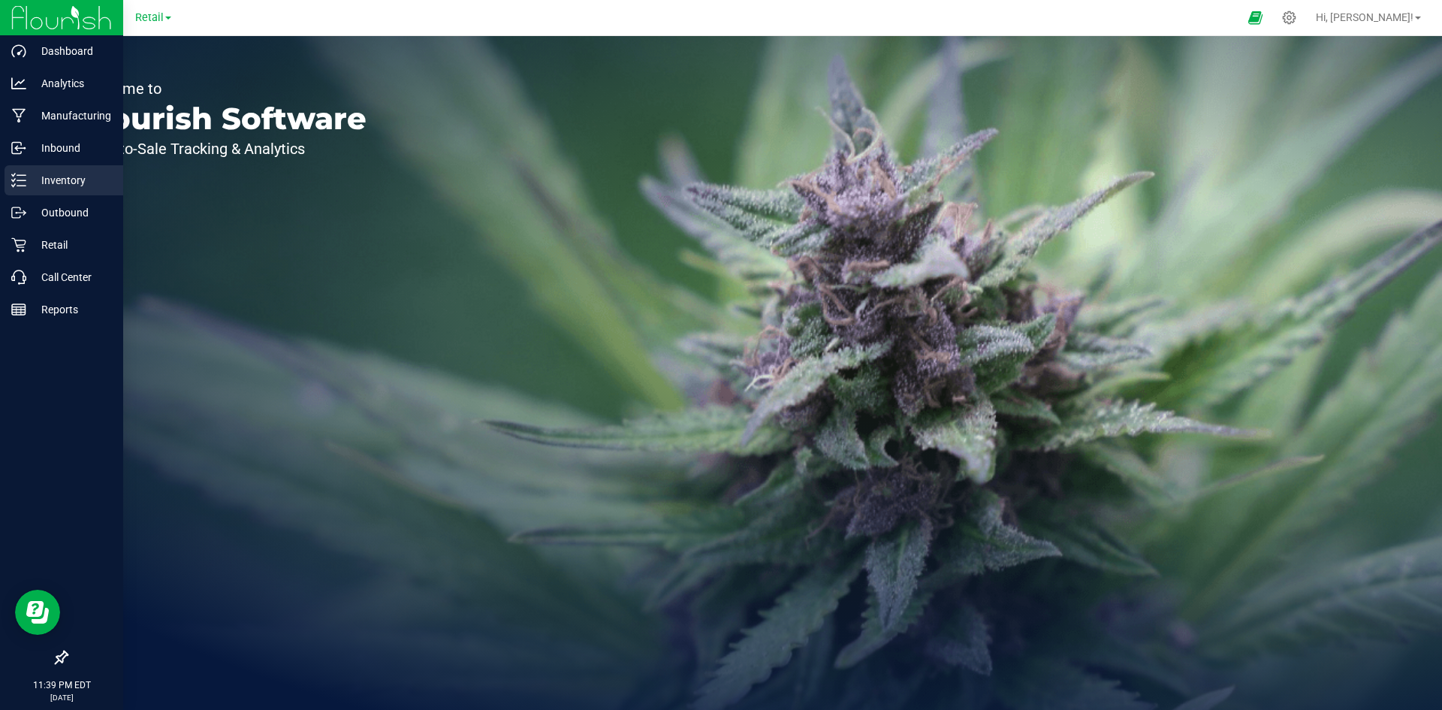
click at [43, 179] on p "Inventory" at bounding box center [71, 180] width 90 height 18
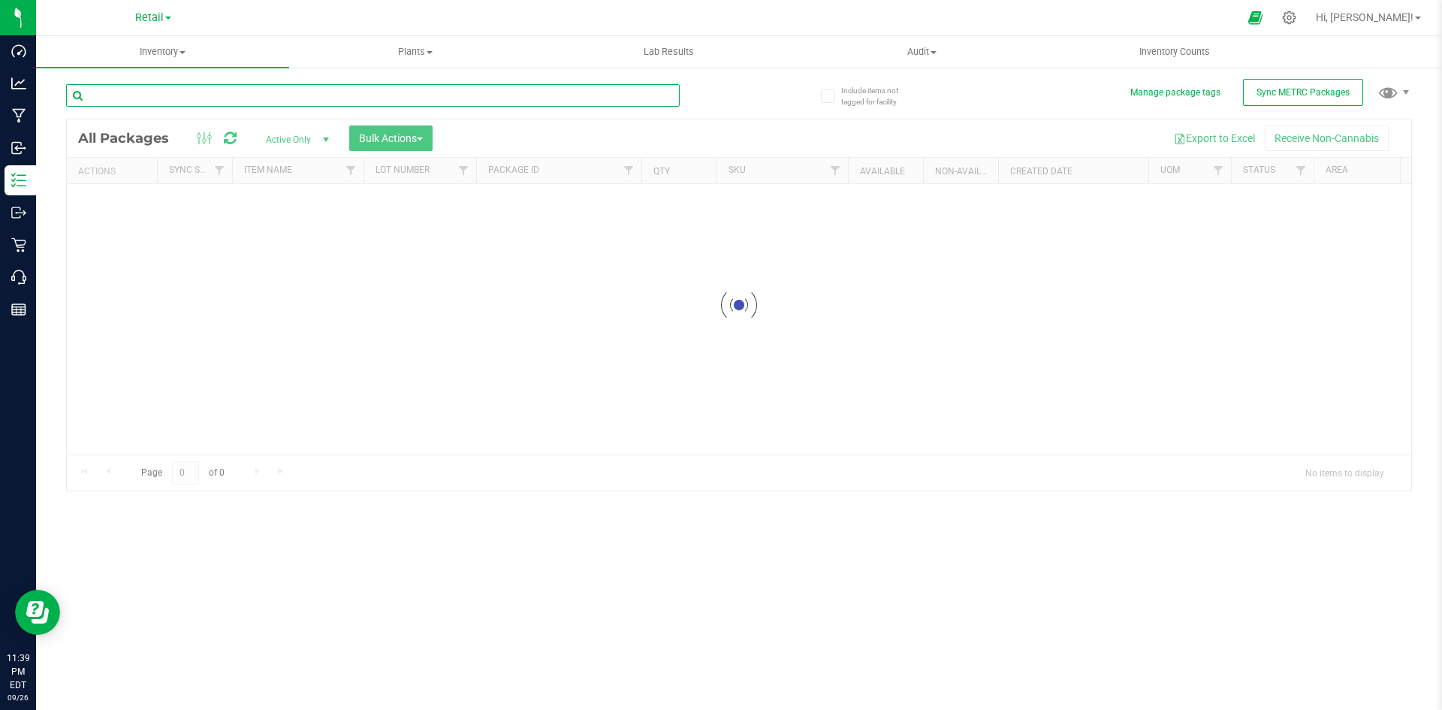
paste input "1.16.218.60060.0"
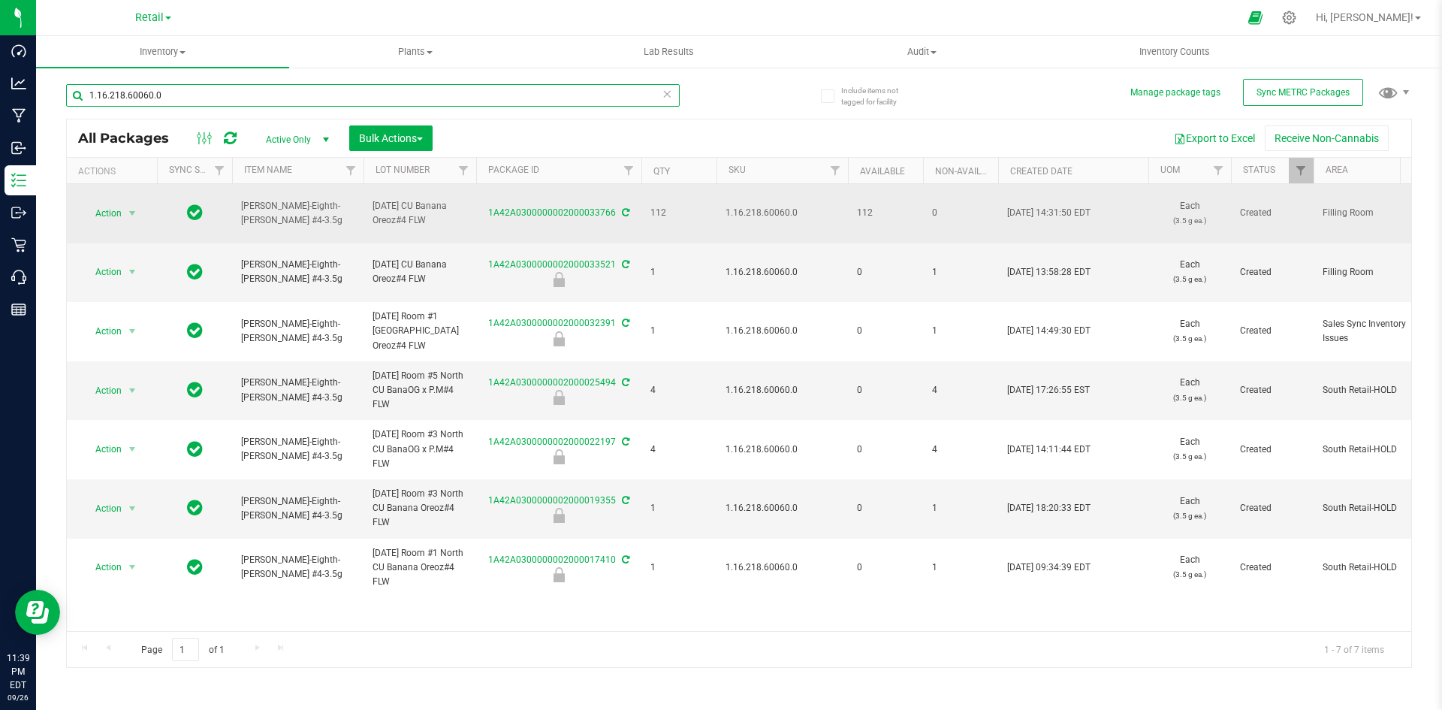
type input "1.16.218.60060.0"
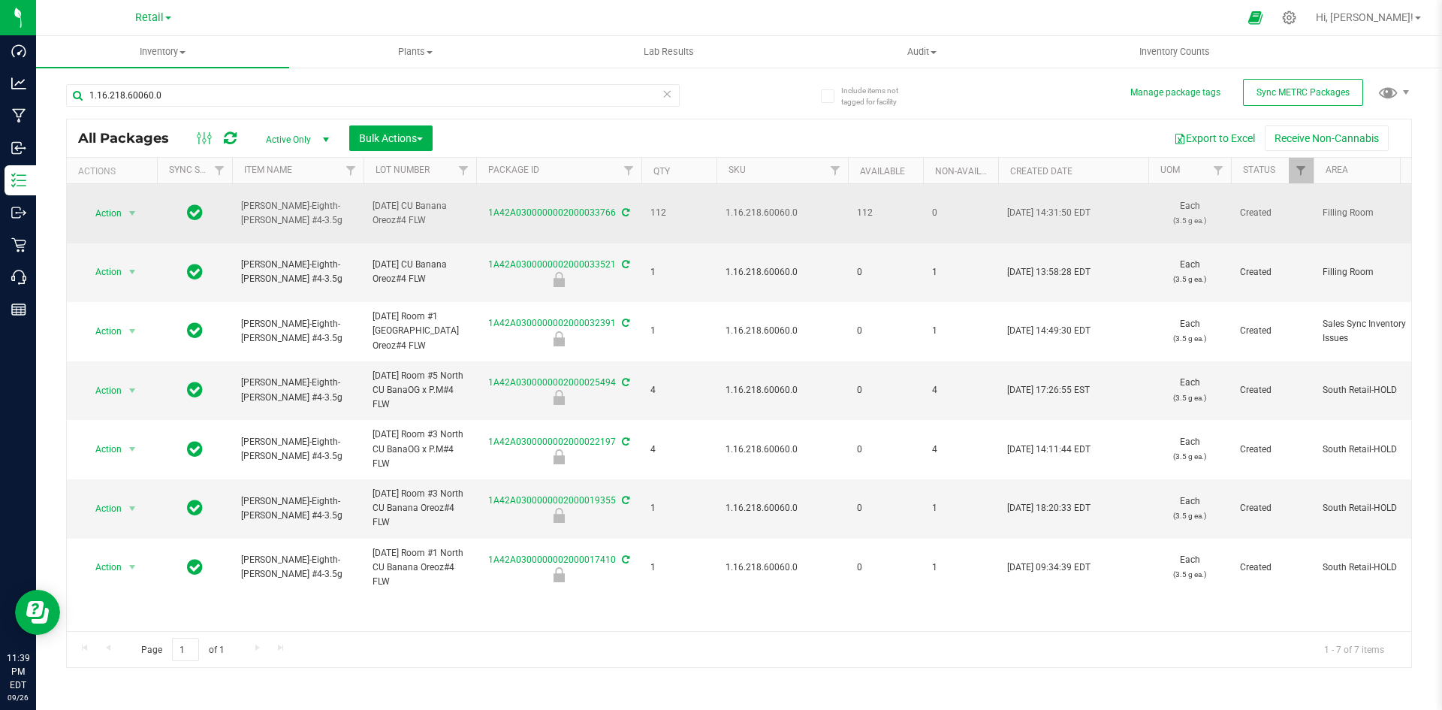
click at [622, 210] on icon at bounding box center [626, 212] width 8 height 9
click at [626, 213] on icon at bounding box center [626, 212] width 8 height 9
click at [622, 215] on icon at bounding box center [626, 212] width 8 height 9
click at [622, 212] on icon at bounding box center [626, 212] width 8 height 9
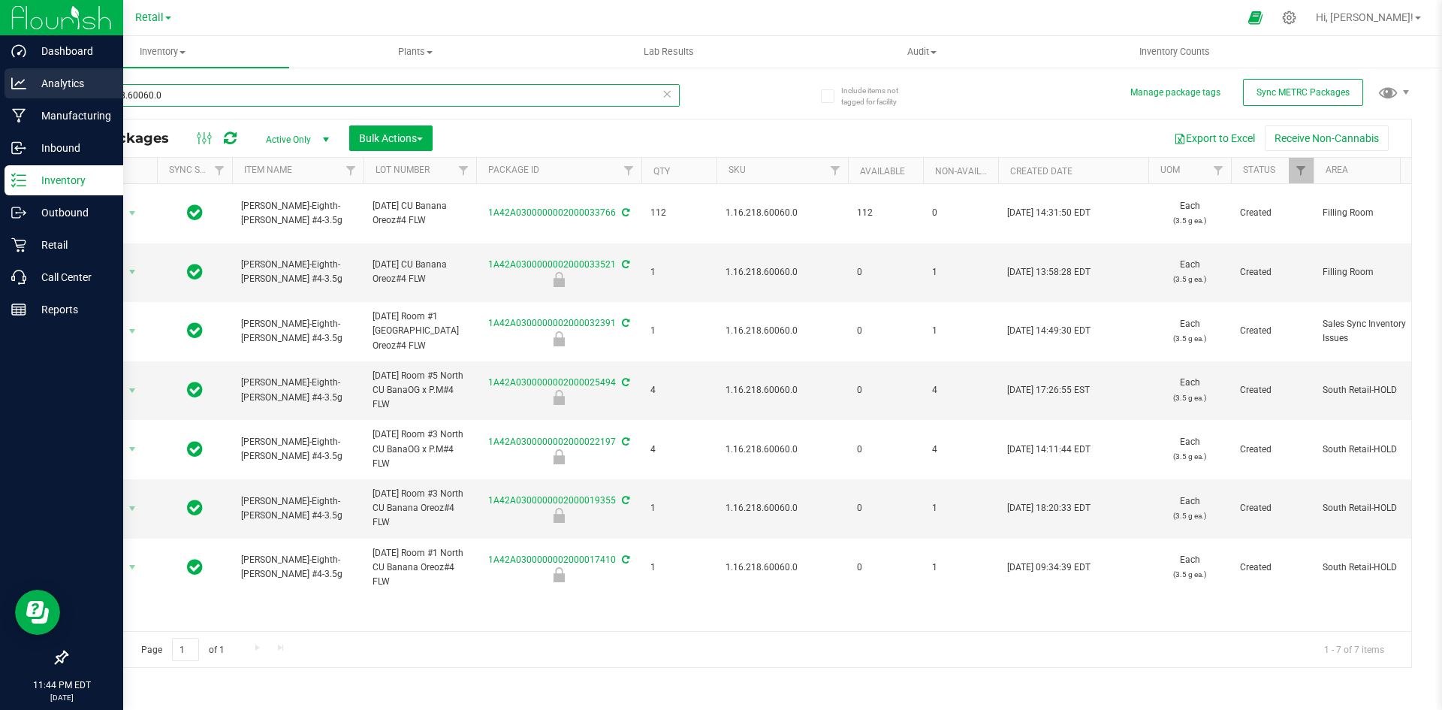
drag, startPoint x: 208, startPoint y: 89, endPoint x: 104, endPoint y: 95, distance: 104.6
click at [0, 95] on div "Dashboard Analytics Manufacturing Inbound Inventory Outbound Retail Call Center…" at bounding box center [721, 355] width 1442 height 710
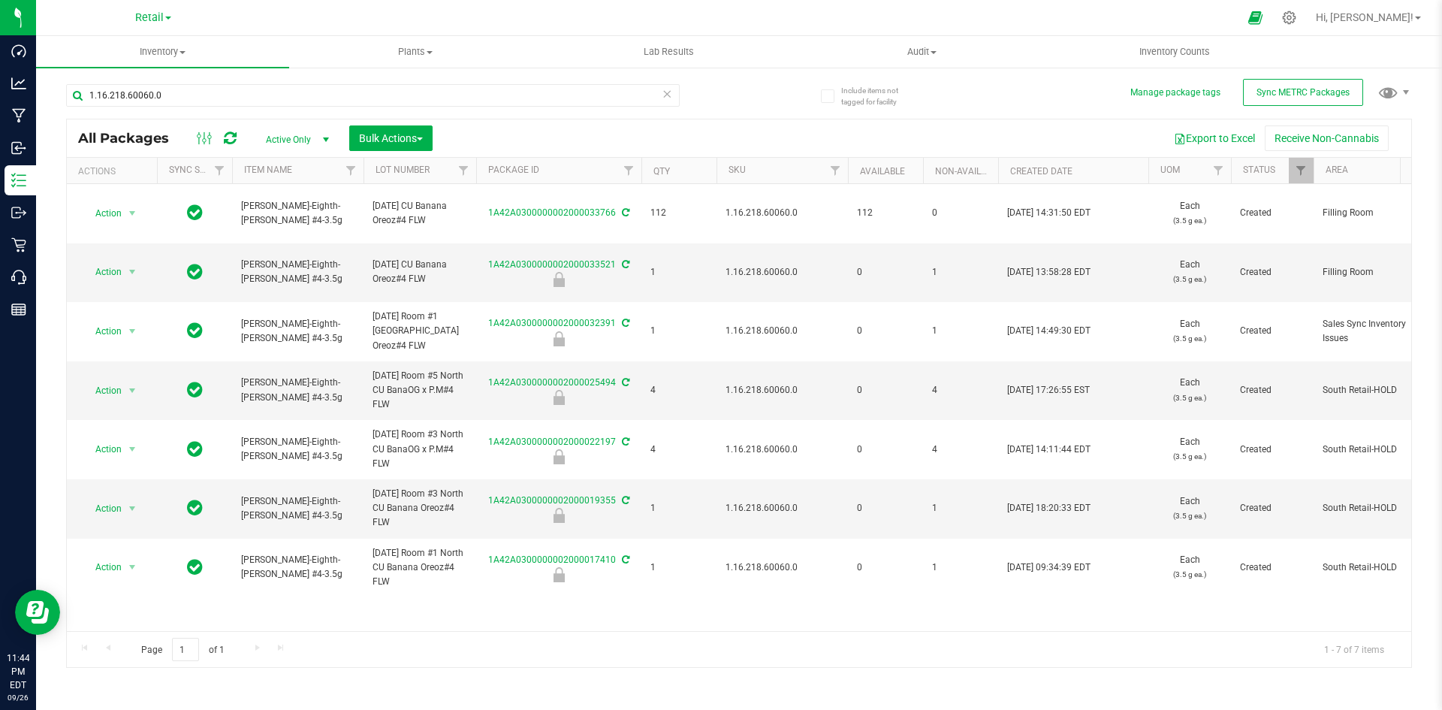
click at [279, 134] on span "Active Only" at bounding box center [294, 139] width 83 height 21
click at [286, 234] on li "All" at bounding box center [293, 230] width 81 height 23
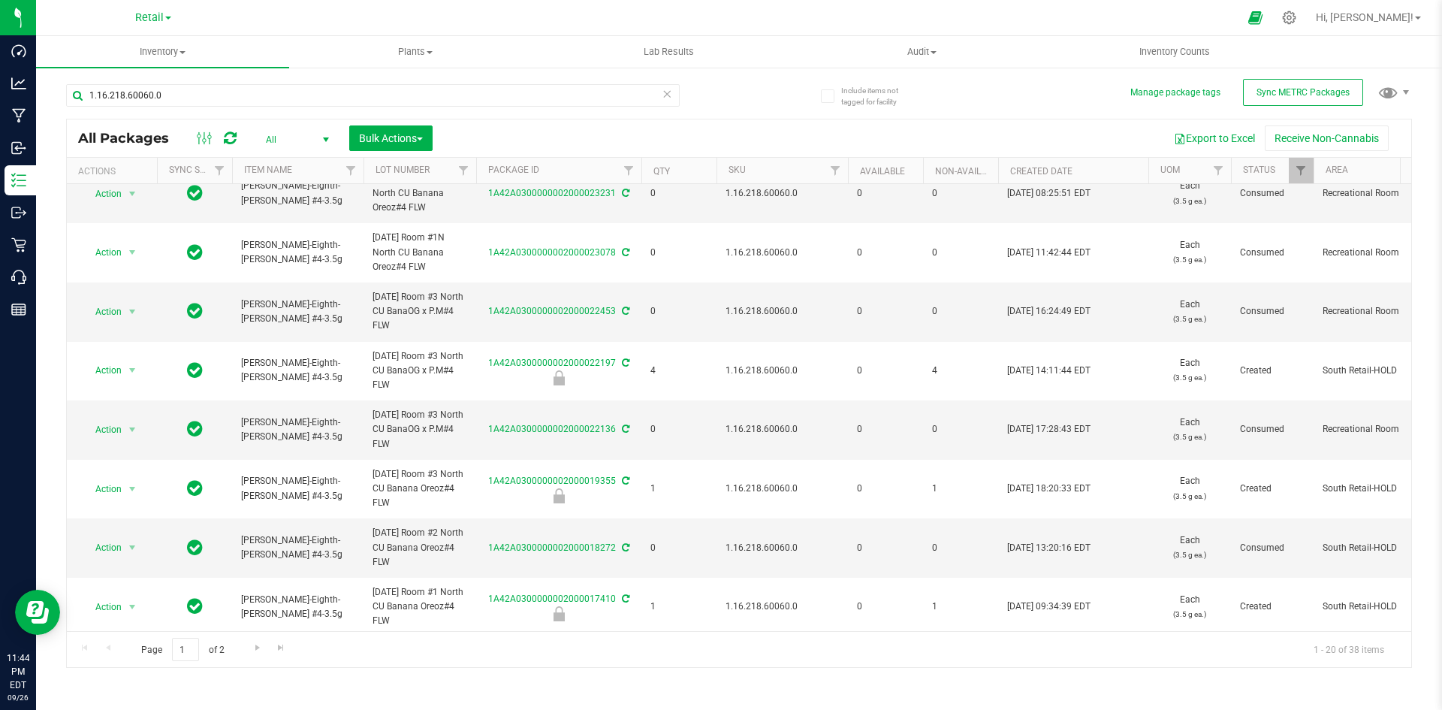
scroll to position [744, 0]
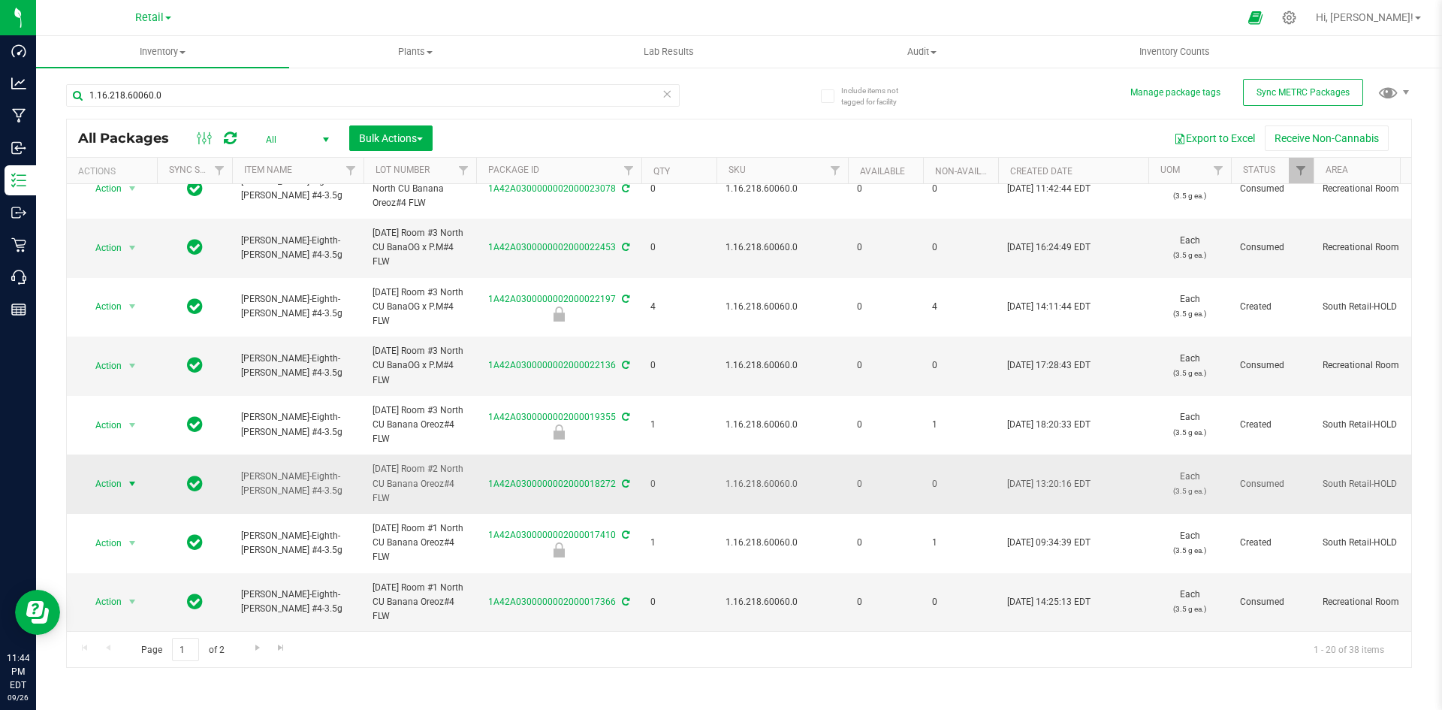
click at [120, 473] on span "Action" at bounding box center [102, 483] width 41 height 21
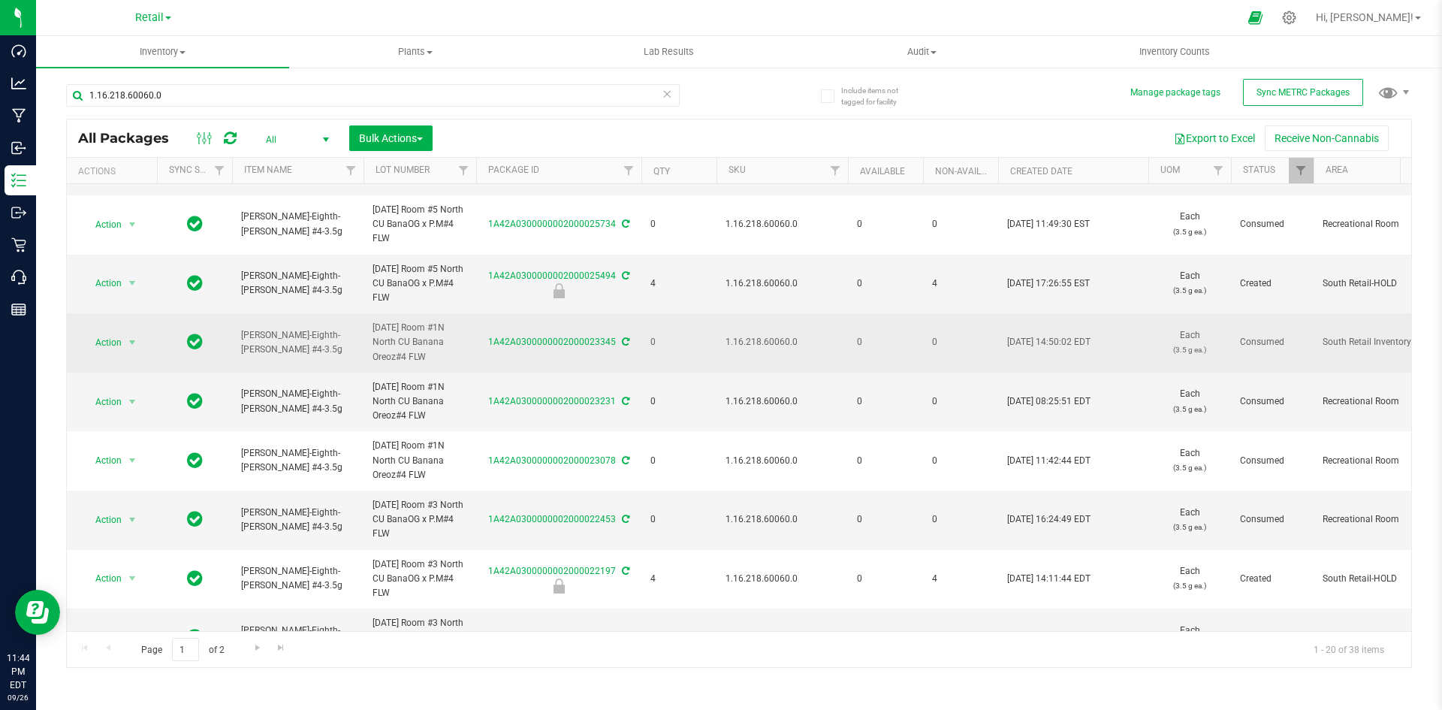
scroll to position [444, 0]
